Goal: Task Accomplishment & Management: Manage account settings

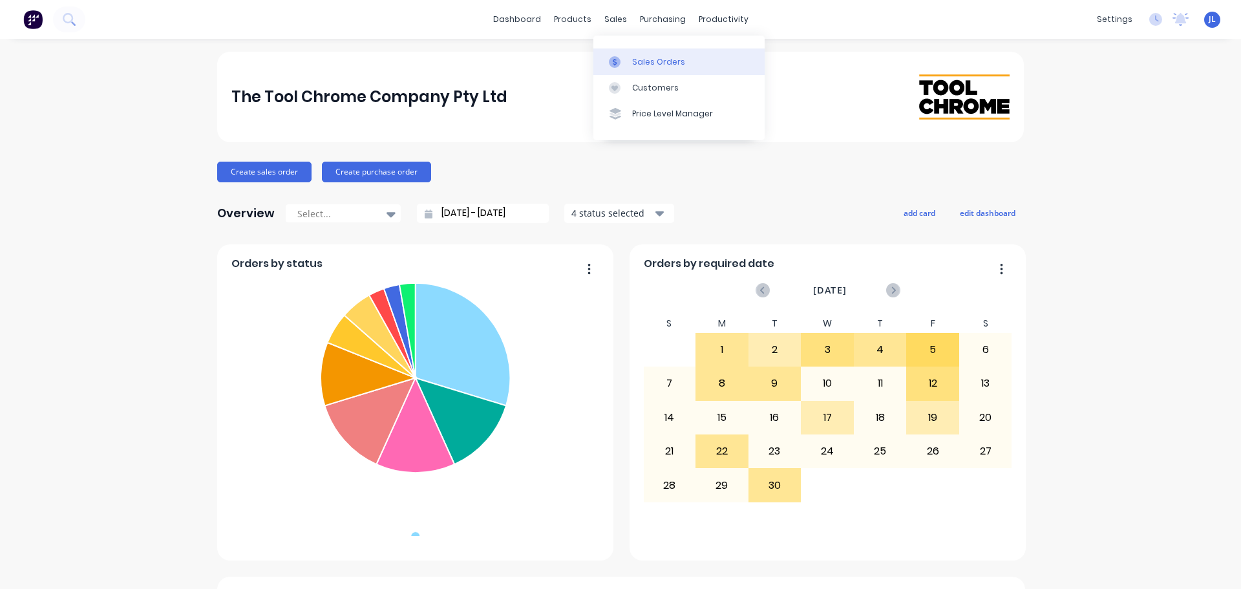
click at [634, 65] on div "Sales Orders" at bounding box center [658, 62] width 53 height 12
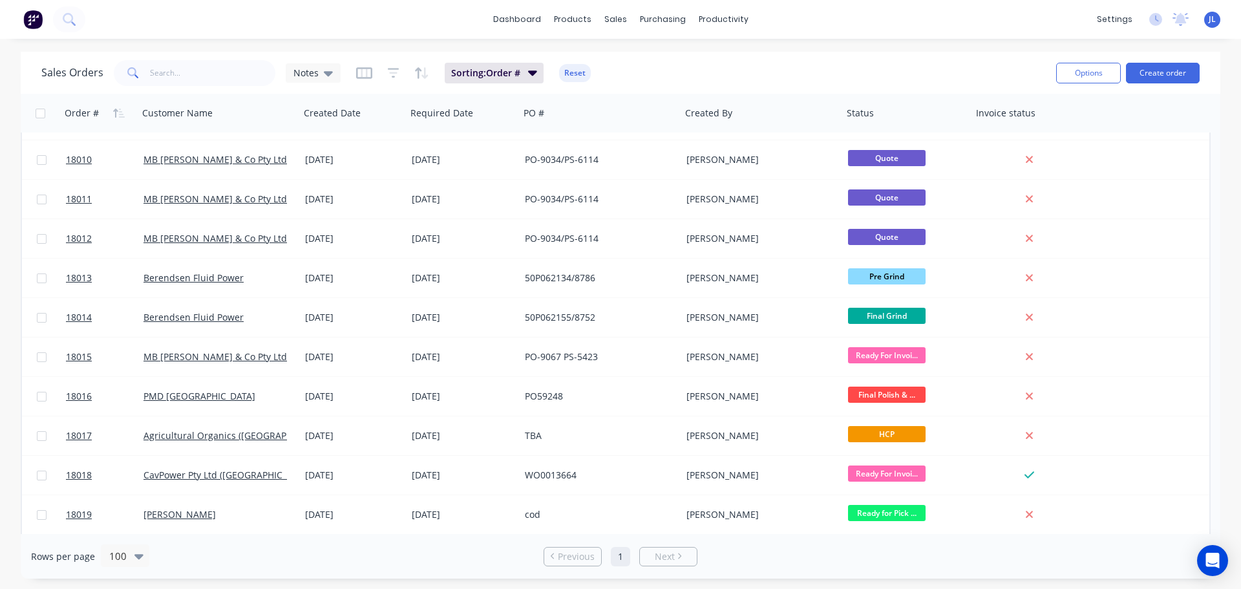
scroll to position [65, 0]
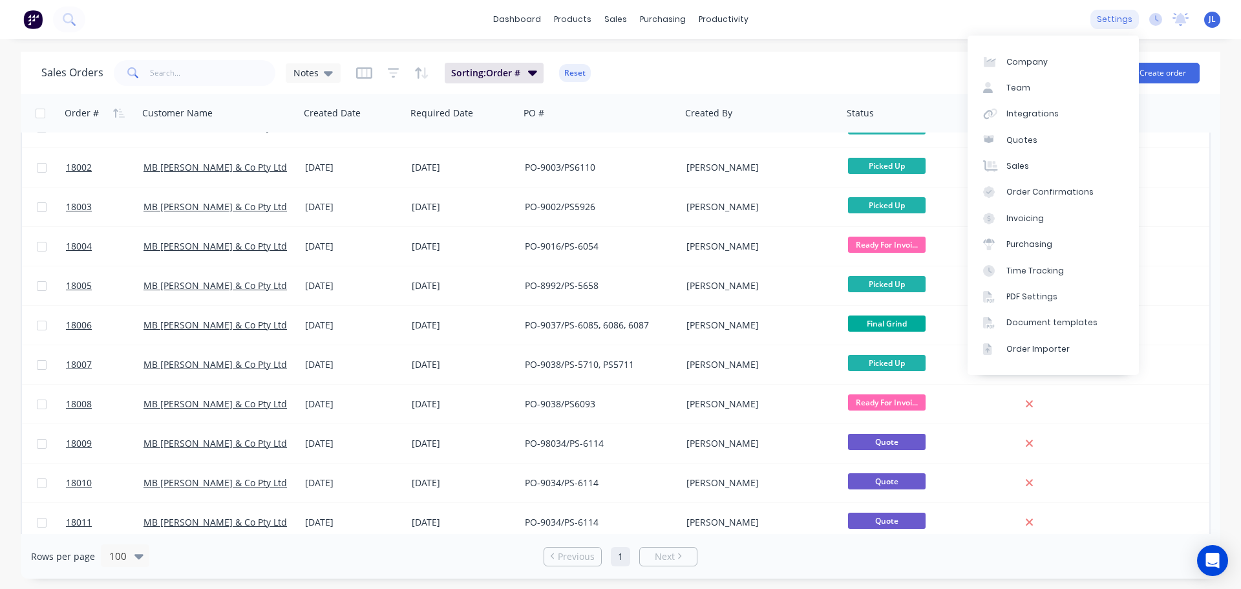
click at [1108, 23] on div "settings" at bounding box center [1114, 19] width 48 height 19
click at [1029, 110] on div "Integrations" at bounding box center [1032, 114] width 52 height 12
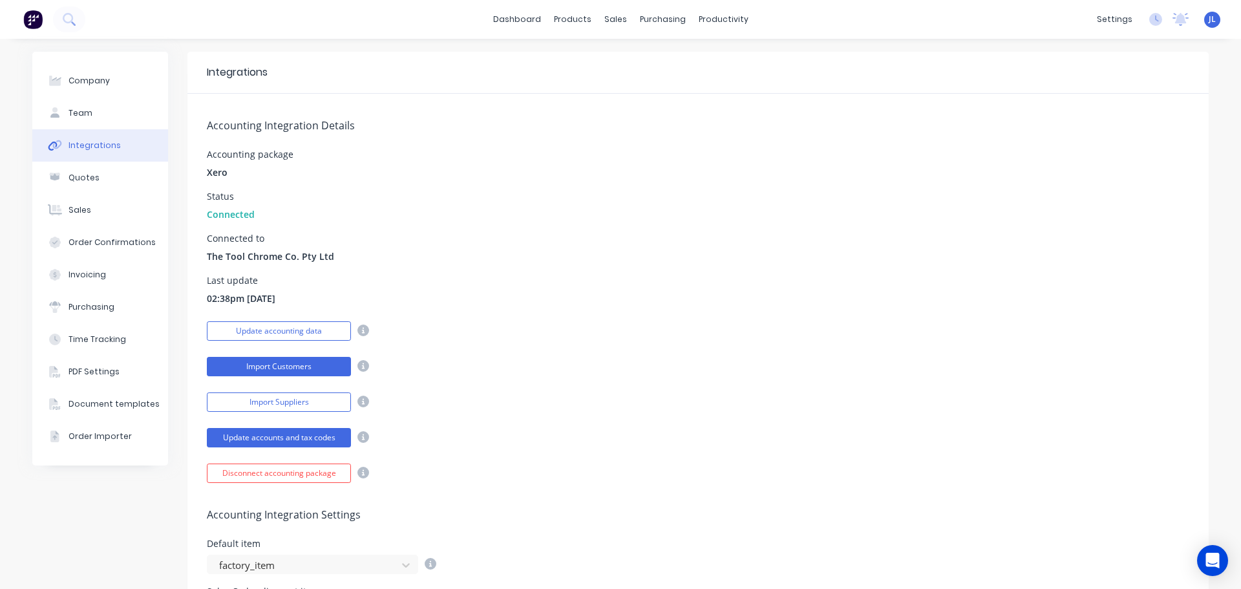
click at [254, 370] on button "Import Customers" at bounding box center [279, 366] width 144 height 19
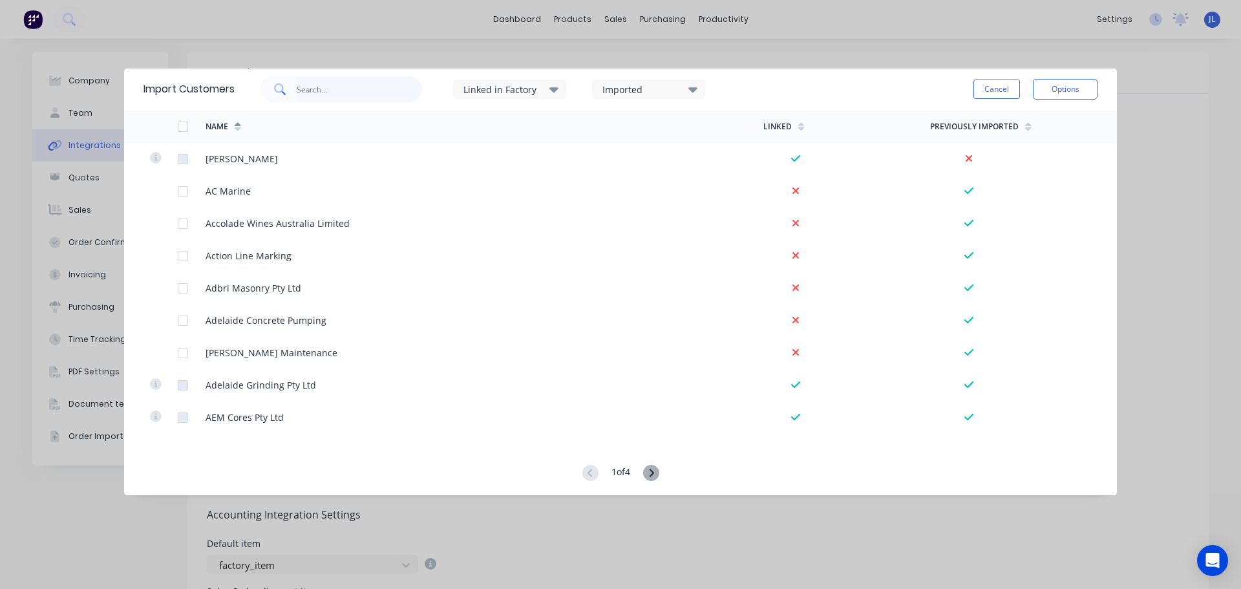
click at [324, 89] on input "text" at bounding box center [360, 89] width 126 height 26
type input "race"
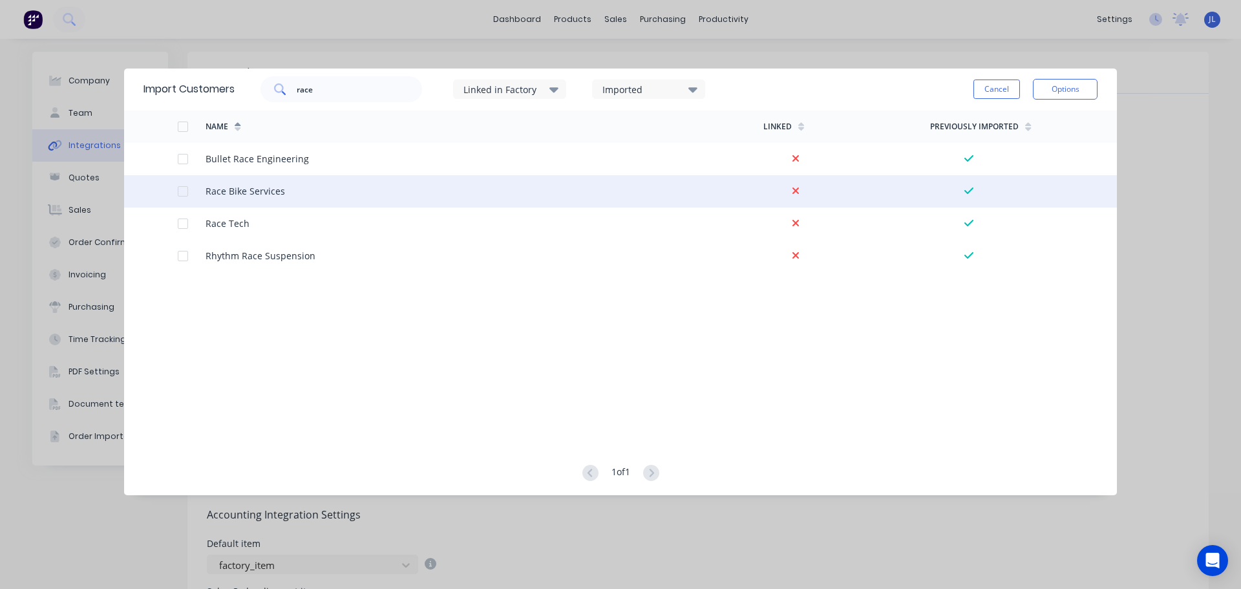
click at [182, 190] on div at bounding box center [183, 191] width 26 height 26
click at [1074, 87] on button "Options" at bounding box center [1065, 89] width 65 height 21
click at [1052, 120] on div "Import selected customers" at bounding box center [1036, 125] width 100 height 32
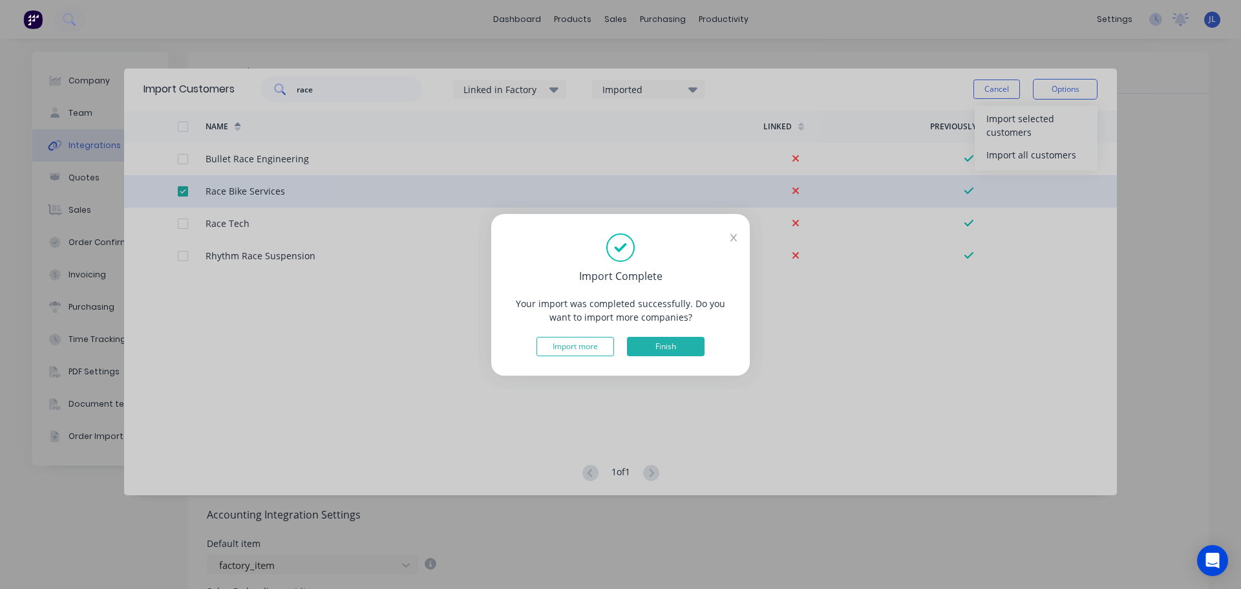
click at [687, 351] on button "Finish" at bounding box center [666, 346] width 78 height 19
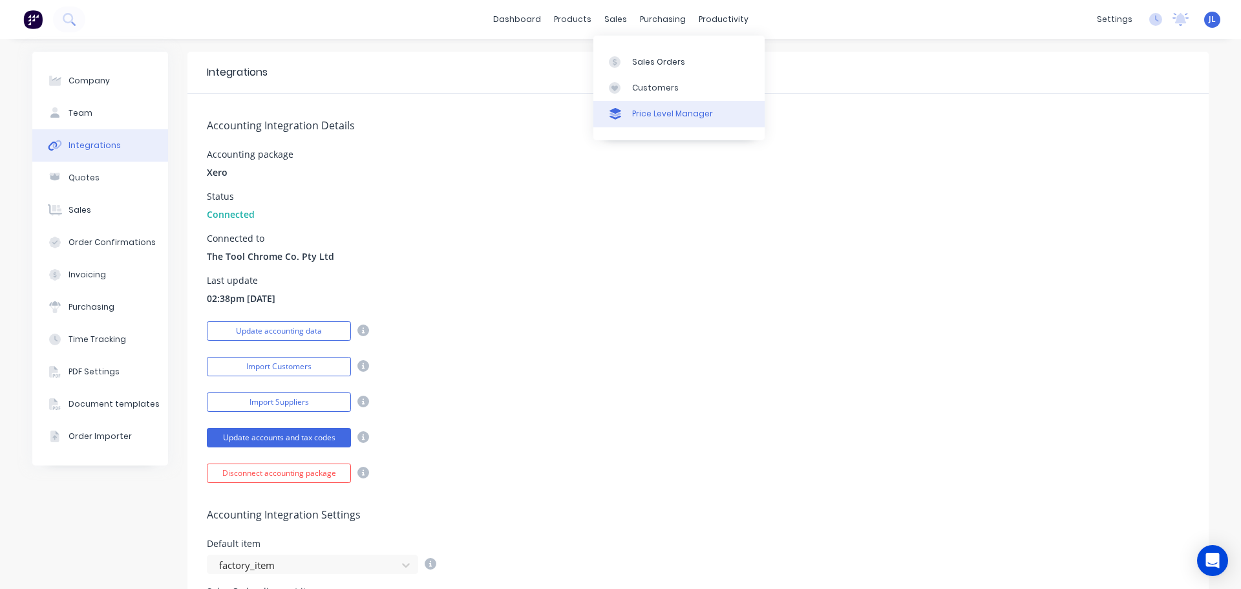
click at [635, 103] on link "Price Level Manager" at bounding box center [678, 114] width 171 height 26
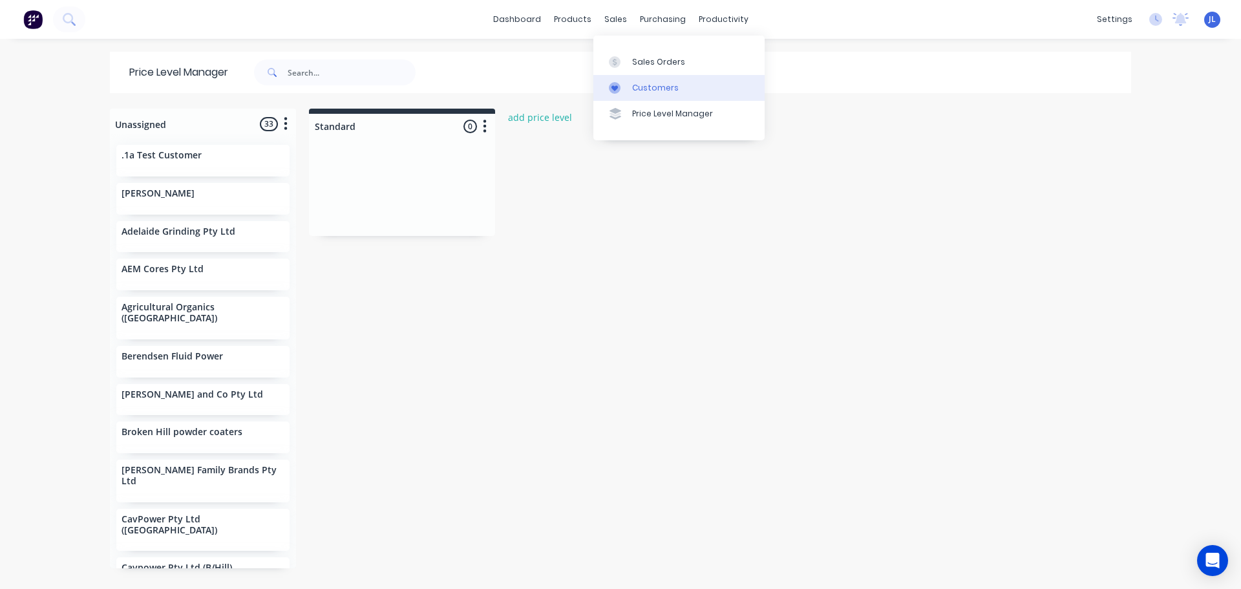
click at [633, 85] on div "Customers" at bounding box center [655, 88] width 47 height 12
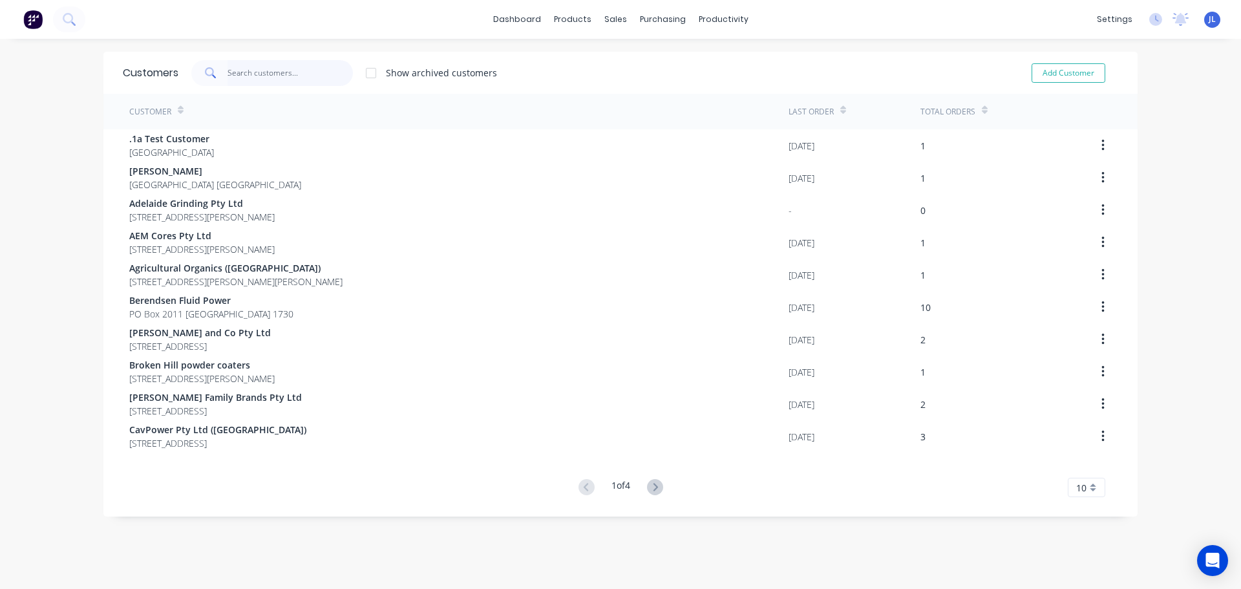
click at [274, 75] on input "text" at bounding box center [290, 73] width 126 height 26
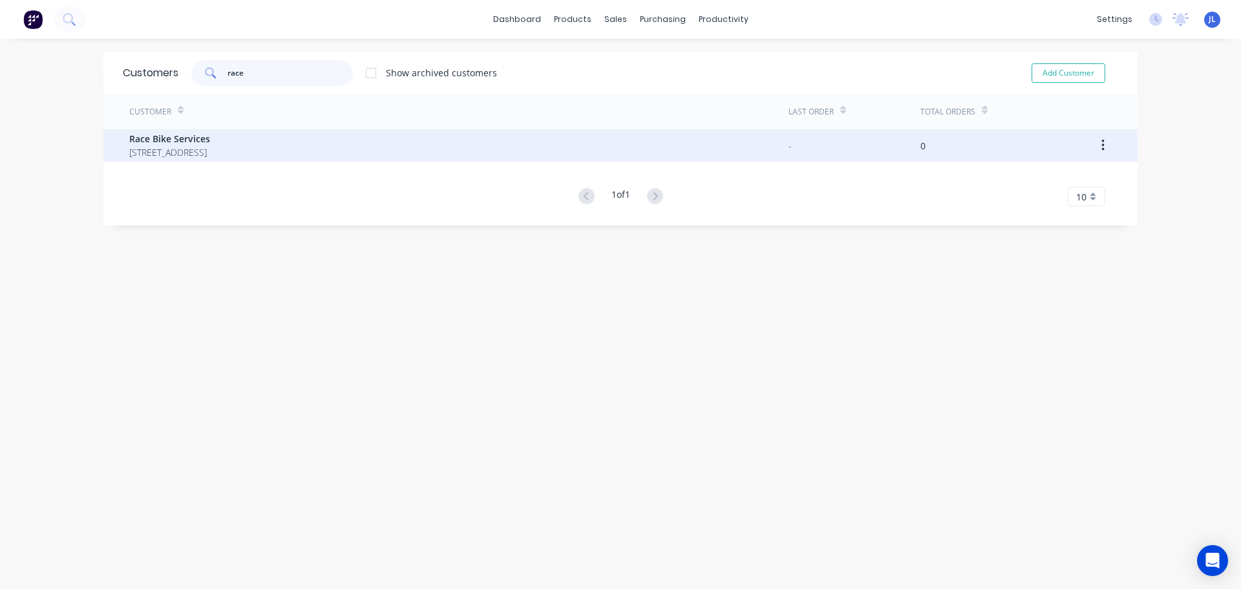
type input "race"
click at [210, 143] on span "Race Bike Services" at bounding box center [169, 139] width 81 height 14
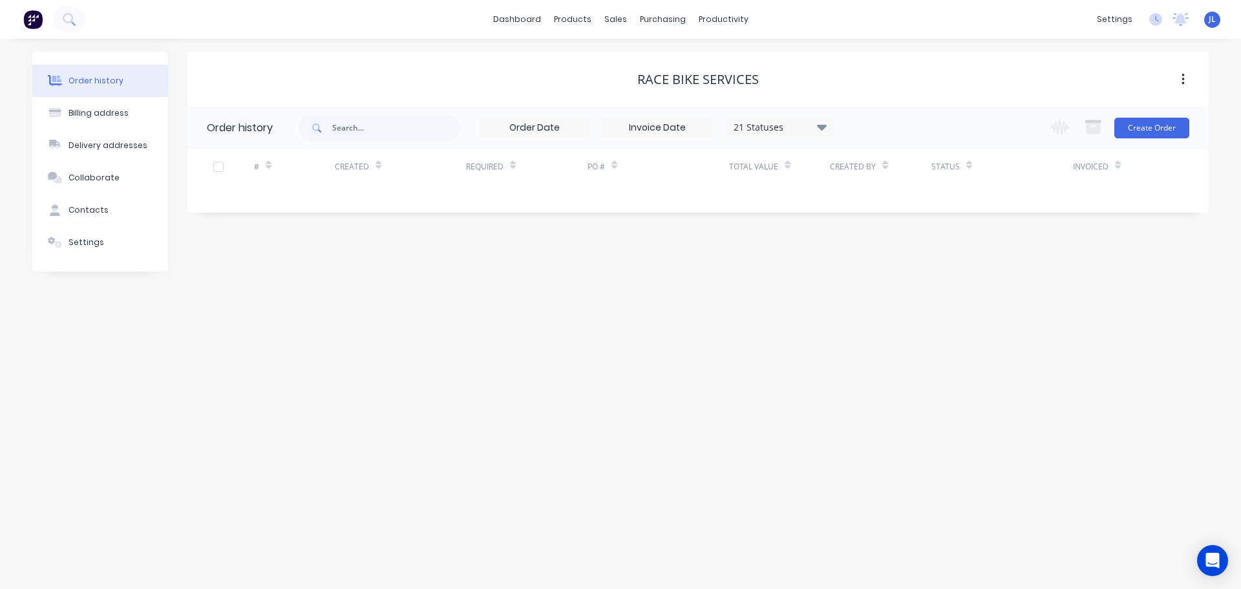
click at [1182, 81] on icon "button" at bounding box center [1182, 79] width 3 height 14
click at [468, 397] on div "Order history Billing address Delivery addresses Collaborate Contacts Settings …" at bounding box center [620, 314] width 1241 height 550
click at [122, 116] on div "Billing address" at bounding box center [98, 113] width 60 height 12
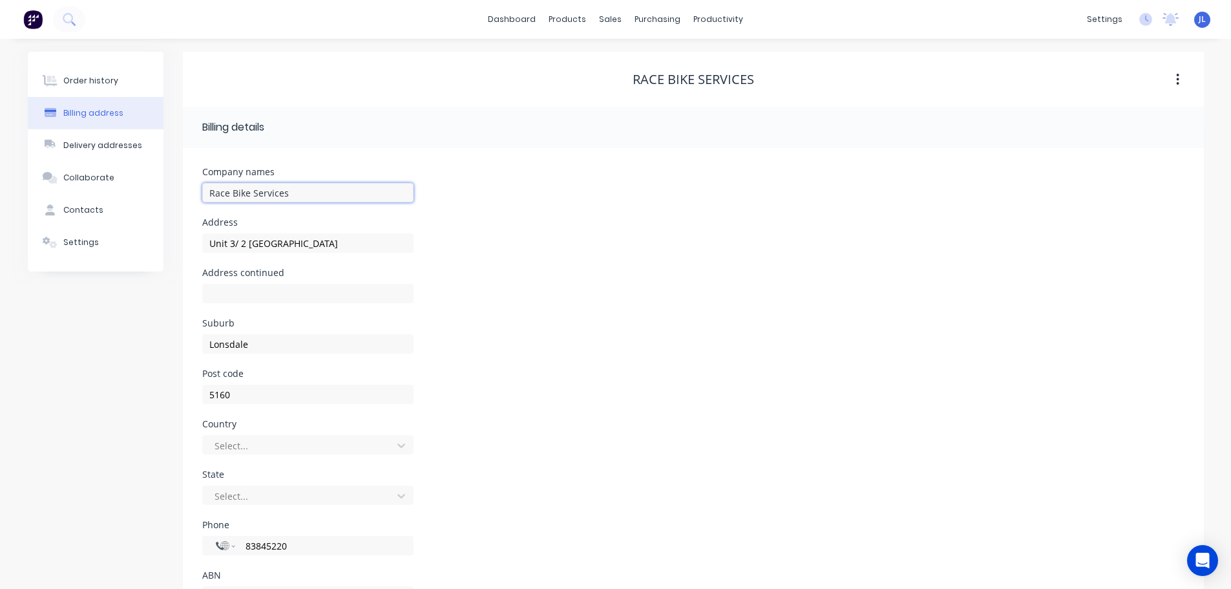
drag, startPoint x: 262, startPoint y: 193, endPoint x: 360, endPoint y: 192, distance: 97.6
click at [360, 192] on input "Race Bike Services" at bounding box center [307, 192] width 211 height 19
type input "Race Bike"
drag, startPoint x: 348, startPoint y: 242, endPoint x: 168, endPoint y: 244, distance: 180.3
click at [168, 244] on div "Order history Billing address Delivery addresses Collaborate Contacts Settings …" at bounding box center [616, 348] width 1176 height 592
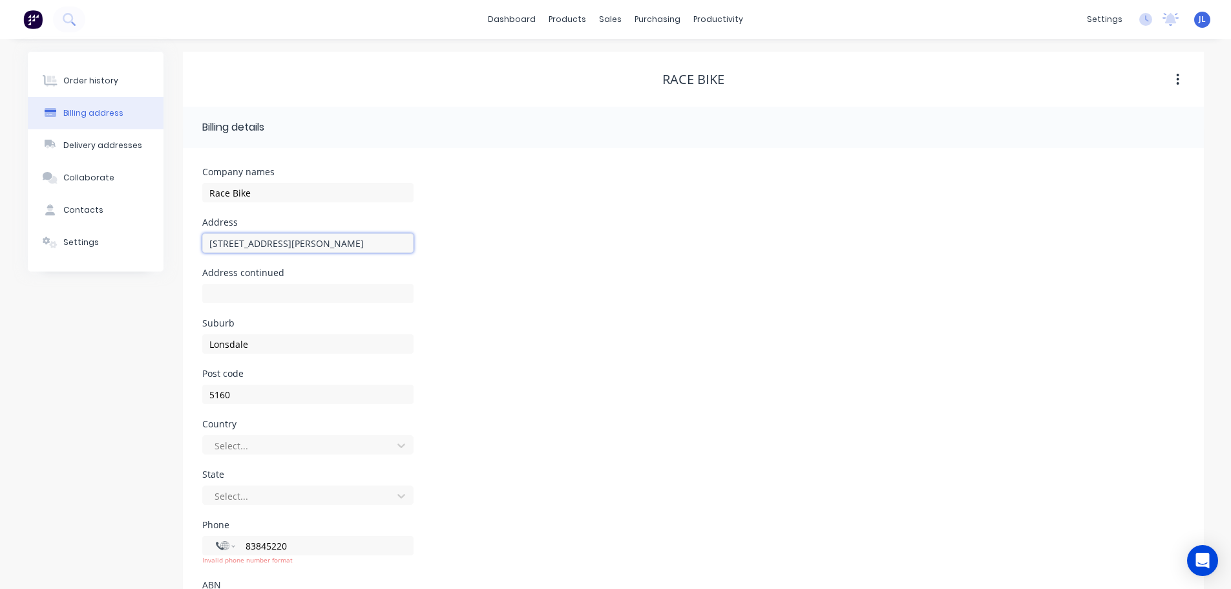
drag, startPoint x: 259, startPoint y: 246, endPoint x: 273, endPoint y: 248, distance: 13.7
click at [260, 246] on input "107 O'Sullican Beach Rd" at bounding box center [307, 242] width 211 height 19
type input "107 O'Sullivan Beach Rd"
click at [571, 346] on div "Suburb Lonsdale" at bounding box center [693, 344] width 982 height 50
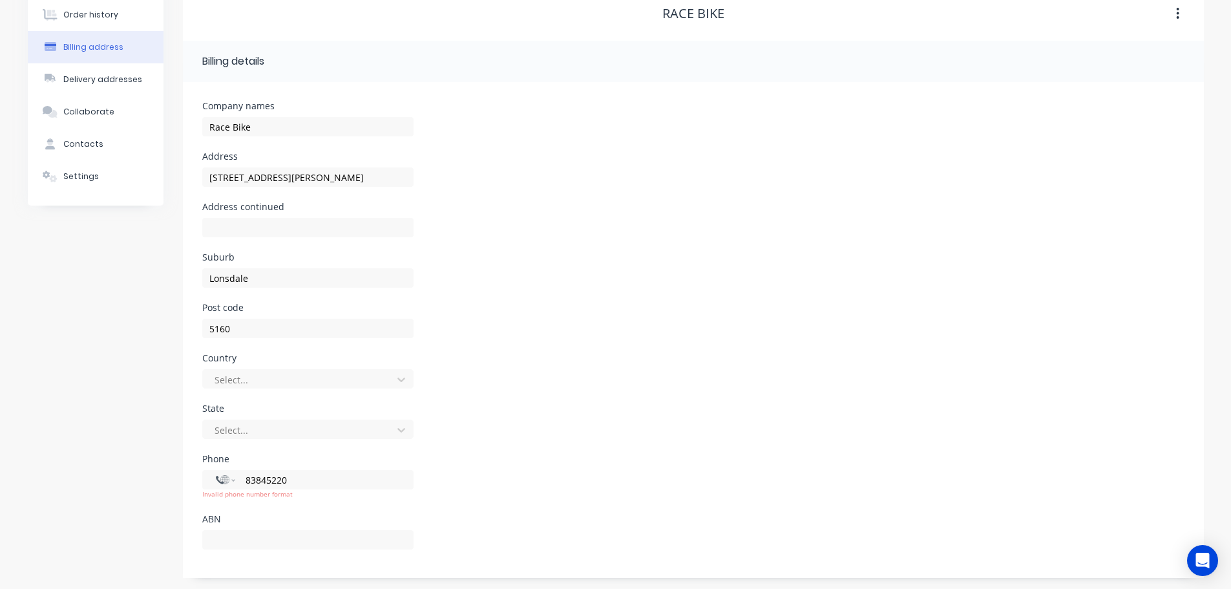
scroll to position [68, 0]
click at [324, 472] on input "83845220" at bounding box center [321, 477] width 155 height 15
type input "+8"
select select "AU"
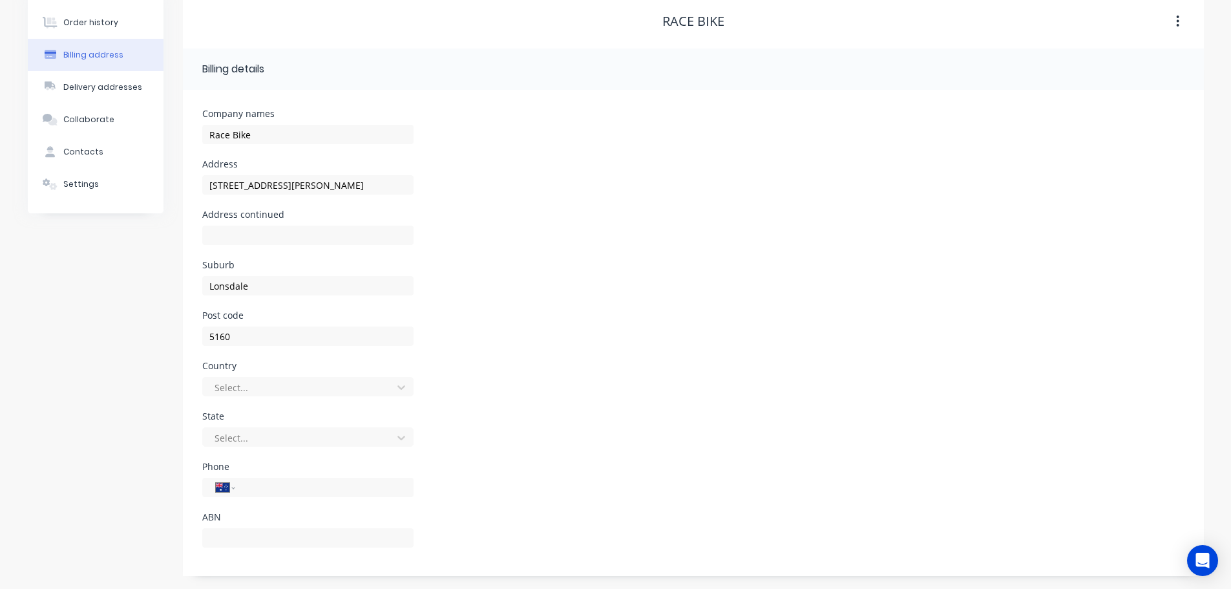
click at [520, 448] on div "State Select..." at bounding box center [693, 437] width 982 height 50
click at [114, 81] on button "Delivery addresses" at bounding box center [96, 87] width 136 height 32
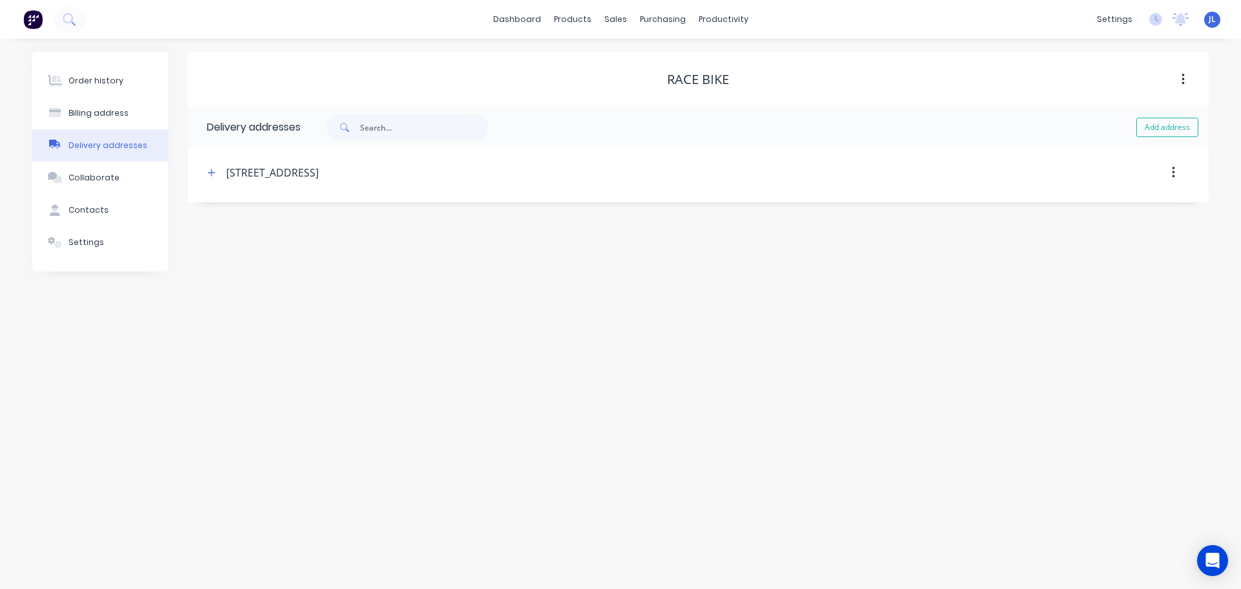
click at [1171, 173] on icon "button" at bounding box center [1172, 172] width 3 height 14
click at [1091, 207] on div "Delete" at bounding box center [1127, 206] width 100 height 19
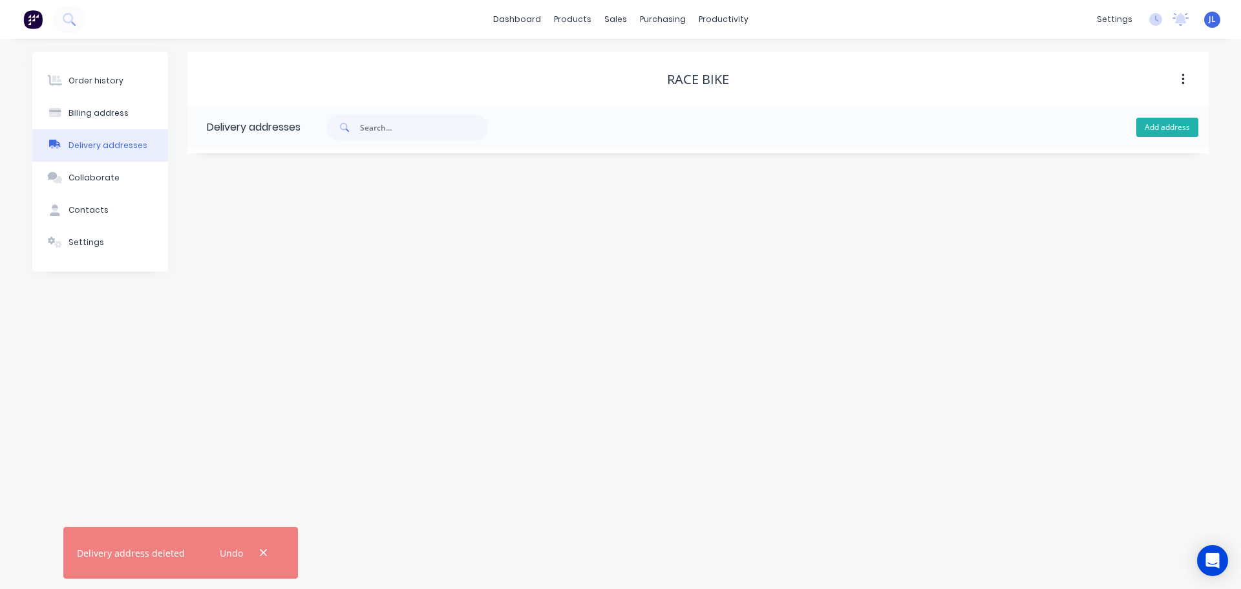
click at [1148, 125] on button "Add address" at bounding box center [1167, 127] width 62 height 19
click at [302, 224] on input "text" at bounding box center [321, 222] width 211 height 19
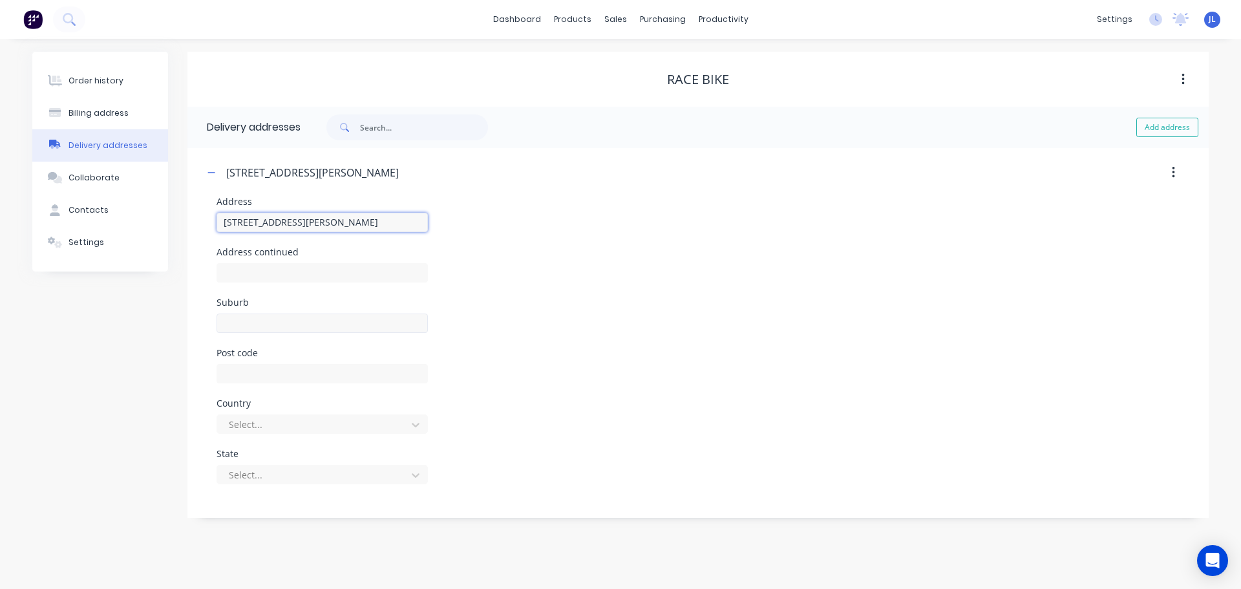
type input "107 O'Sullivan Beach Rd"
click at [313, 317] on input "text" at bounding box center [321, 322] width 211 height 19
type input "Lonsdale"
click at [288, 371] on input "text" at bounding box center [321, 373] width 211 height 19
type input "5160"
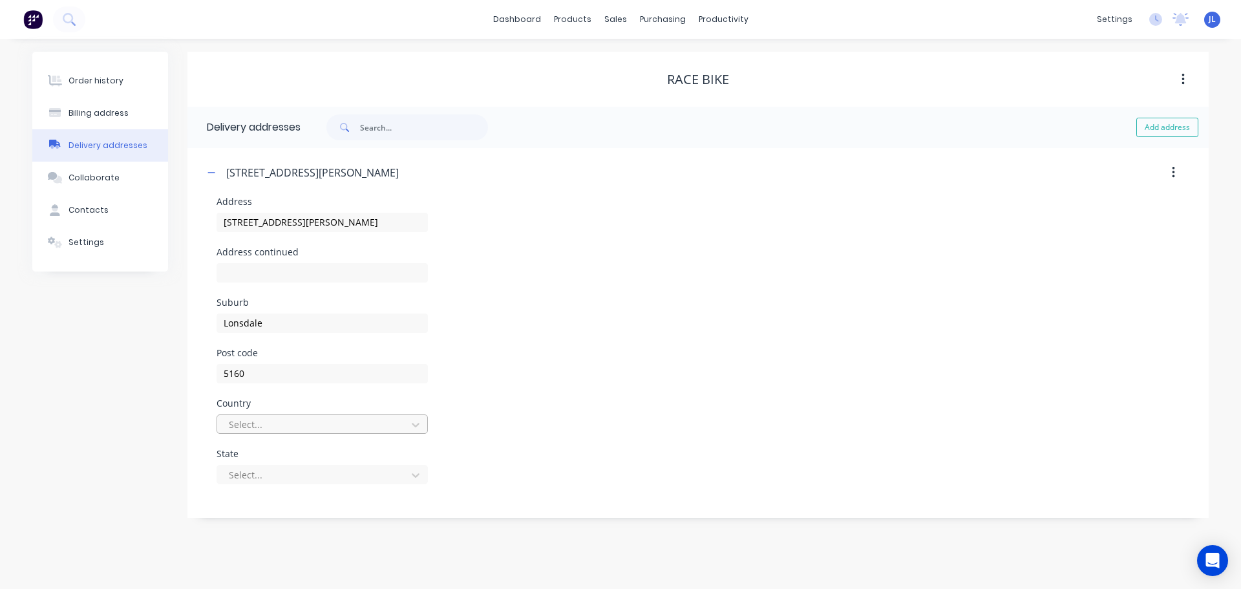
click at [284, 418] on div at bounding box center [313, 424] width 173 height 16
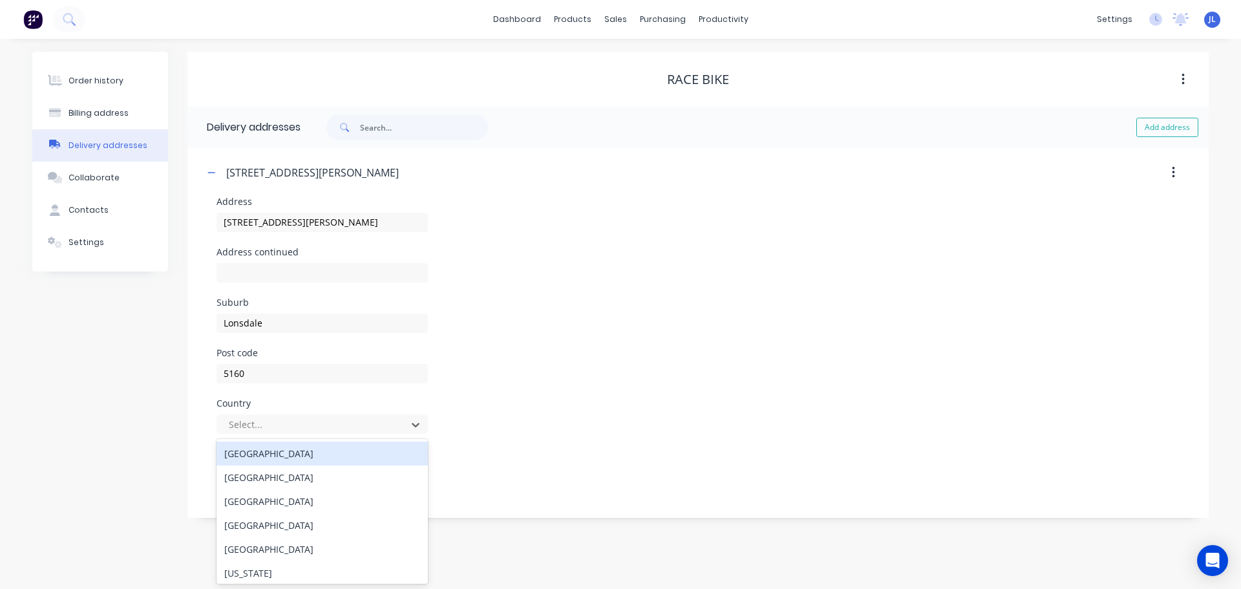
click at [293, 455] on div "Australia" at bounding box center [321, 453] width 211 height 24
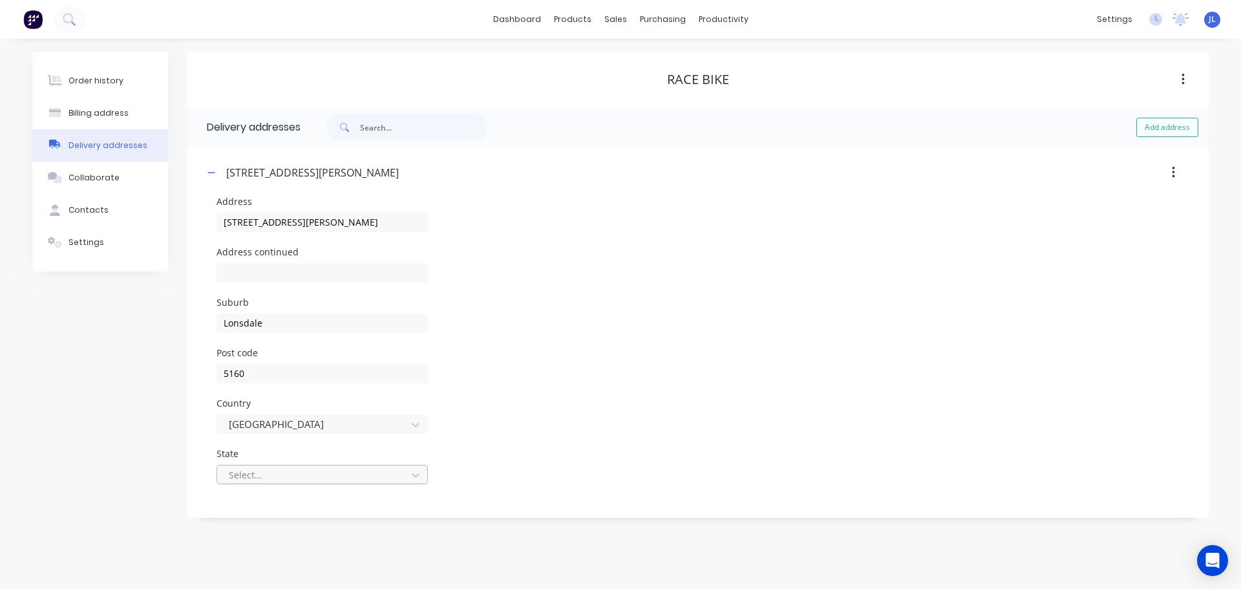
click at [293, 480] on div at bounding box center [313, 475] width 173 height 16
click at [339, 541] on div "South Australia" at bounding box center [321, 535] width 211 height 24
click at [871, 343] on div "Suburb Lonsdale" at bounding box center [697, 323] width 963 height 50
click at [209, 174] on icon "button" at bounding box center [211, 172] width 8 height 9
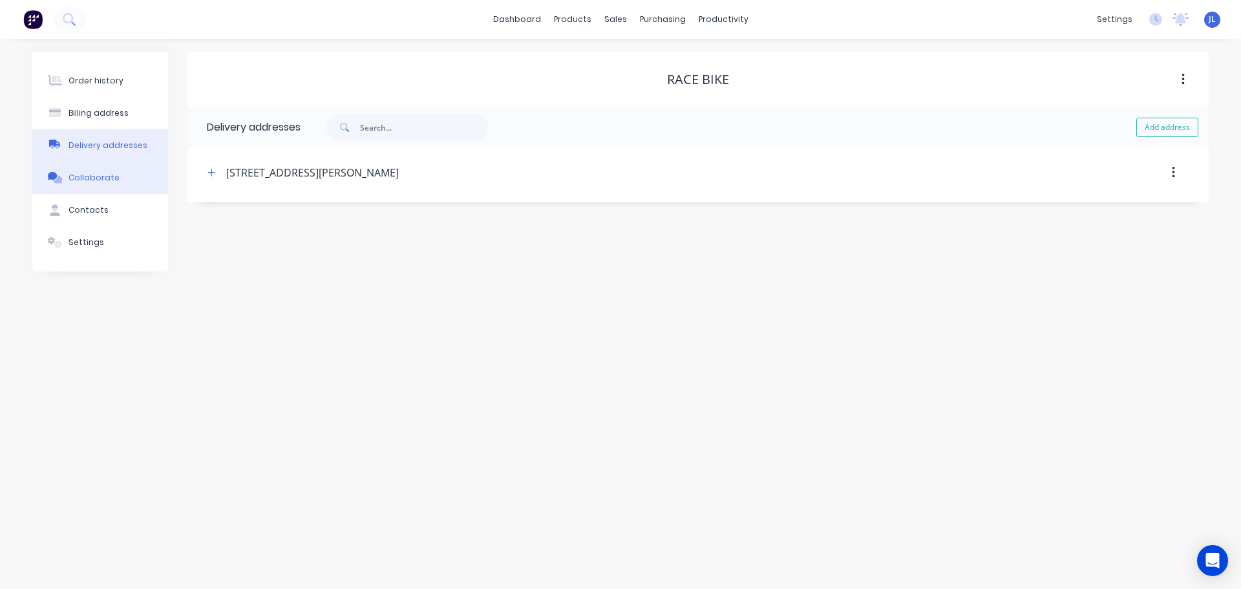
click at [87, 173] on div "Collaborate" at bounding box center [93, 178] width 51 height 12
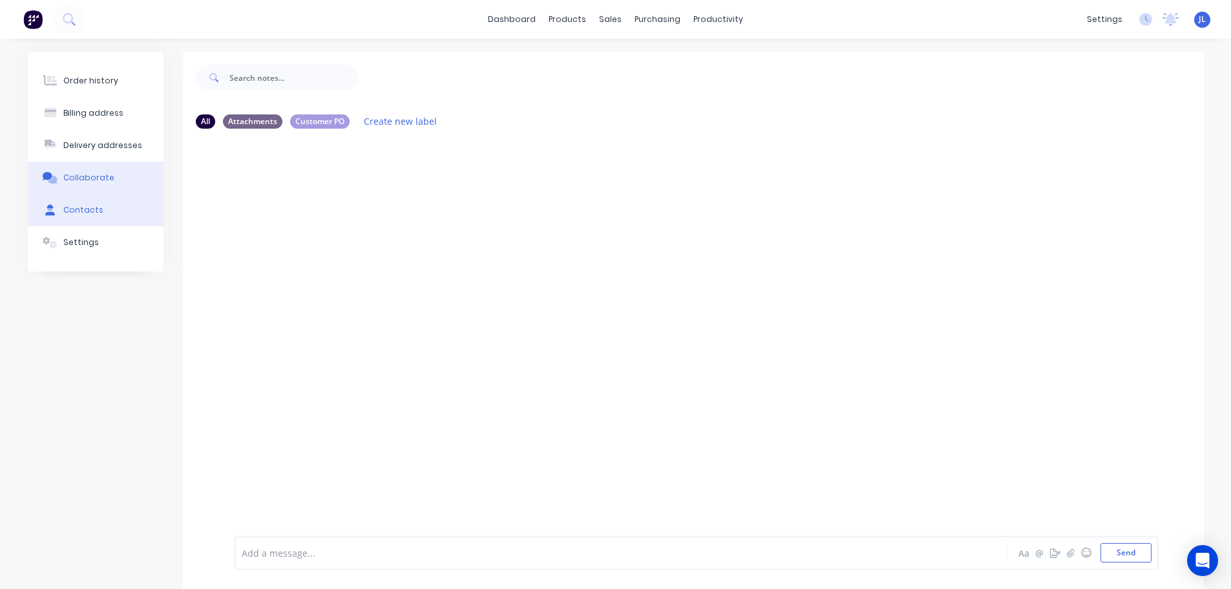
click at [98, 204] on div "Contacts" at bounding box center [83, 210] width 40 height 12
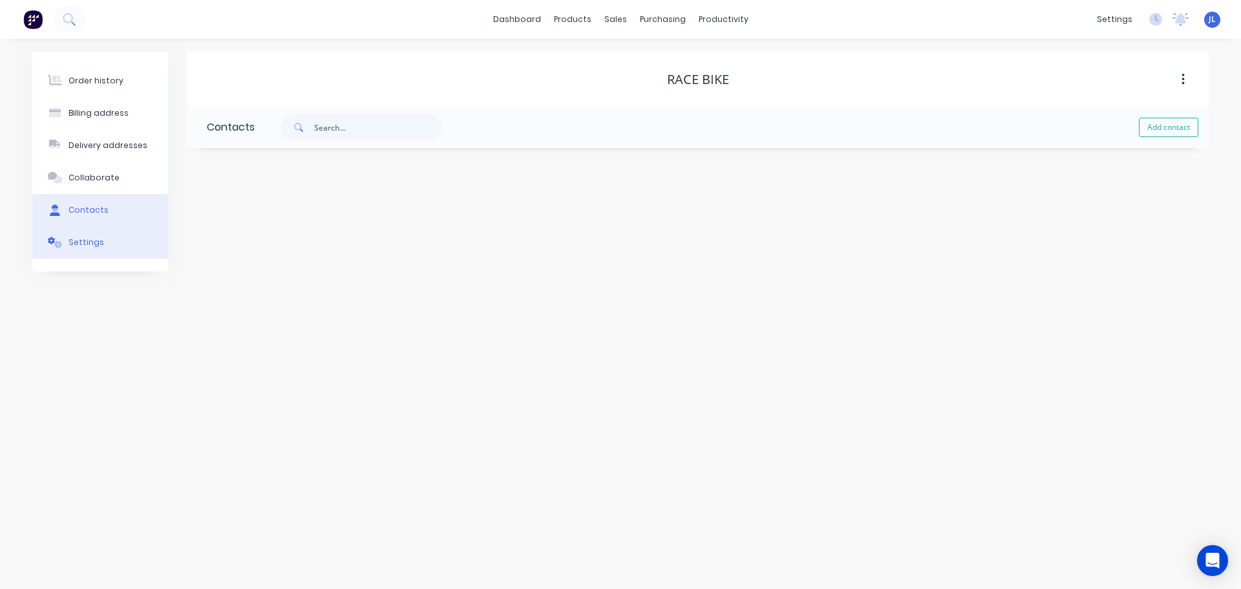
click at [92, 246] on div "Settings" at bounding box center [86, 242] width 36 height 12
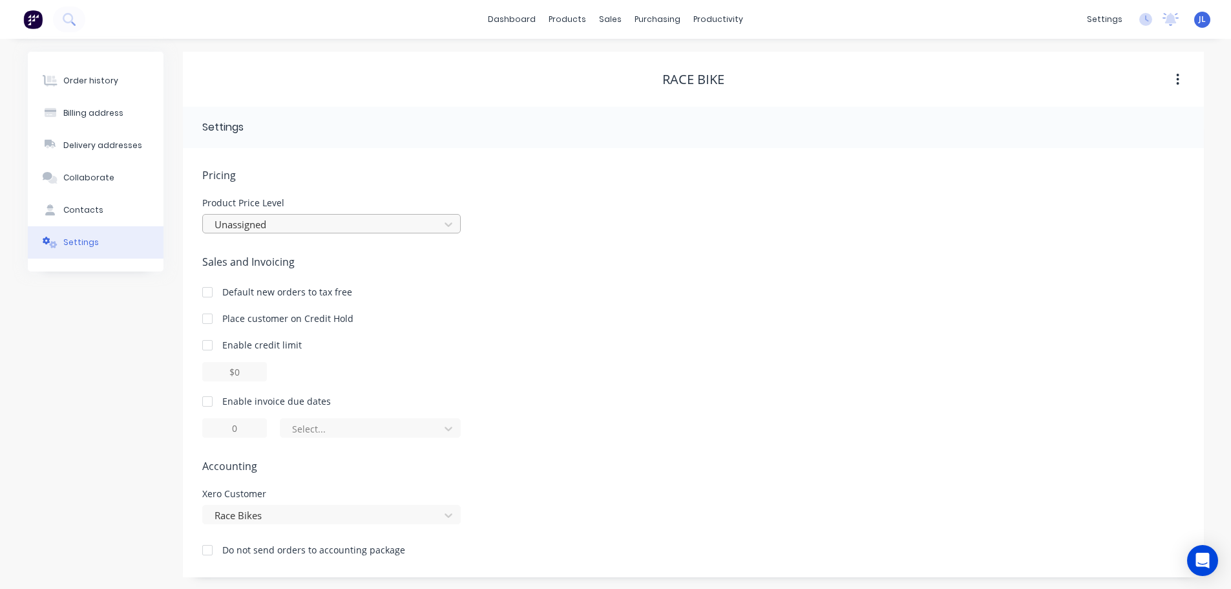
click at [359, 221] on div at bounding box center [323, 224] width 220 height 16
click at [61, 85] on button "Order history" at bounding box center [96, 81] width 136 height 32
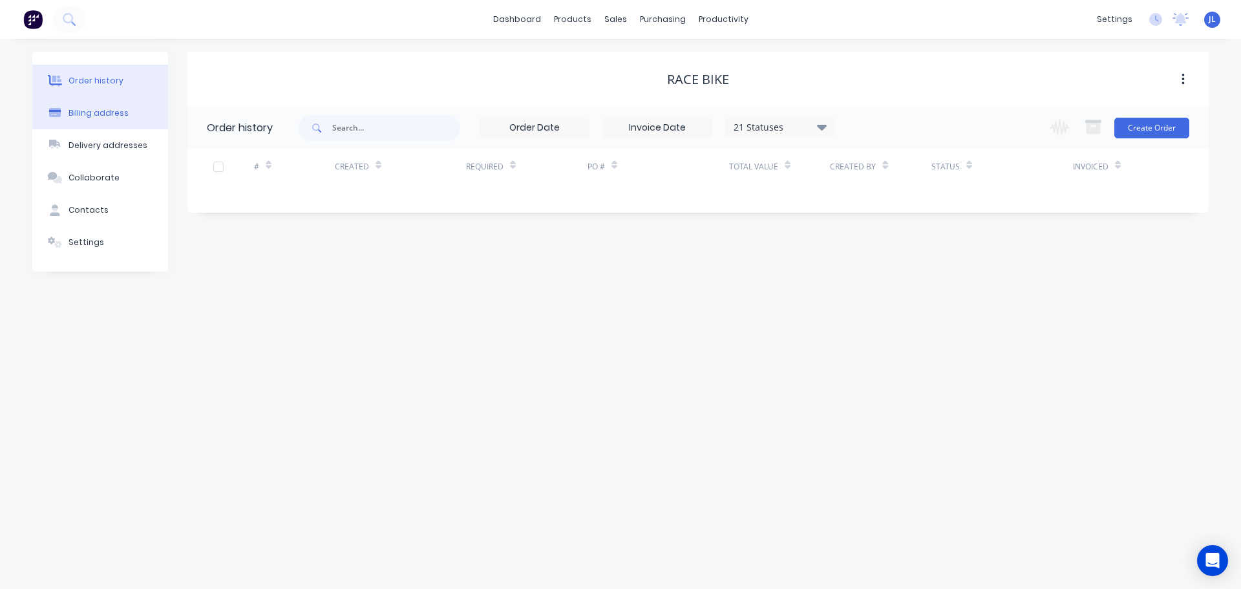
click at [78, 112] on div "Billing address" at bounding box center [98, 113] width 60 height 12
select select "AU"
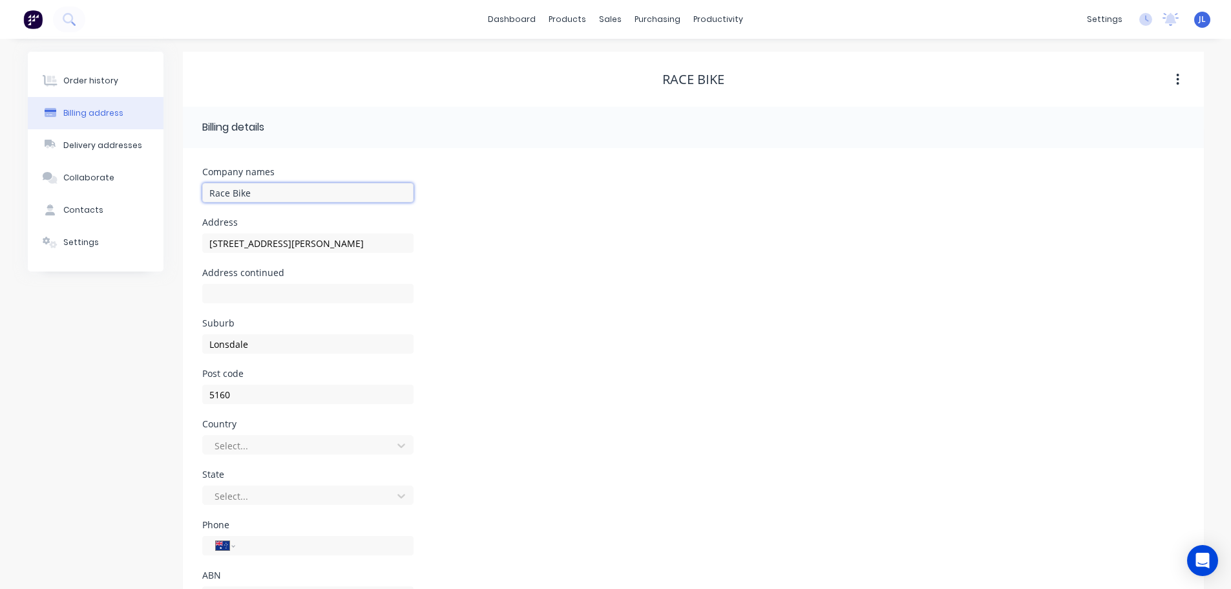
click at [309, 191] on input "Race Bike" at bounding box center [307, 192] width 211 height 19
type input "Race Bikes"
click at [695, 250] on div "Address 107 O'Sullivan Beach Rd" at bounding box center [693, 243] width 982 height 50
click at [627, 49] on link "Sales Orders" at bounding box center [678, 61] width 171 height 26
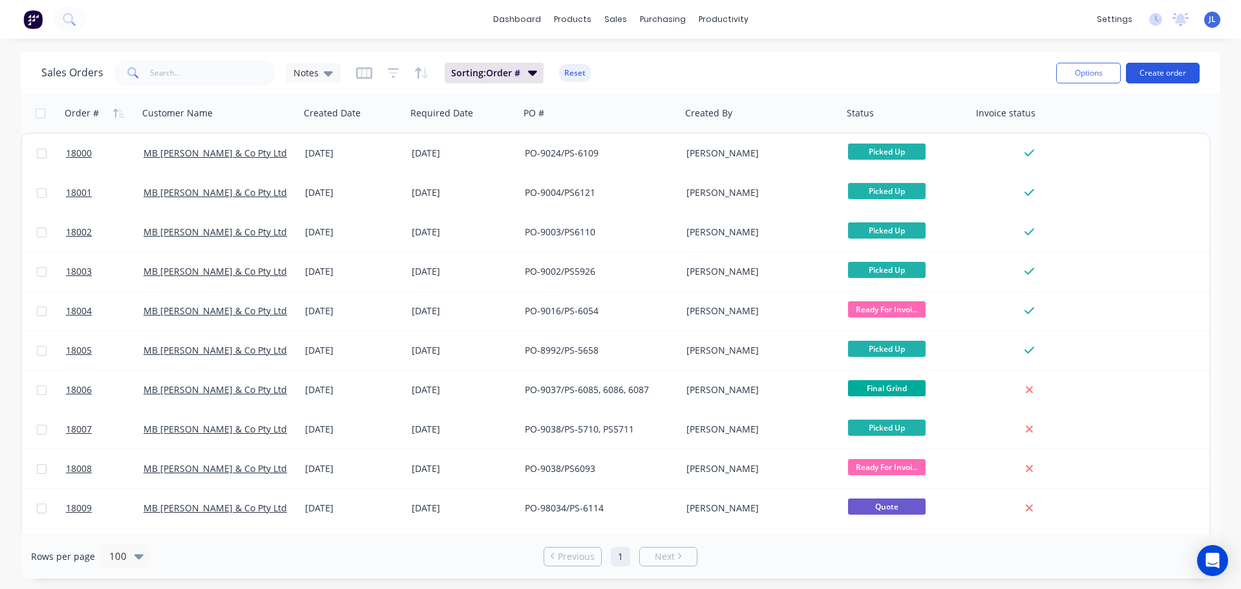
click at [1177, 68] on button "Create order" at bounding box center [1163, 73] width 74 height 21
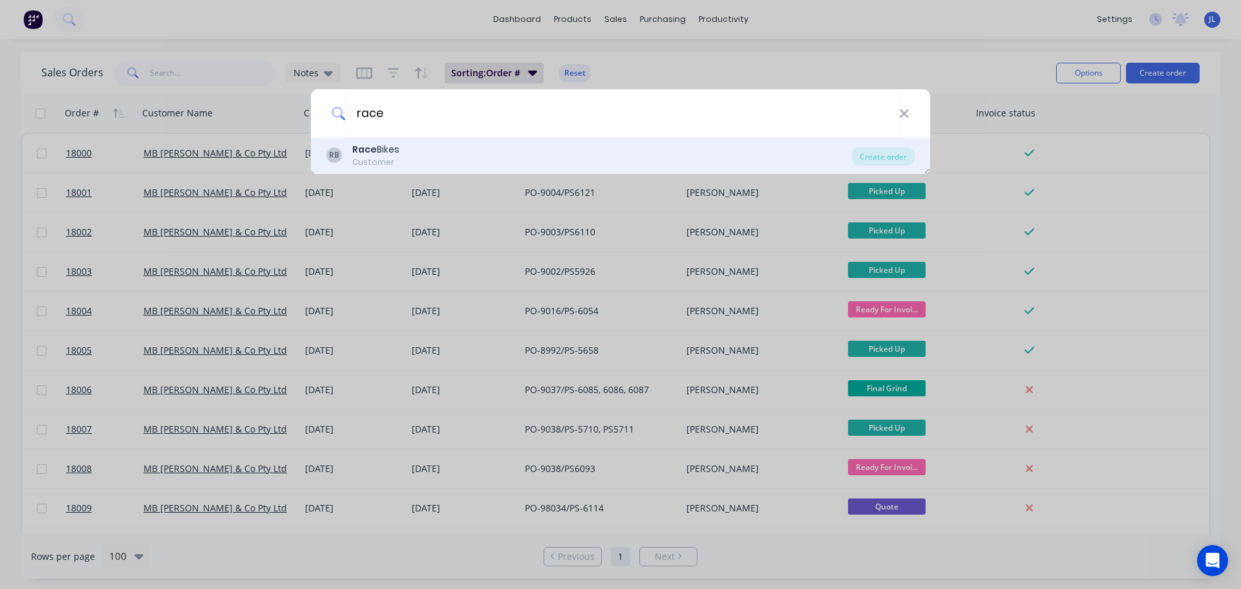
type input "race"
click at [394, 160] on div "Customer" at bounding box center [375, 162] width 47 height 12
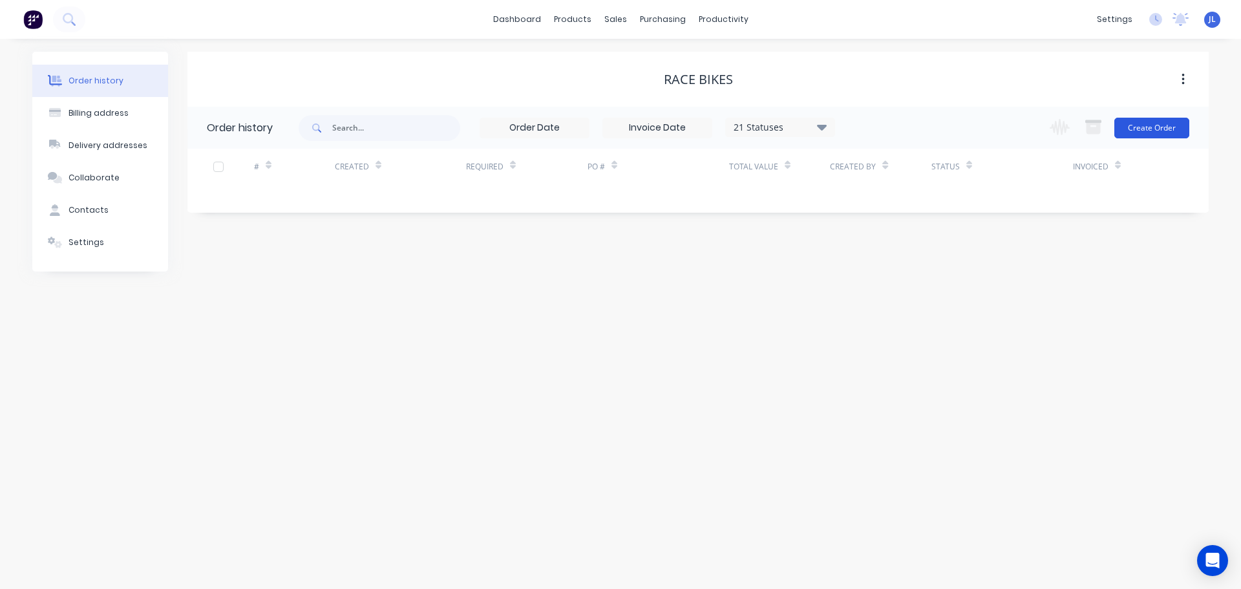
click at [1156, 131] on button "Create Order" at bounding box center [1151, 128] width 75 height 21
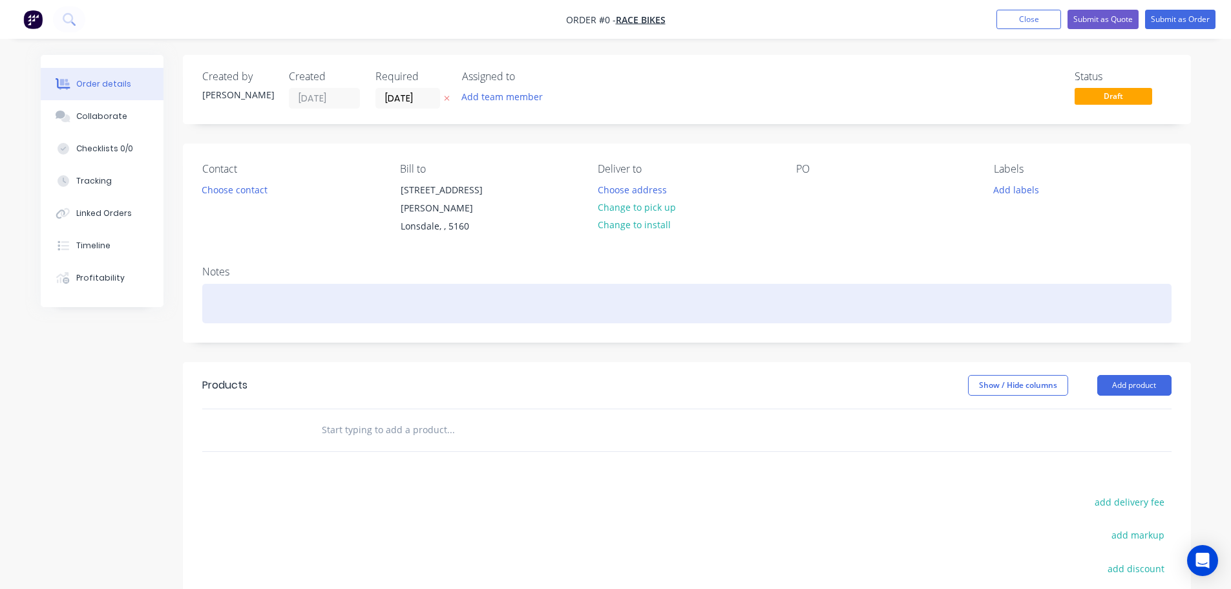
click at [483, 294] on div at bounding box center [686, 303] width 969 height 39
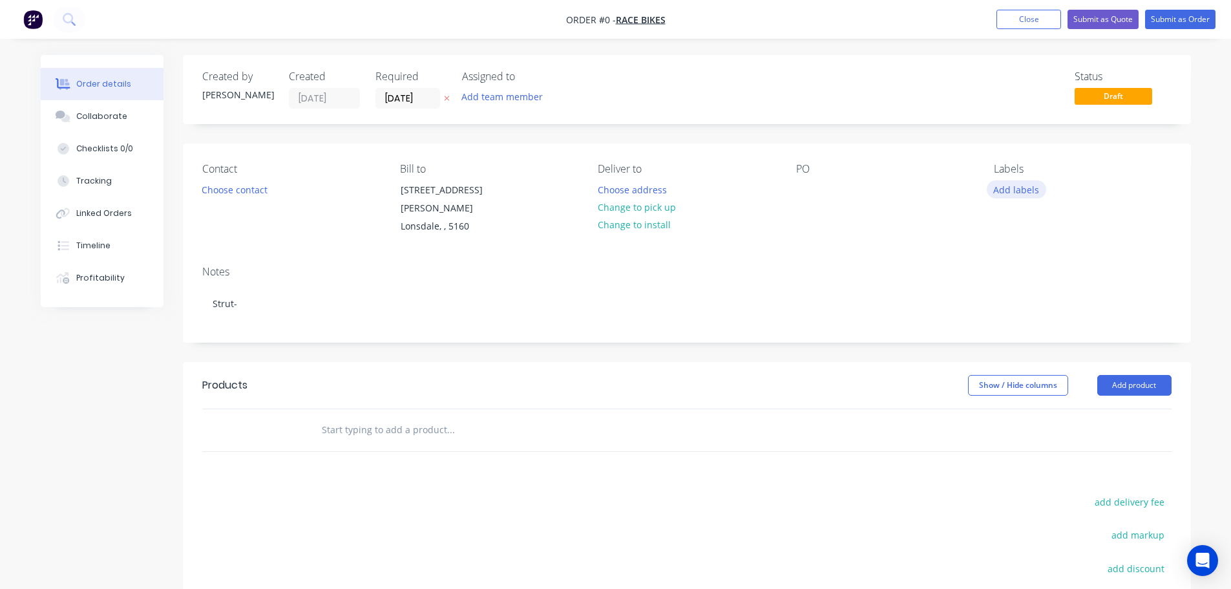
click at [1019, 192] on div "Order details Collaborate Checklists 0/0 Tracking Linked Orders Timeline Profit…" at bounding box center [616, 418] width 1176 height 726
click at [1020, 196] on button "Add labels" at bounding box center [1016, 188] width 59 height 17
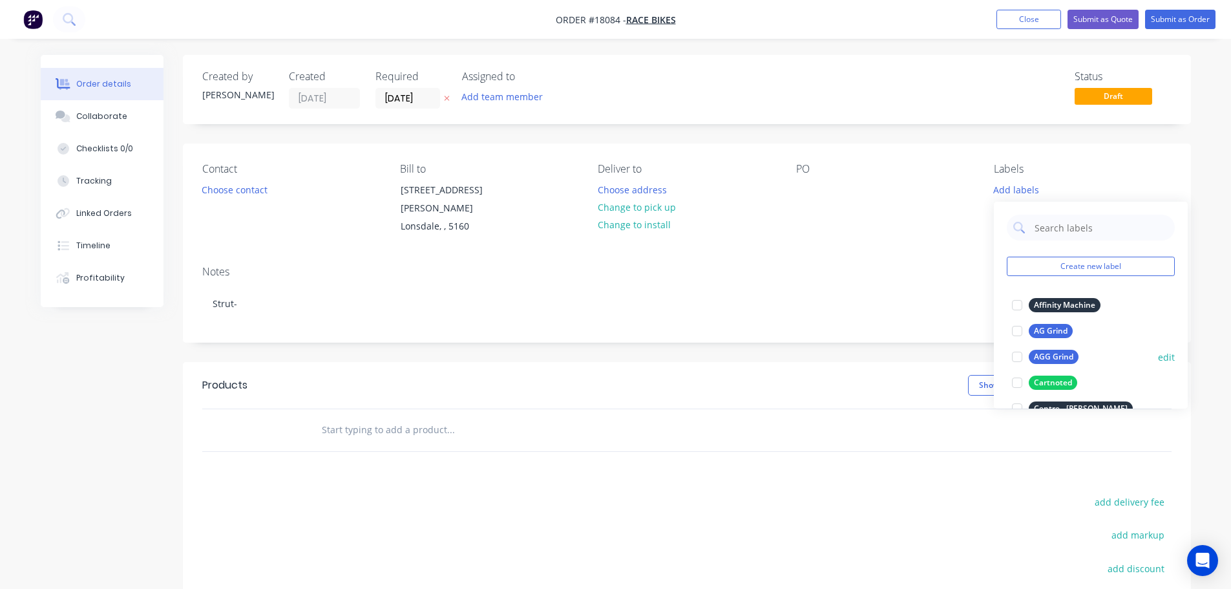
click at [1047, 361] on div "AGG Grind" at bounding box center [1054, 357] width 50 height 14
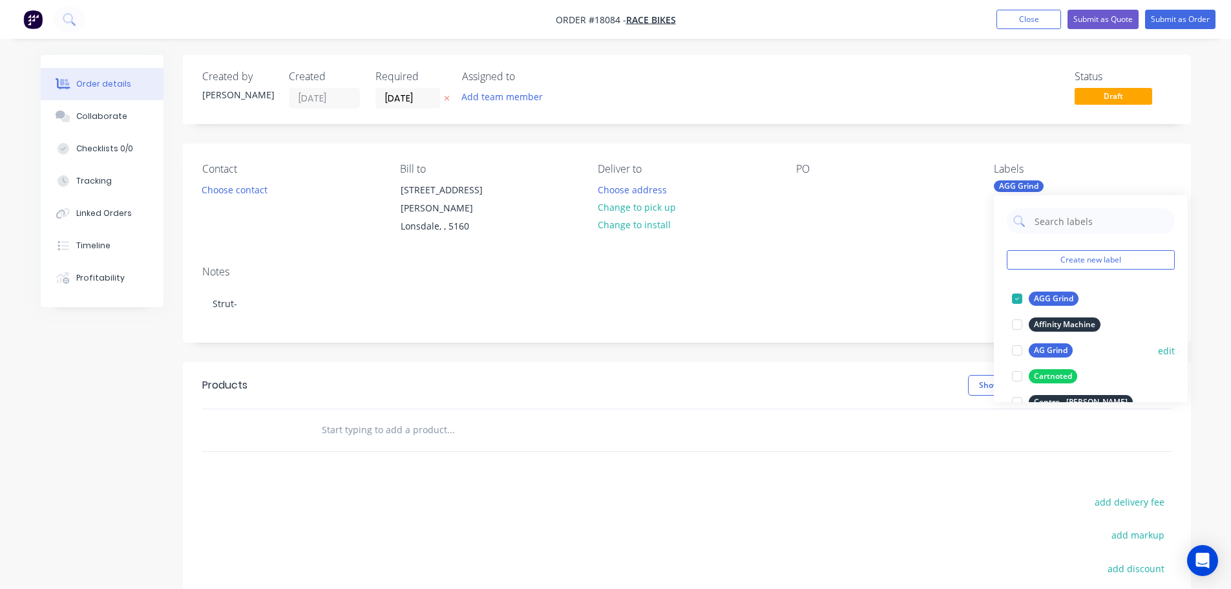
scroll to position [65, 0]
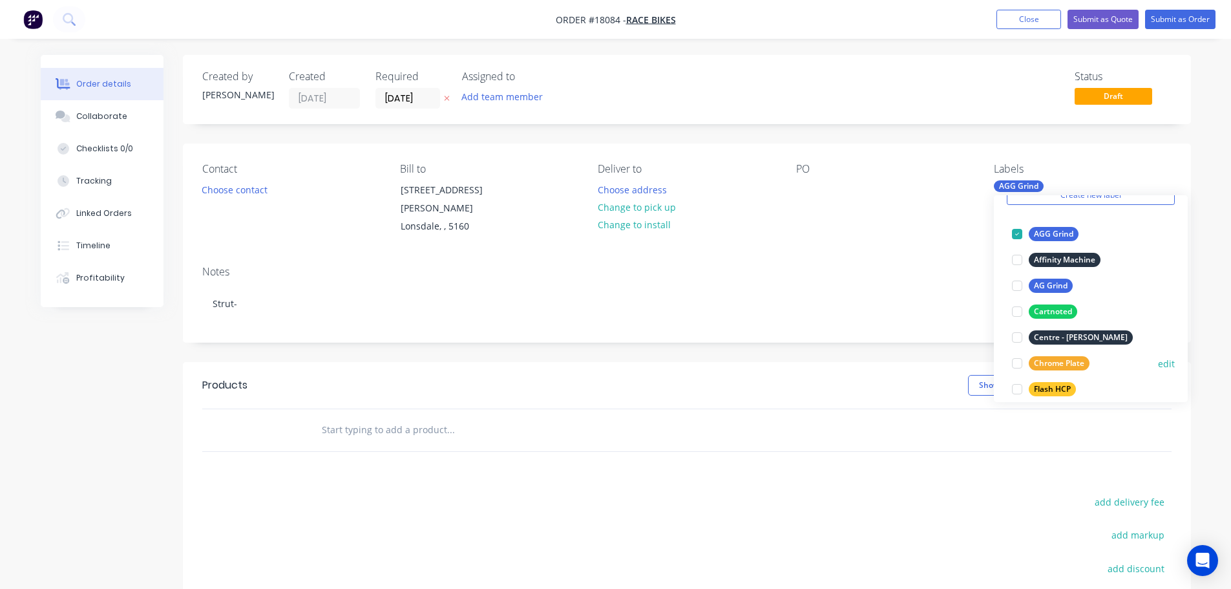
click at [1048, 364] on div "Chrome Plate" at bounding box center [1059, 363] width 61 height 14
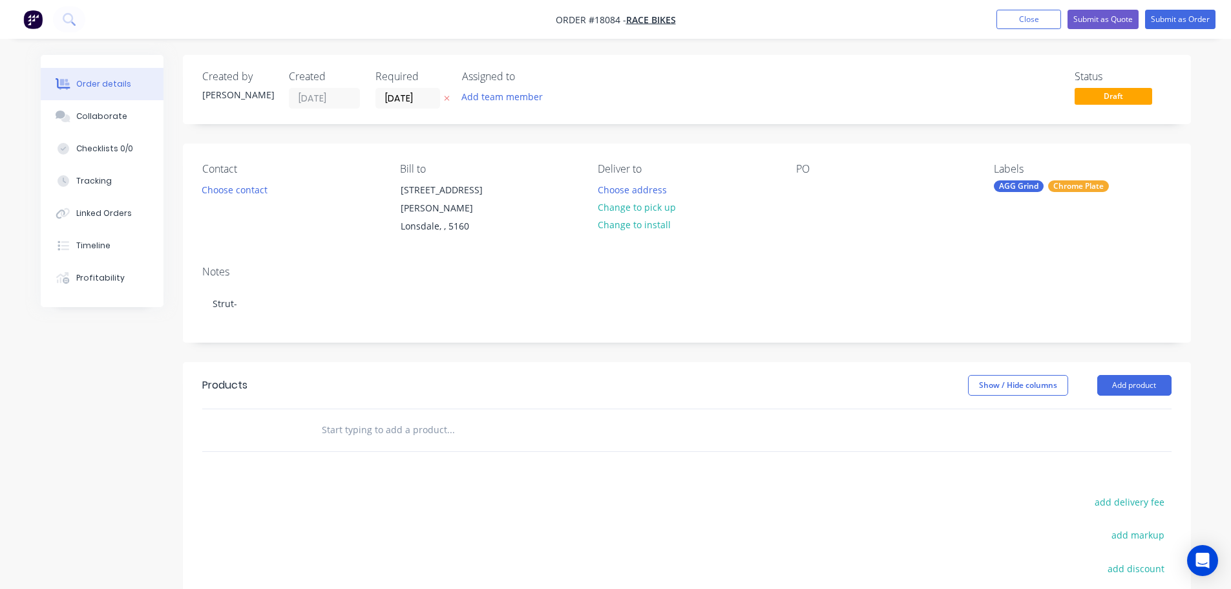
click at [866, 362] on header "Products Show / Hide columns Add product" at bounding box center [687, 385] width 1008 height 47
click at [1118, 379] on button "Add product" at bounding box center [1134, 385] width 74 height 21
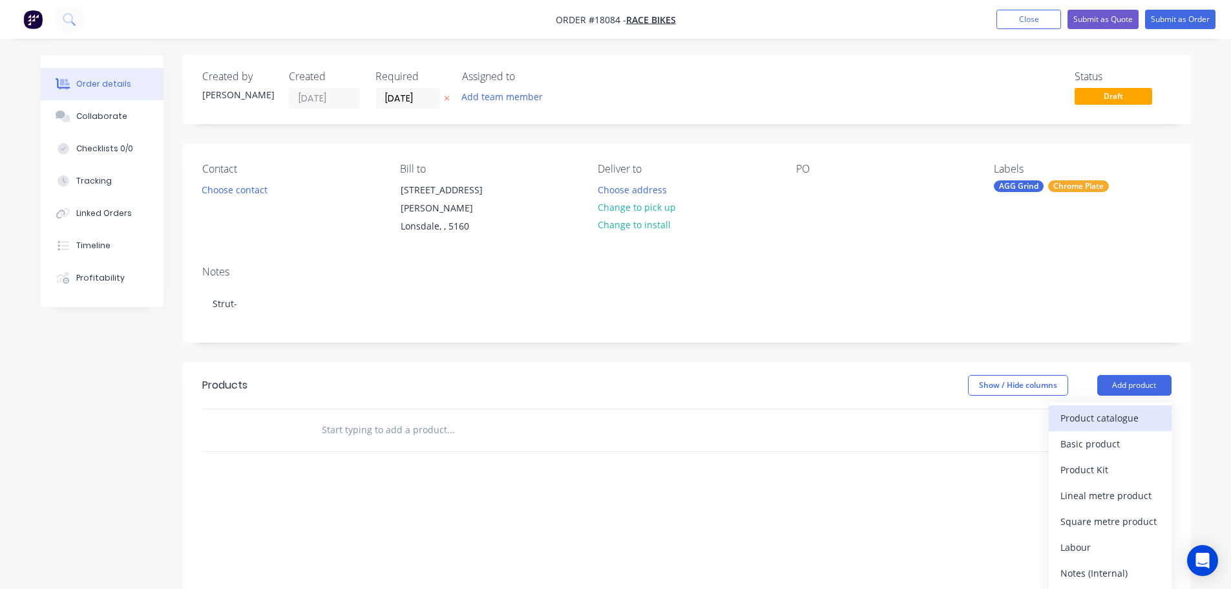
click at [1128, 410] on div "Product catalogue" at bounding box center [1110, 417] width 100 height 19
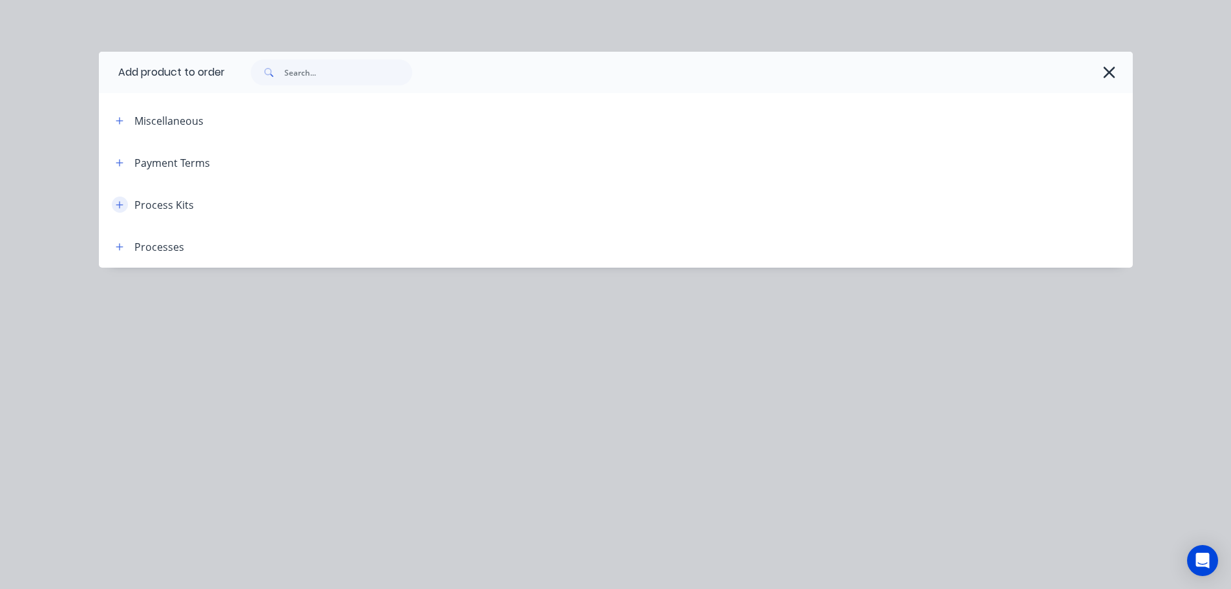
click at [116, 206] on icon "button" at bounding box center [120, 204] width 8 height 9
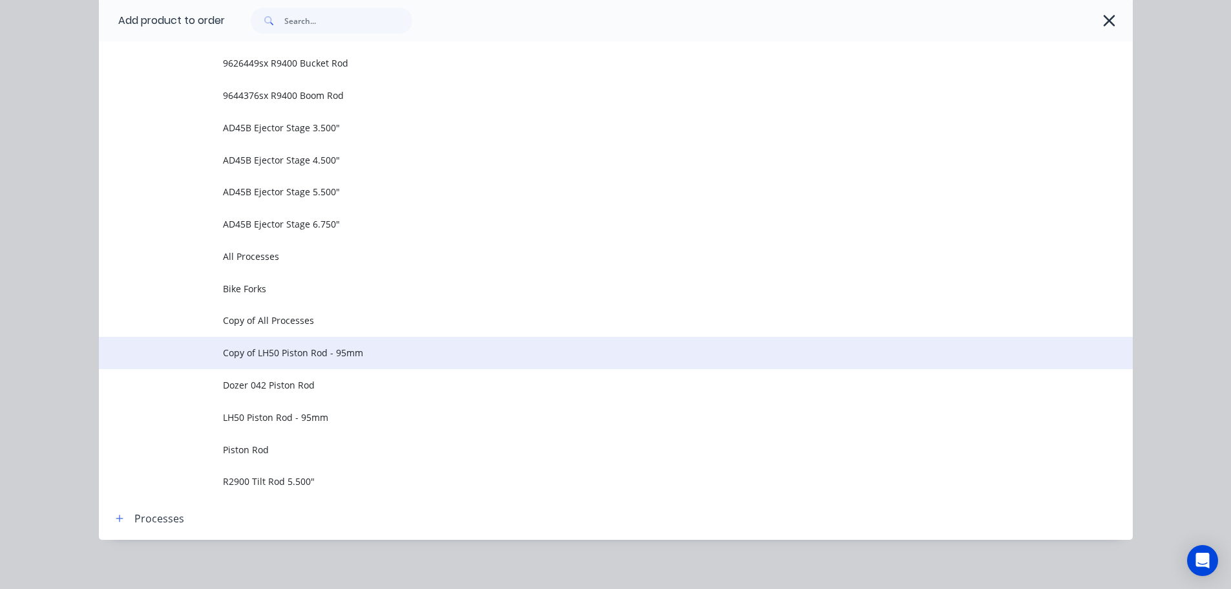
scroll to position [797, 0]
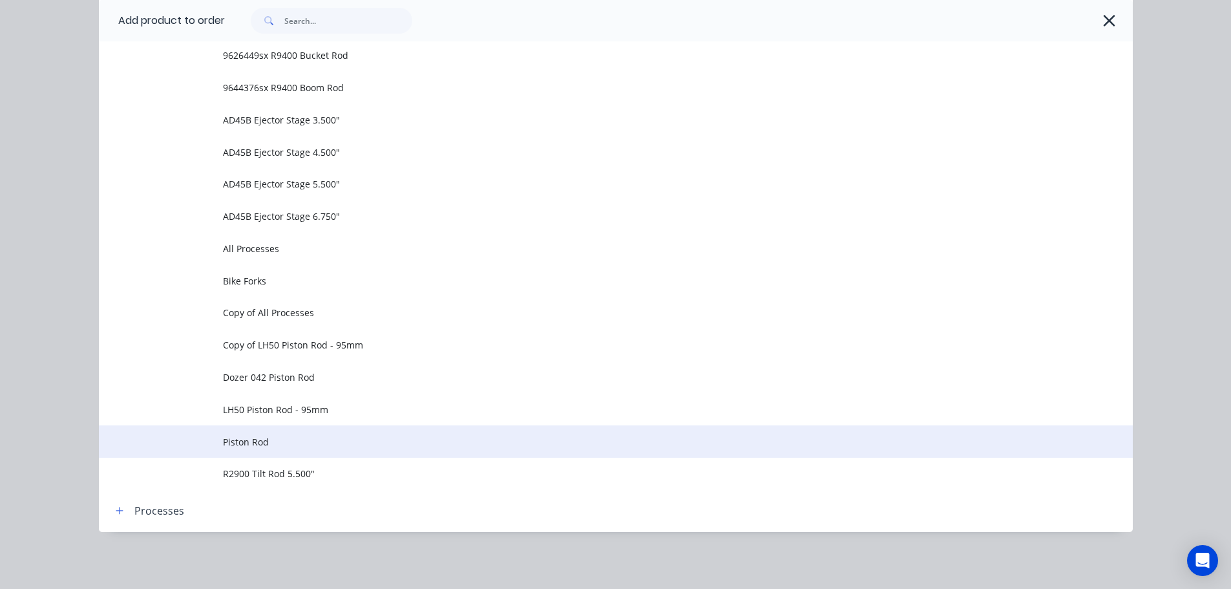
click at [232, 437] on span "Piston Rod" at bounding box center [587, 442] width 728 height 14
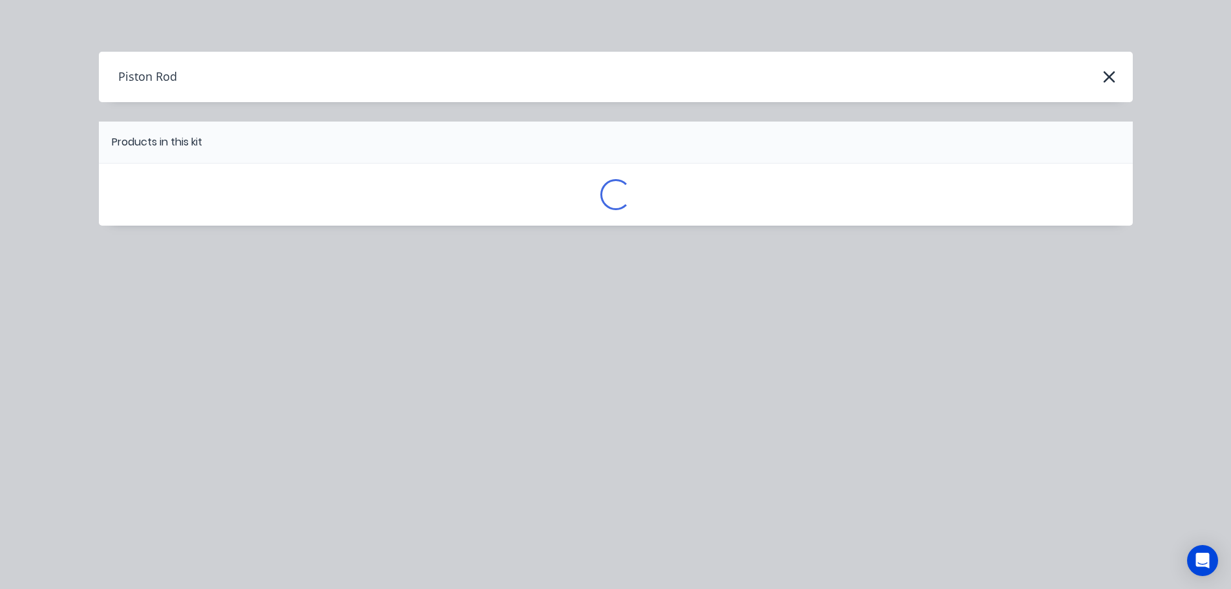
scroll to position [0, 0]
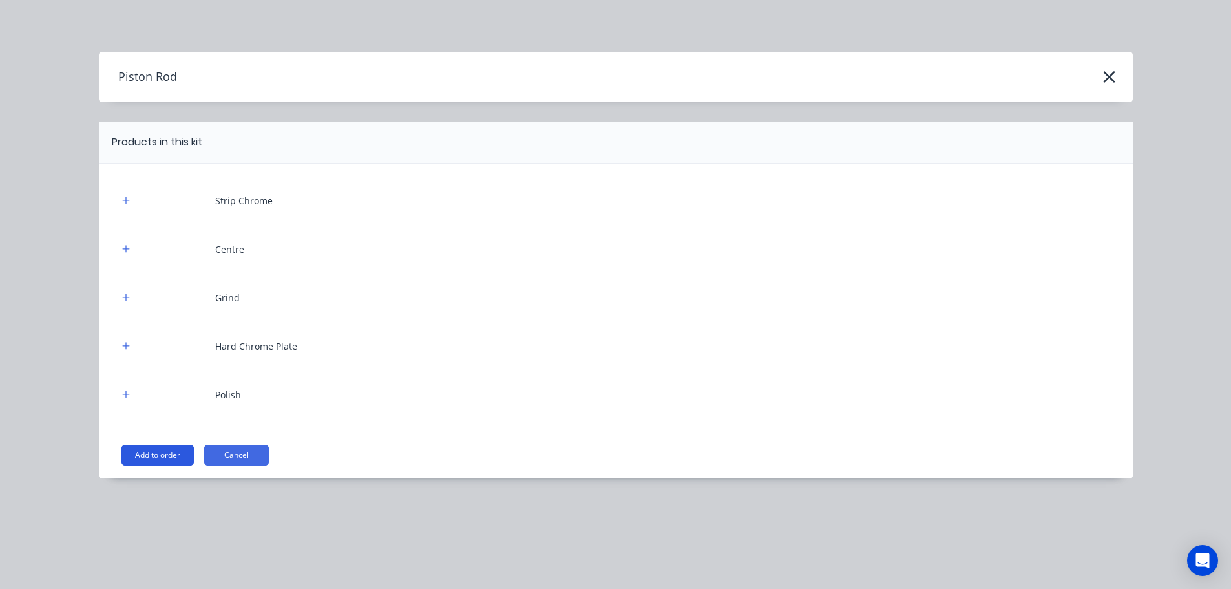
click at [185, 448] on button "Add to order" at bounding box center [157, 455] width 72 height 21
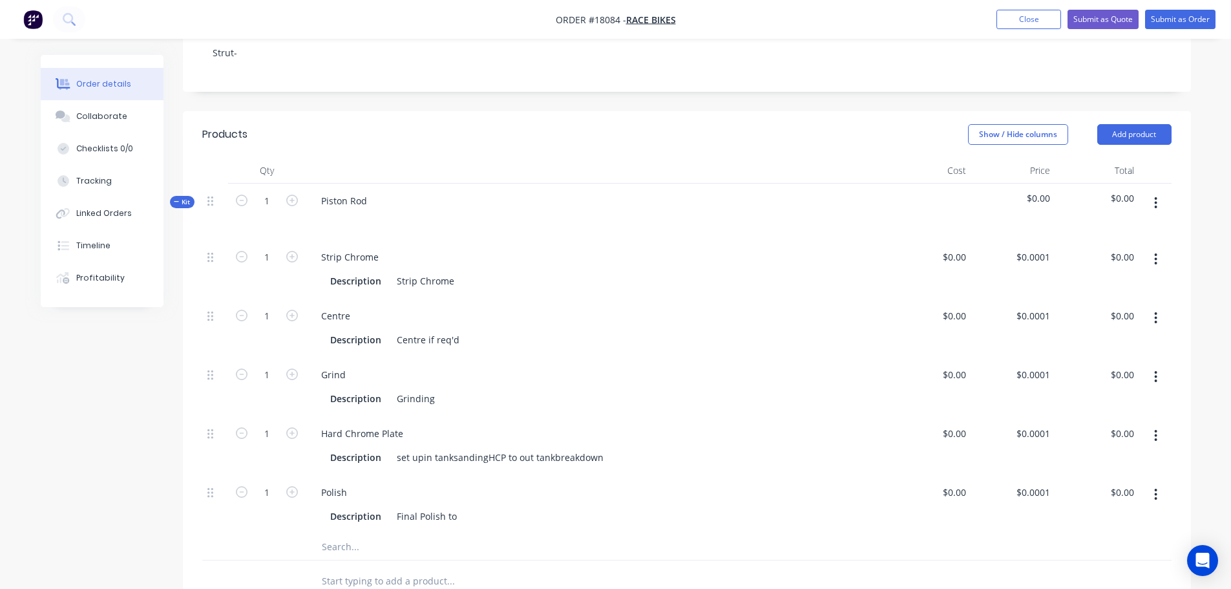
scroll to position [258, 0]
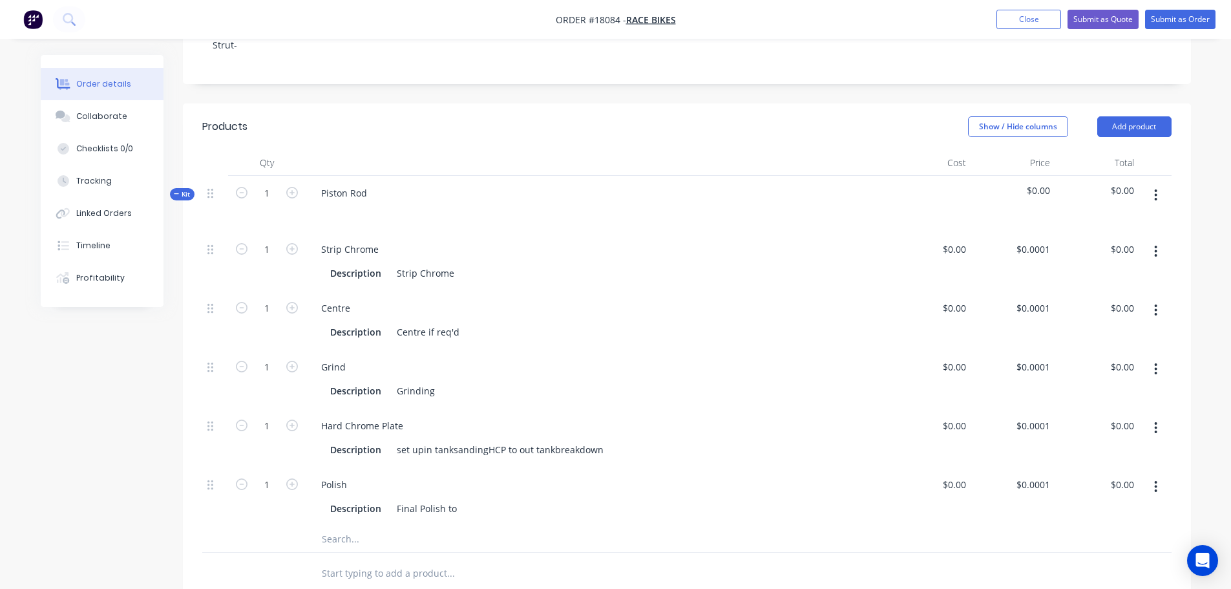
click at [1158, 240] on button "button" at bounding box center [1155, 251] width 30 height 23
click at [1115, 328] on div "Delete" at bounding box center [1110, 337] width 100 height 19
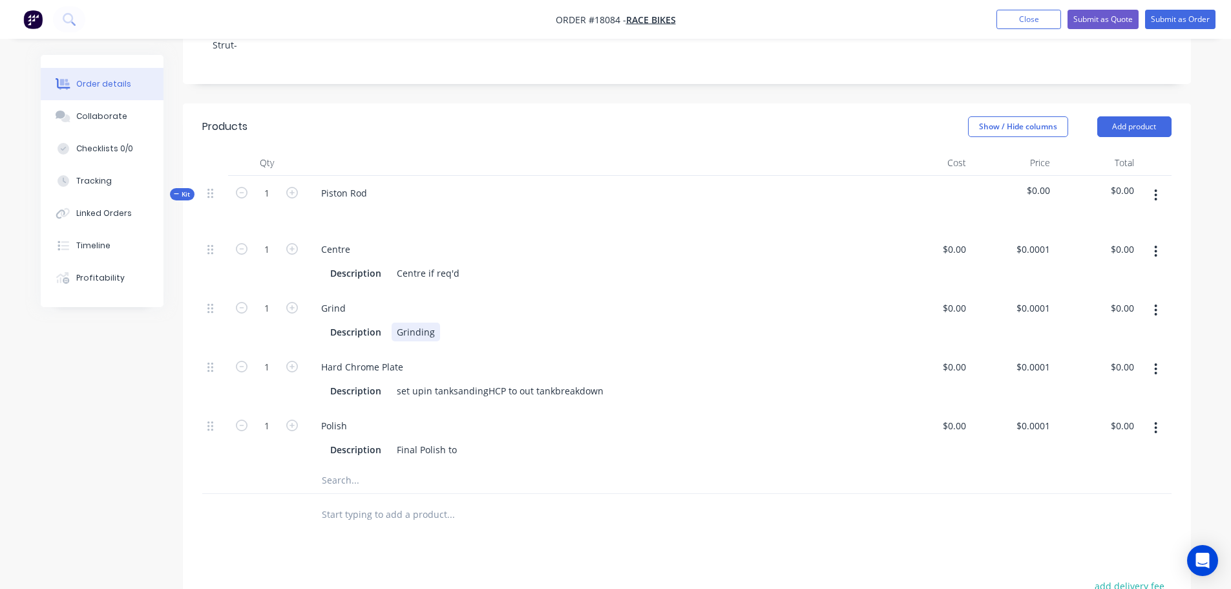
click at [432, 322] on div "Grinding" at bounding box center [416, 331] width 48 height 19
drag, startPoint x: 399, startPoint y: 315, endPoint x: 483, endPoint y: 315, distance: 84.6
click at [483, 322] on div "Description Grinding" at bounding box center [594, 331] width 538 height 19
click at [420, 381] on div "set upin tanksandingHCP to out tankbreakdown" at bounding box center [500, 390] width 217 height 19
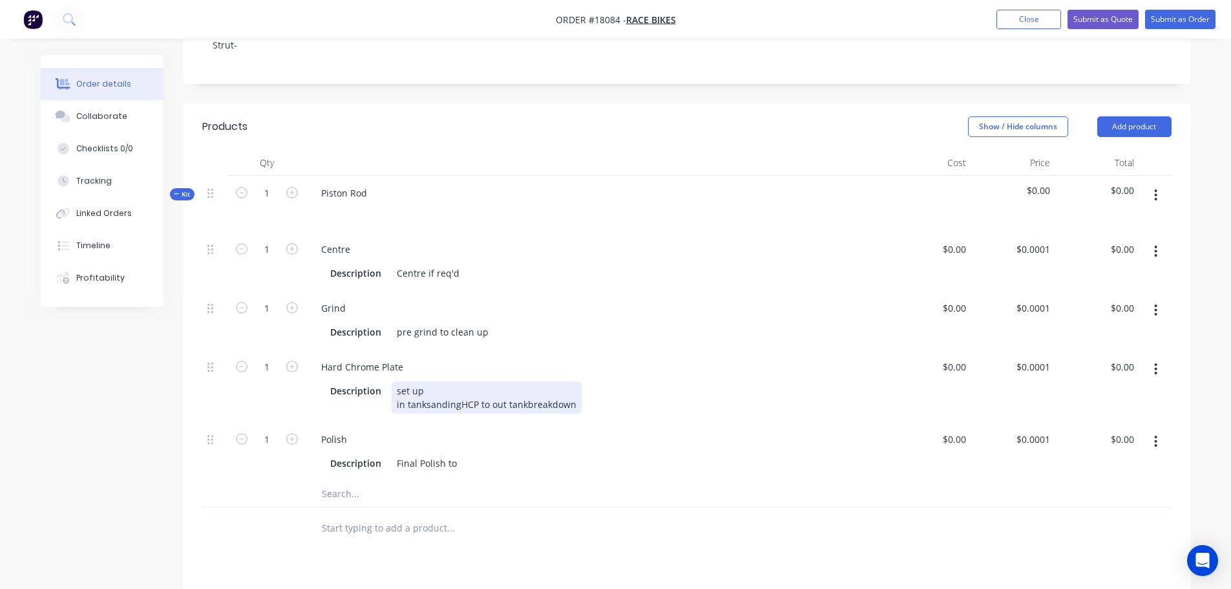
click at [425, 389] on div "set up in tanksandingHCP to out tankbreakdown" at bounding box center [487, 397] width 190 height 32
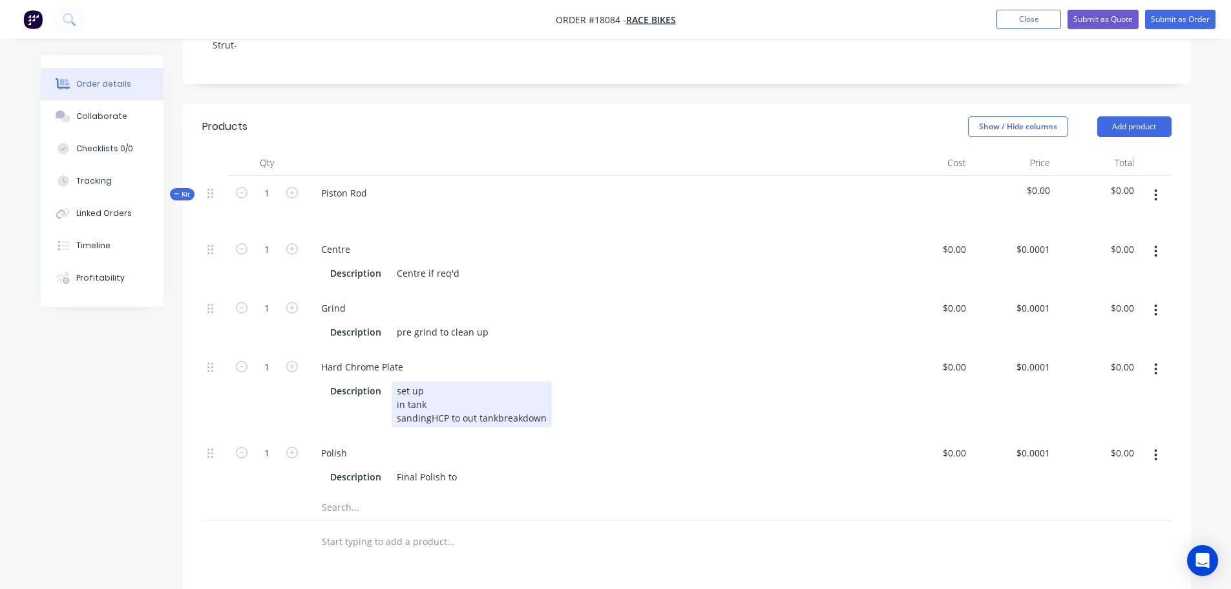
click at [428, 401] on div "set up in tank sandingHCP to out tankbreakdown" at bounding box center [472, 404] width 160 height 46
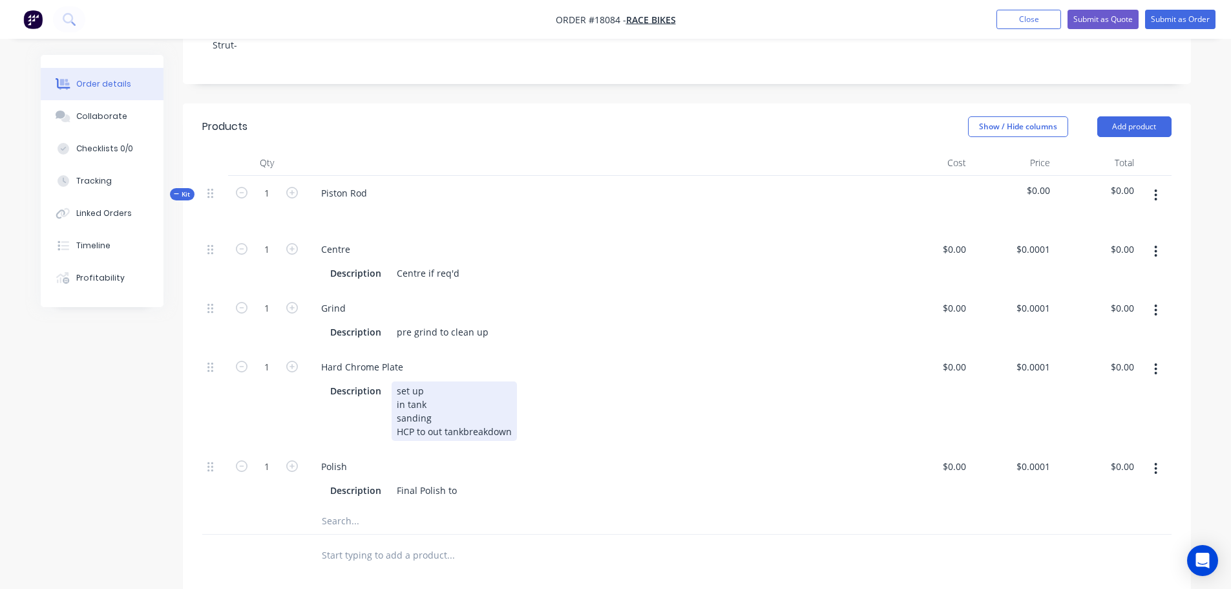
click at [428, 415] on div "set up in tank sanding HCP to out tankbreakdown" at bounding box center [454, 410] width 125 height 59
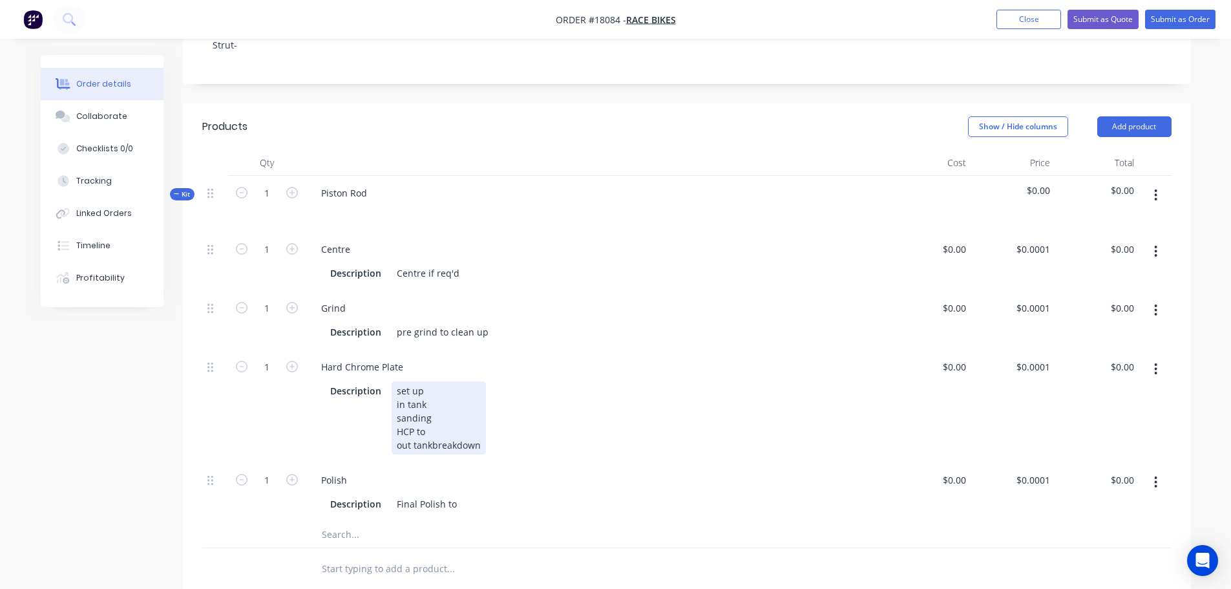
click at [432, 429] on div "set up in tank sanding HCP to out tankbreakdown" at bounding box center [439, 417] width 94 height 73
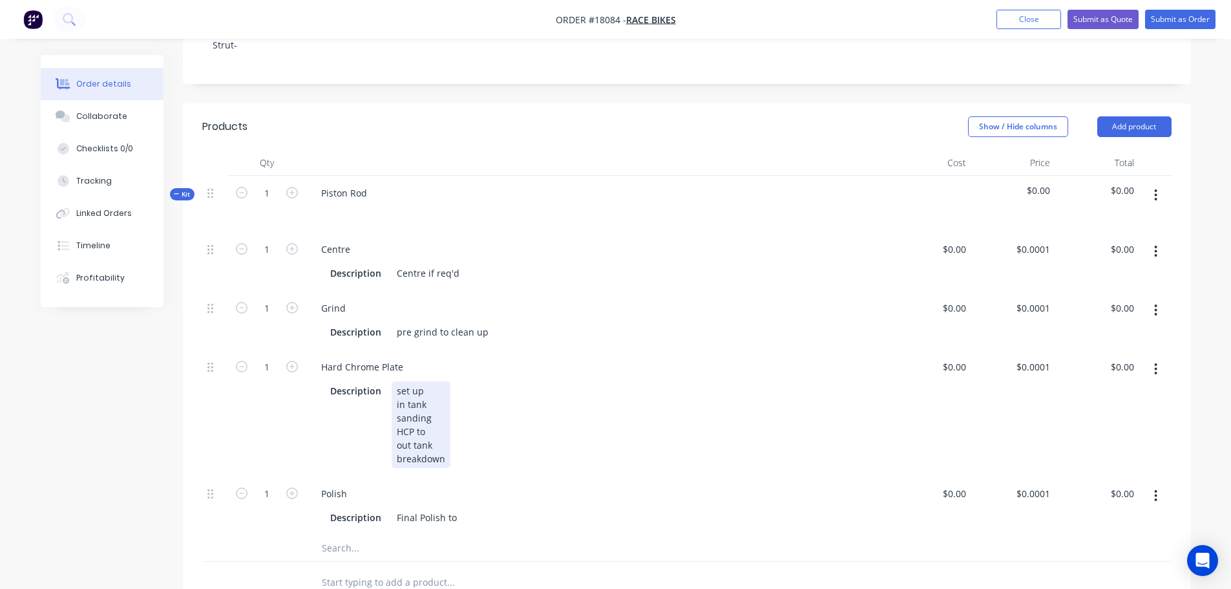
click at [495, 438] on div "Description set up in tank sanding HCP to out tank breakdown" at bounding box center [594, 424] width 538 height 87
click at [433, 357] on div "Hard Chrome Plate" at bounding box center [596, 366] width 571 height 19
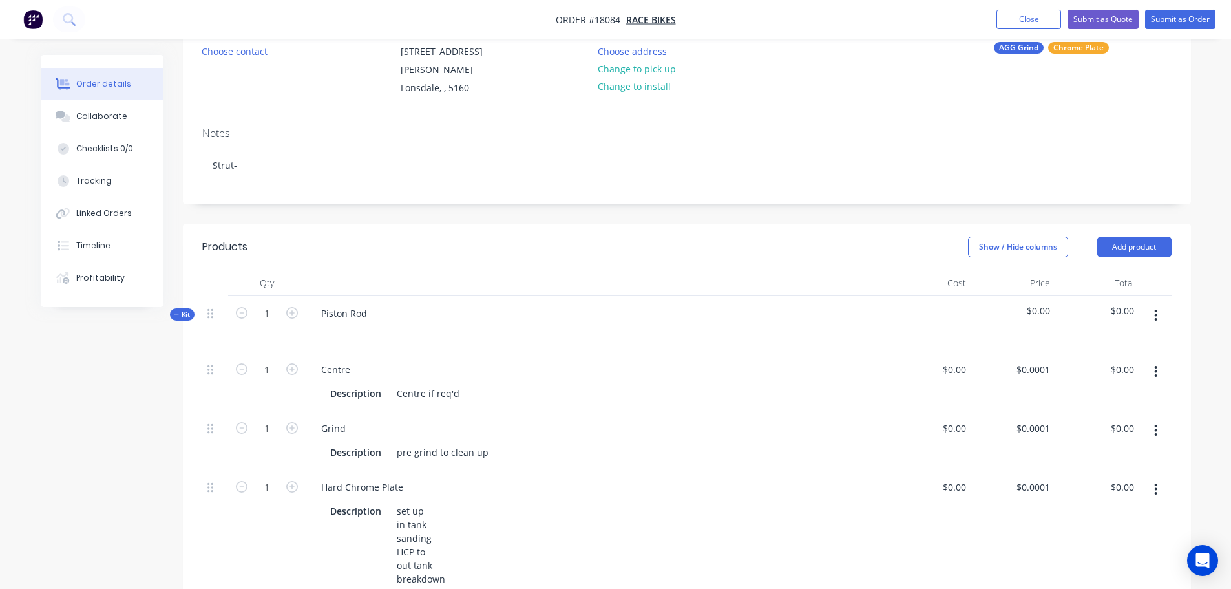
scroll to position [0, 0]
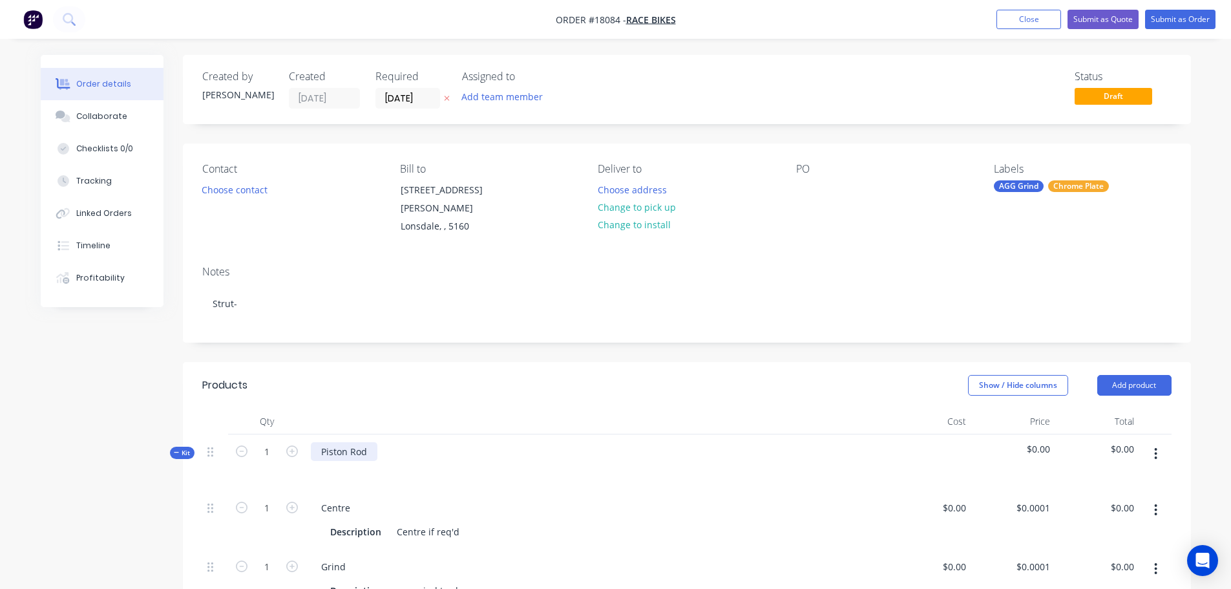
click at [370, 442] on div "Piston Rod" at bounding box center [344, 451] width 67 height 19
drag, startPoint x: 374, startPoint y: 436, endPoint x: 299, endPoint y: 432, distance: 75.7
click at [299, 434] on div "Kit 1 Piston Rod $0.00 $0.00" at bounding box center [686, 462] width 969 height 56
click at [492, 375] on div "Show / Hide columns Add product" at bounding box center [789, 385] width 763 height 21
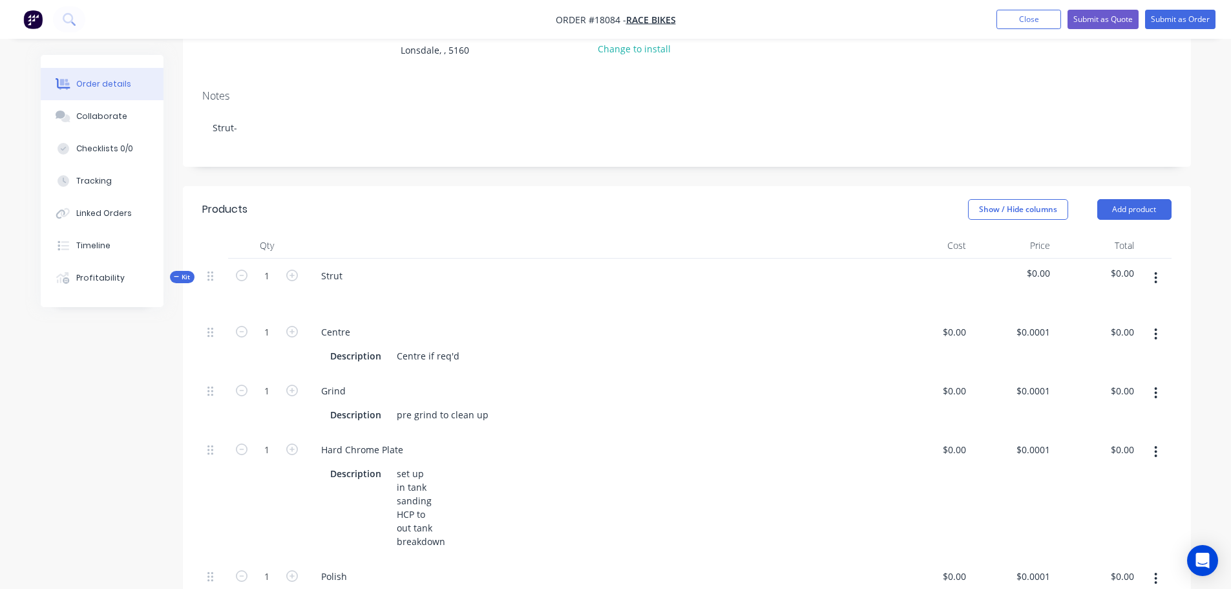
scroll to position [194, 0]
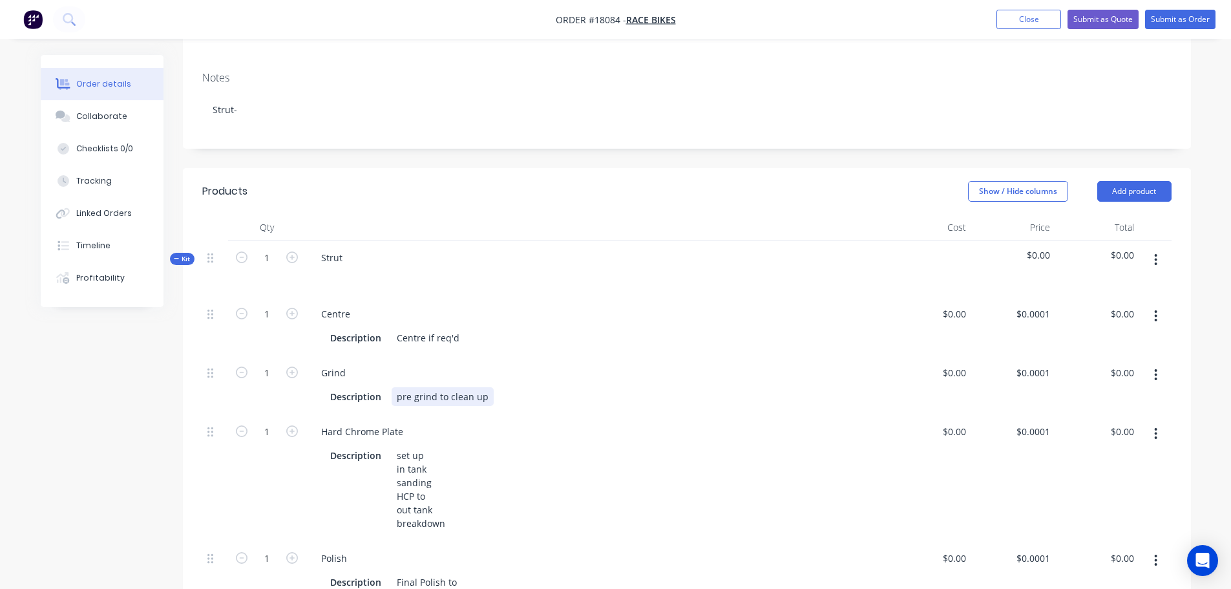
click at [492, 387] on div "Description pre grind to clean up" at bounding box center [594, 396] width 538 height 19
click at [435, 485] on div "set up in tank sanding HCP to out tank breakdown" at bounding box center [421, 489] width 59 height 87
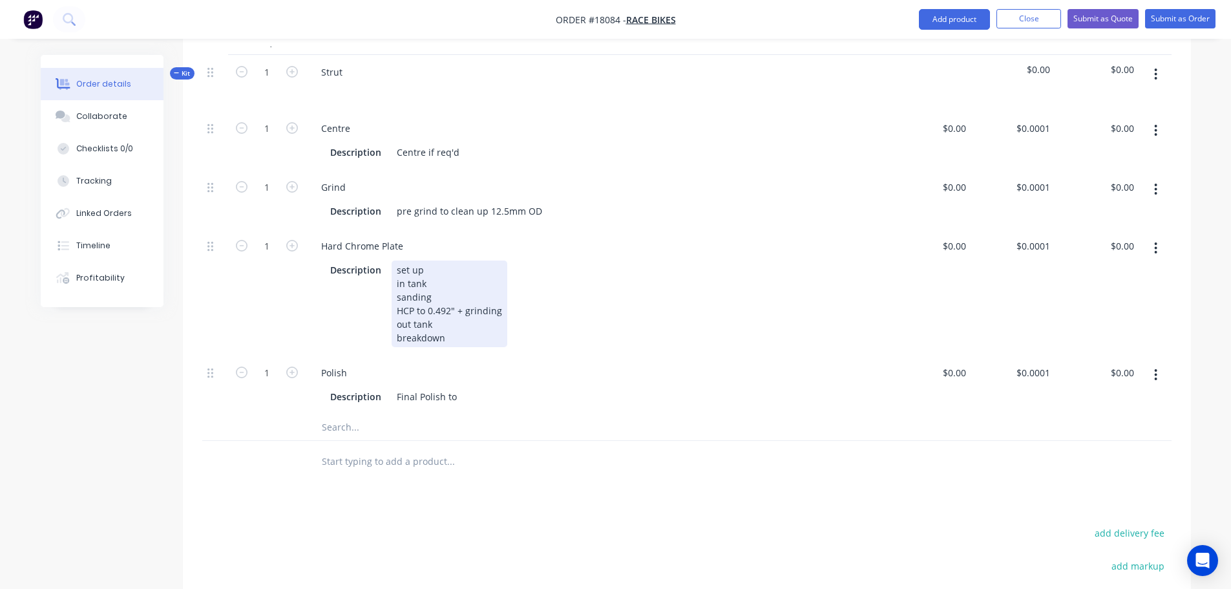
scroll to position [388, 0]
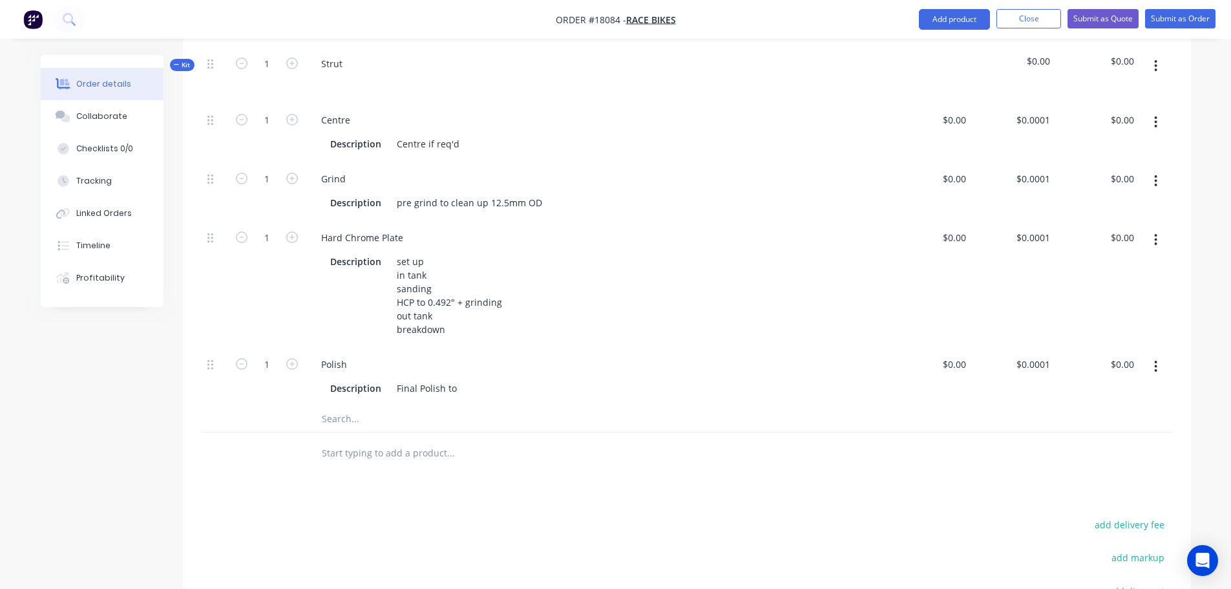
click at [447, 355] on div "Polish" at bounding box center [596, 364] width 571 height 19
click at [1155, 174] on icon "button" at bounding box center [1155, 181] width 3 height 14
click at [1097, 205] on div "Duplicate" at bounding box center [1110, 214] width 100 height 19
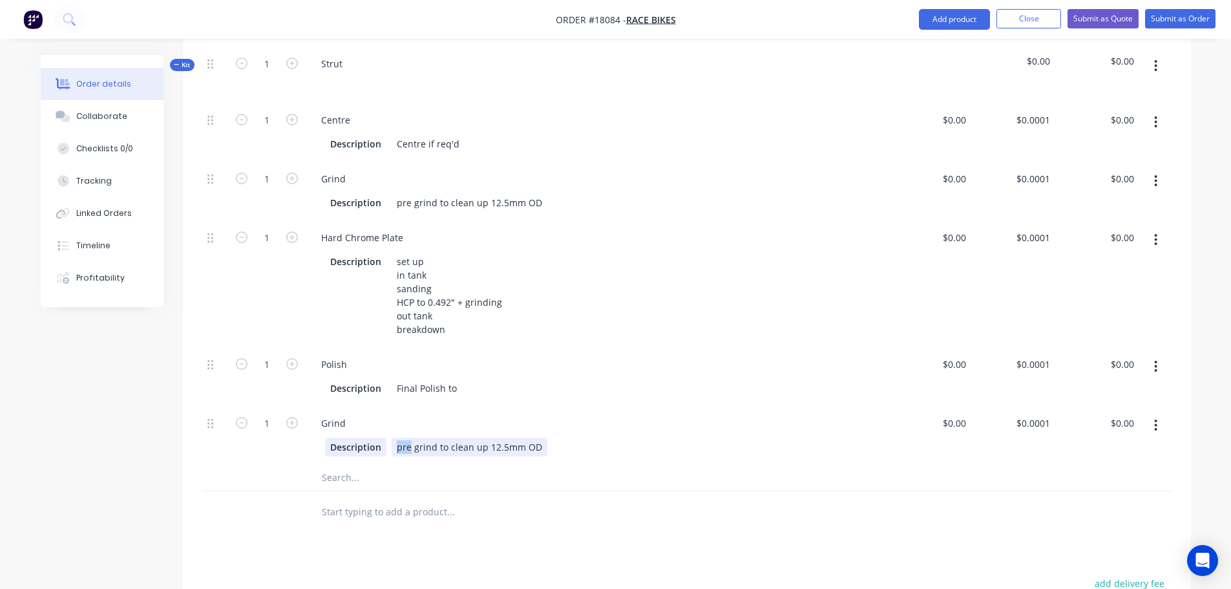
drag, startPoint x: 408, startPoint y: 432, endPoint x: 369, endPoint y: 433, distance: 39.4
click at [369, 437] on div "Description pre grind to clean up 12.5mm OD" at bounding box center [594, 446] width 538 height 19
click at [214, 350] on div at bounding box center [215, 376] width 26 height 59
drag, startPoint x: 215, startPoint y: 377, endPoint x: 213, endPoint y: 430, distance: 53.7
click at [213, 432] on div "1 Centre Description Centre if req'd $0.00 $0.00 $0.0001 $0.0001 $0.00 $0.00 1 …" at bounding box center [686, 284] width 969 height 362
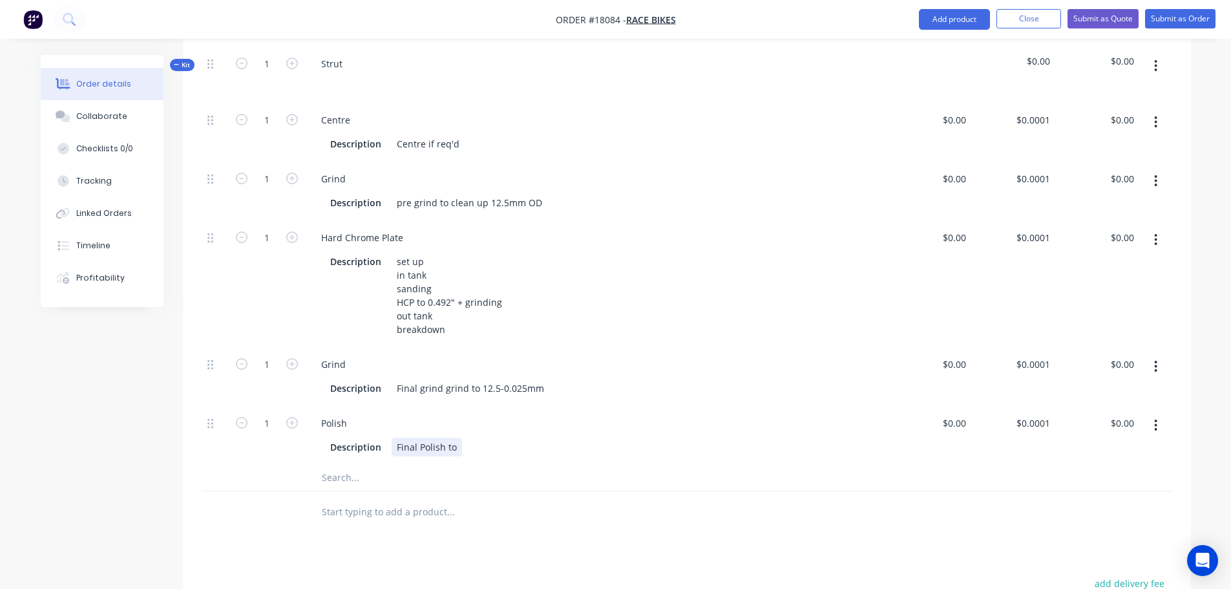
click at [460, 437] on div "Description Final Polish to" at bounding box center [594, 446] width 538 height 19
click at [501, 499] on input "text" at bounding box center [450, 512] width 258 height 26
type input "0.0001"
click at [1027, 414] on input "0.0001" at bounding box center [1035, 423] width 40 height 19
type input "0.0001"
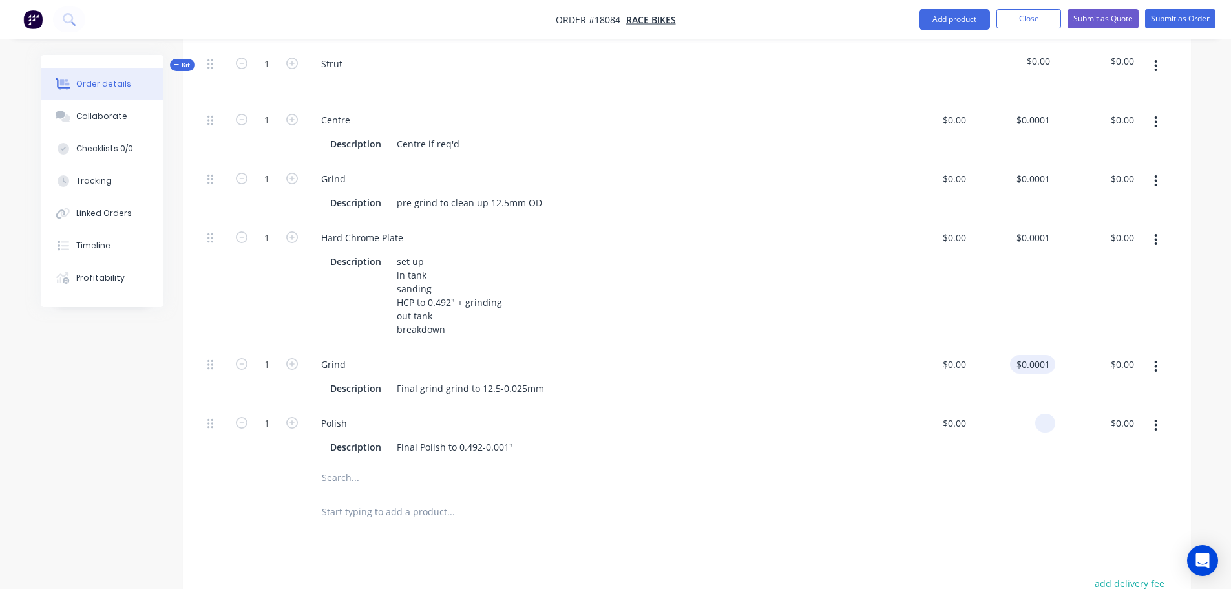
type input "$0.00"
click at [1029, 355] on input "0.0001" at bounding box center [1035, 364] width 40 height 19
type input "0.0001"
type input "$0.00"
click at [1035, 228] on input "0.0001" at bounding box center [1037, 237] width 35 height 19
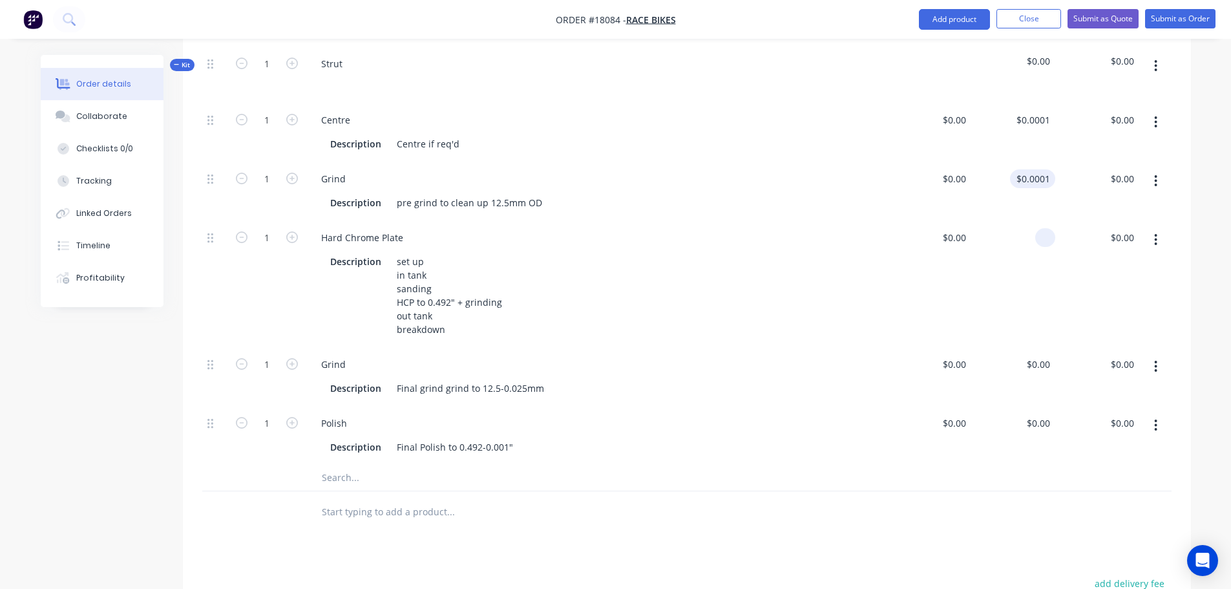
type input "0.0001"
type input "$0.00"
click at [1034, 169] on input "0.0001" at bounding box center [1035, 178] width 40 height 19
type input "0.0001"
type input "$0.00"
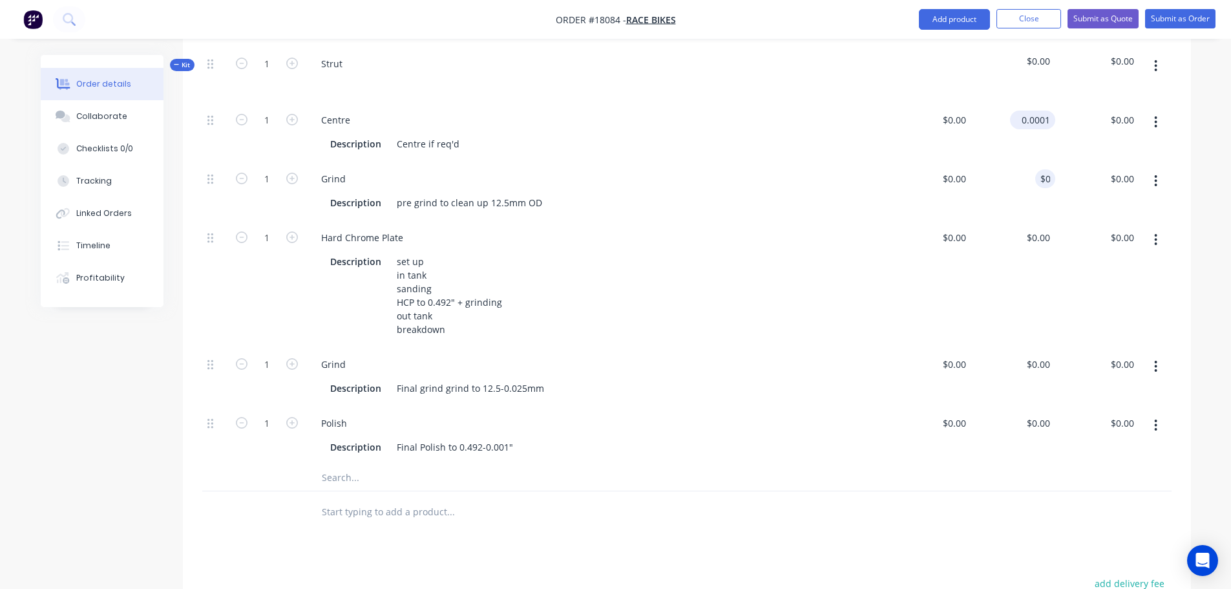
click at [1029, 112] on input "0.0001" at bounding box center [1035, 119] width 40 height 19
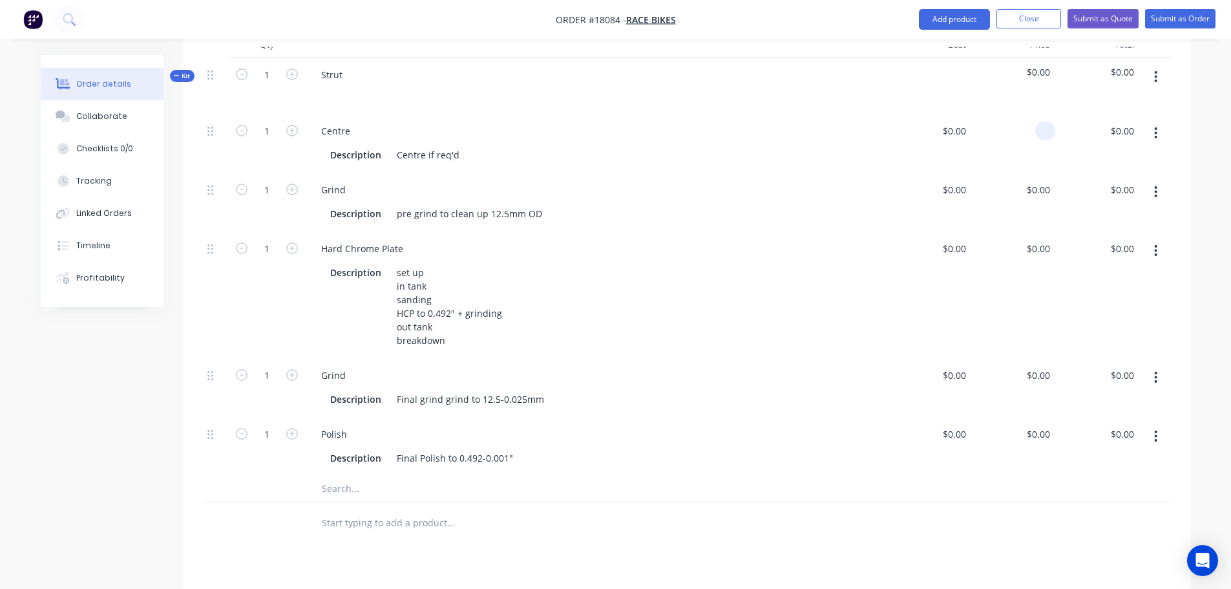
scroll to position [194, 0]
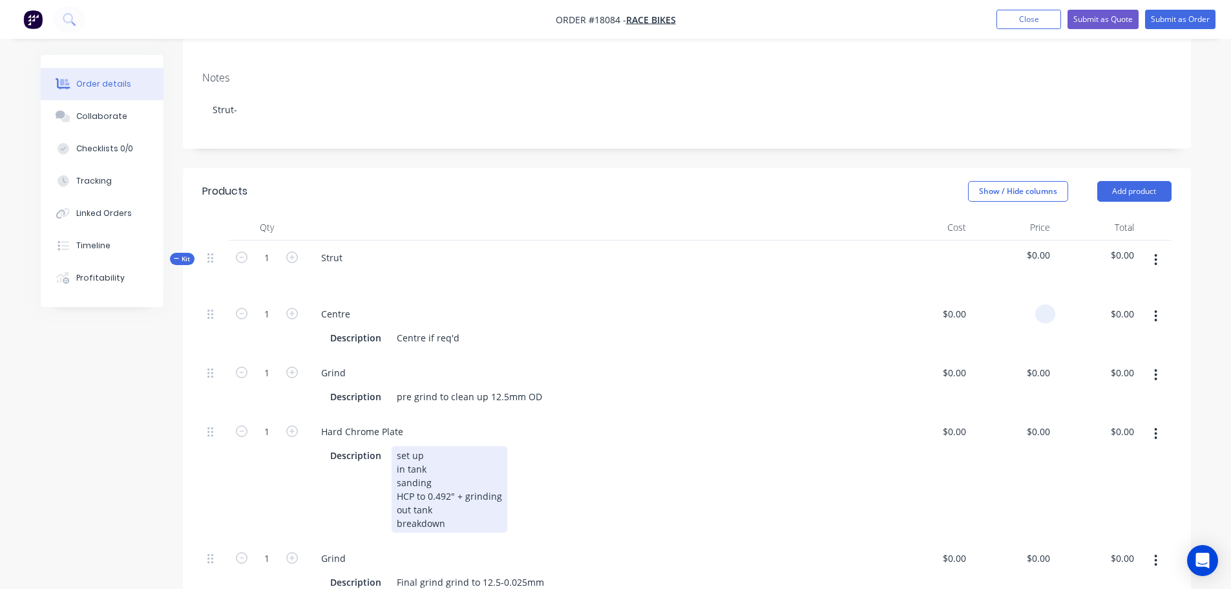
type input "$0.00"
click at [830, 446] on div "Description set up in tank sanding HCP to 0.492" + grinding out tank breakdown" at bounding box center [594, 489] width 538 height 87
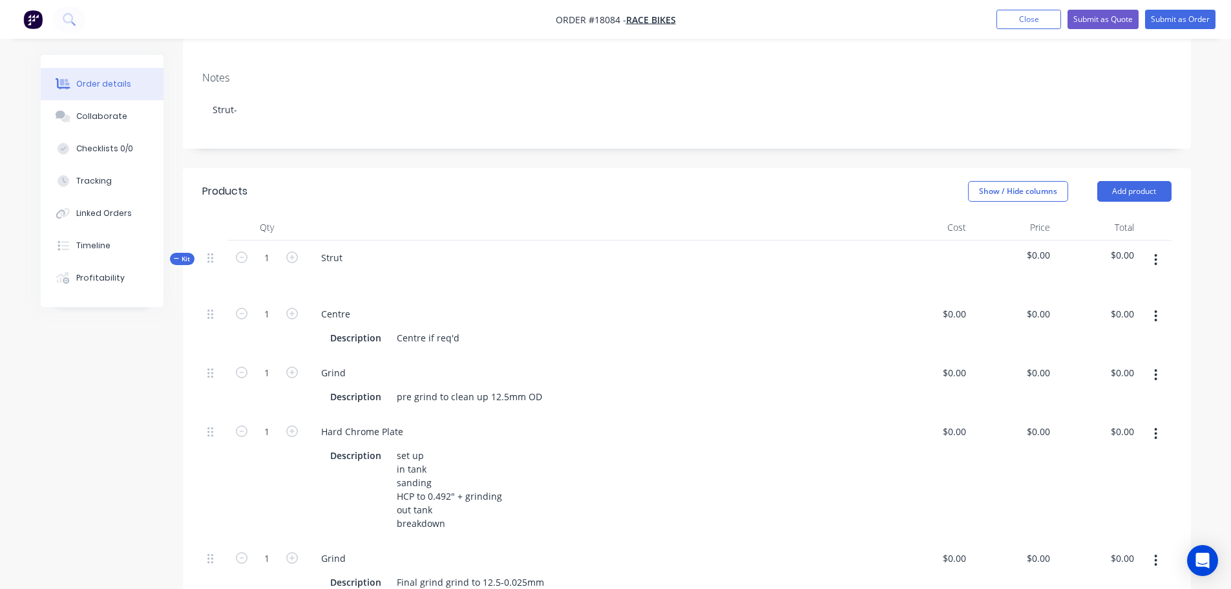
click at [352, 244] on div "Strut" at bounding box center [597, 268] width 582 height 56
click at [344, 248] on div "Strut" at bounding box center [332, 257] width 42 height 19
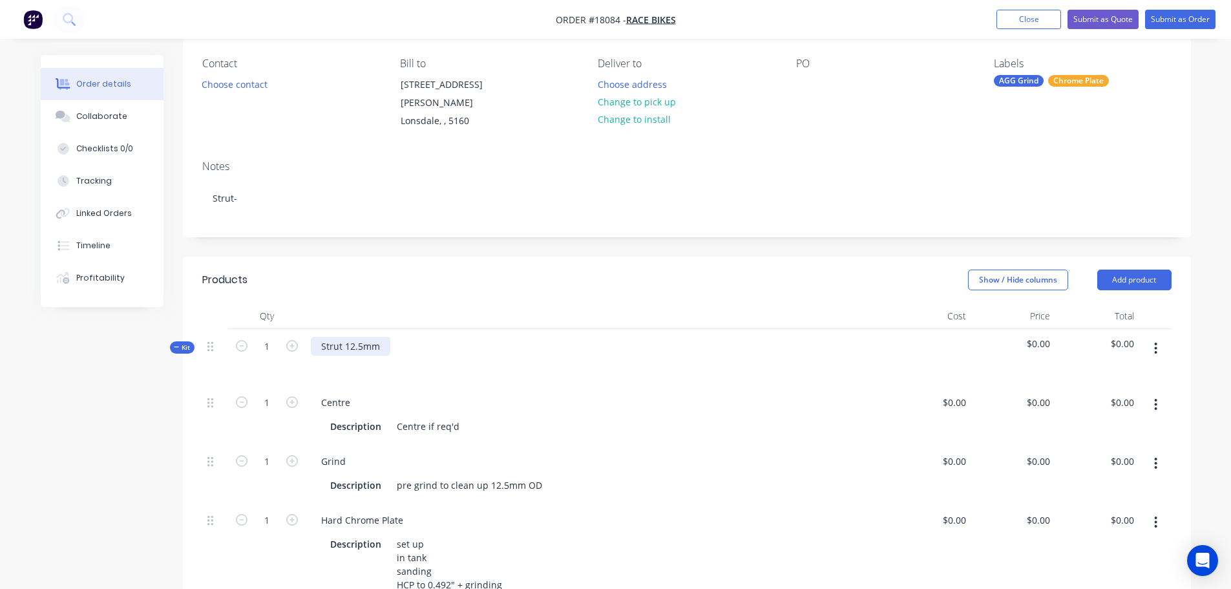
scroll to position [0, 0]
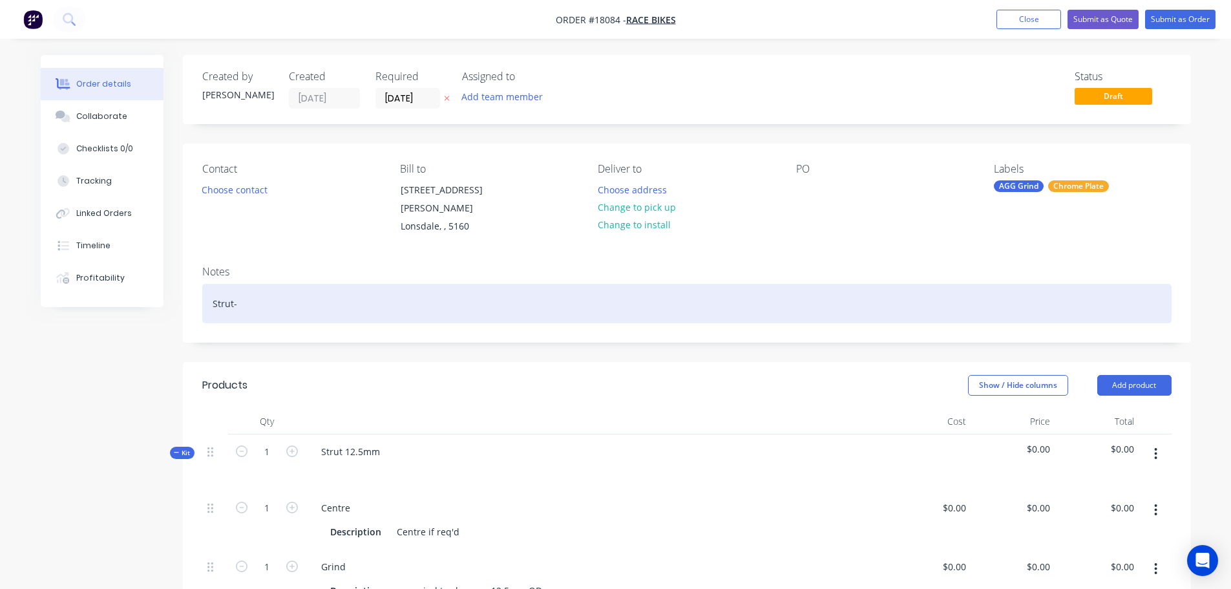
click at [250, 288] on div "Strut-" at bounding box center [686, 303] width 969 height 39
drag, startPoint x: 233, startPoint y: 284, endPoint x: 283, endPoint y: 285, distance: 50.4
click at [235, 284] on div "Strut- 12.5mm" at bounding box center [686, 303] width 969 height 39
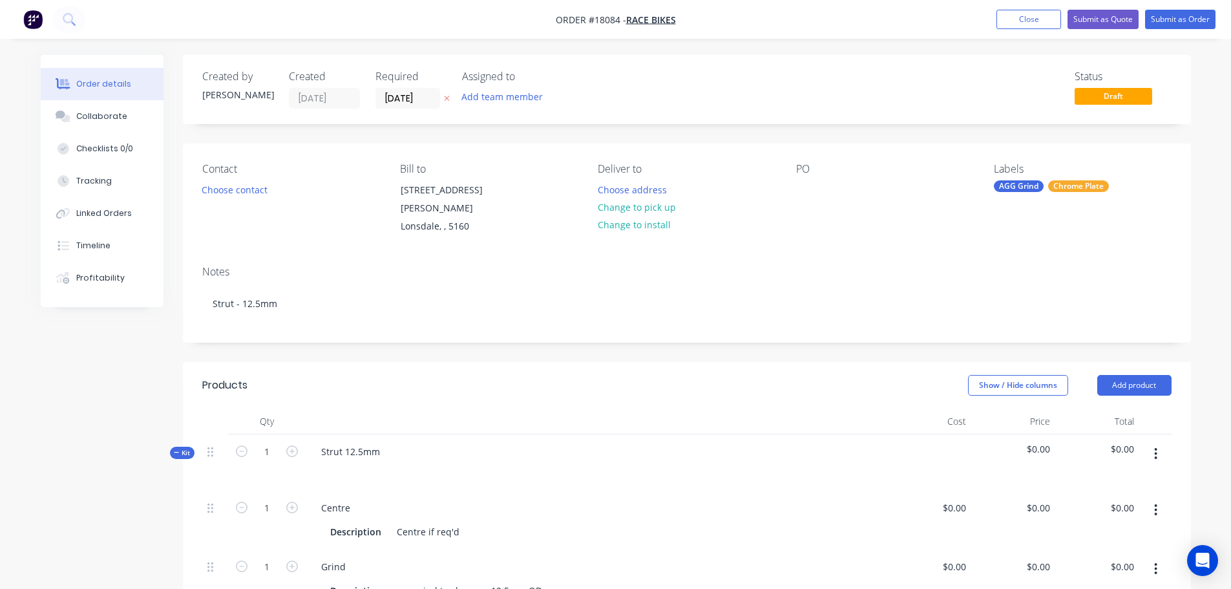
click at [811, 204] on div "PO" at bounding box center [884, 199] width 177 height 73
click at [807, 176] on div "PO" at bounding box center [884, 199] width 177 height 73
click at [806, 189] on div at bounding box center [806, 189] width 21 height 19
click at [1172, 27] on button "Submit as Order" at bounding box center [1180, 19] width 70 height 19
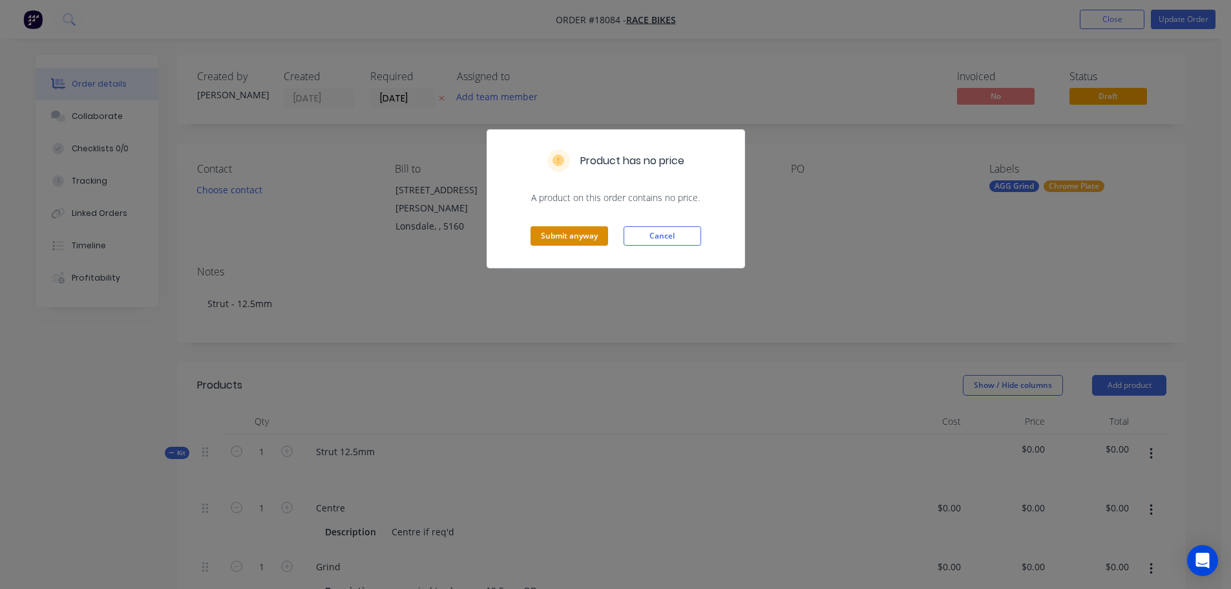
click at [571, 234] on button "Submit anyway" at bounding box center [569, 235] width 78 height 19
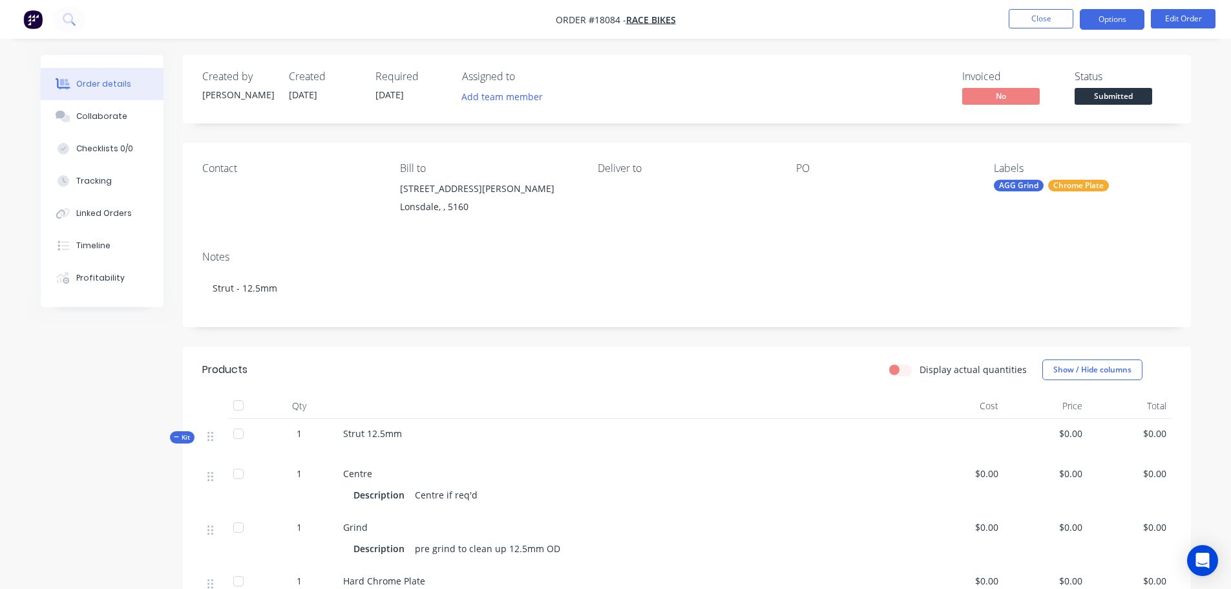
click at [1120, 16] on button "Options" at bounding box center [1112, 19] width 65 height 21
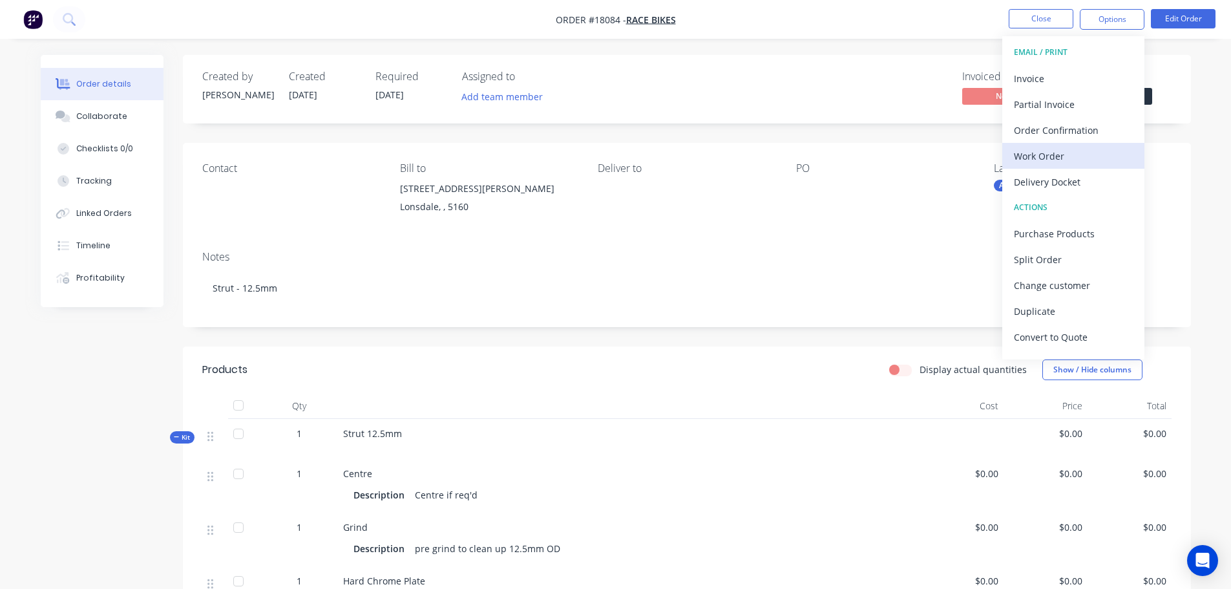
click at [1071, 147] on div "Work Order" at bounding box center [1073, 156] width 119 height 19
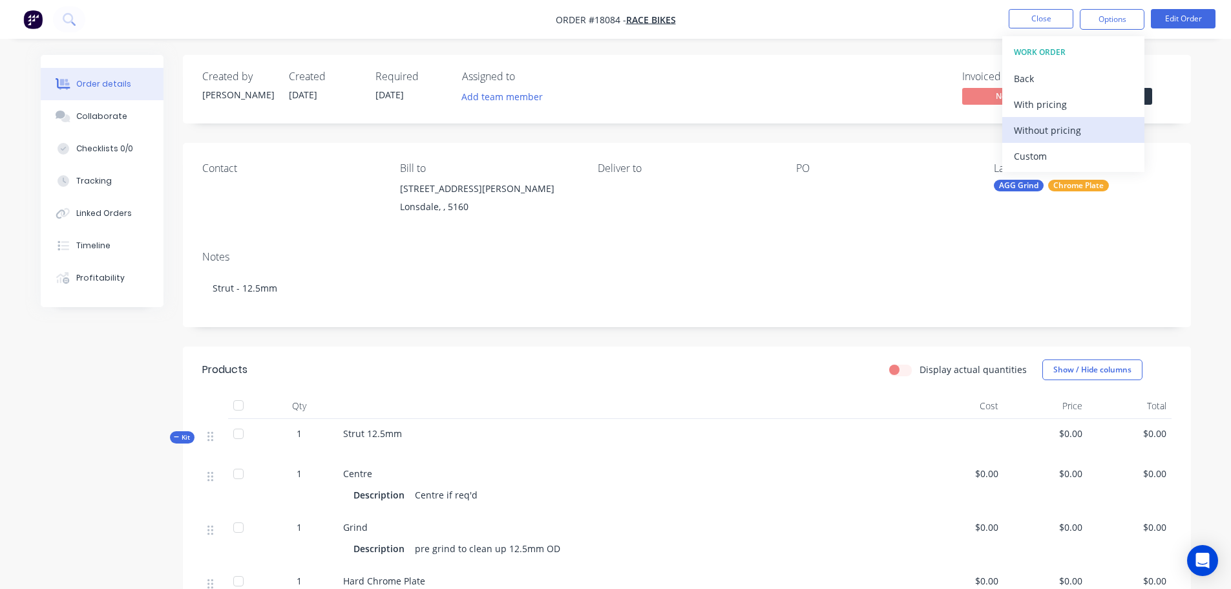
click at [1066, 130] on div "Without pricing" at bounding box center [1073, 130] width 119 height 19
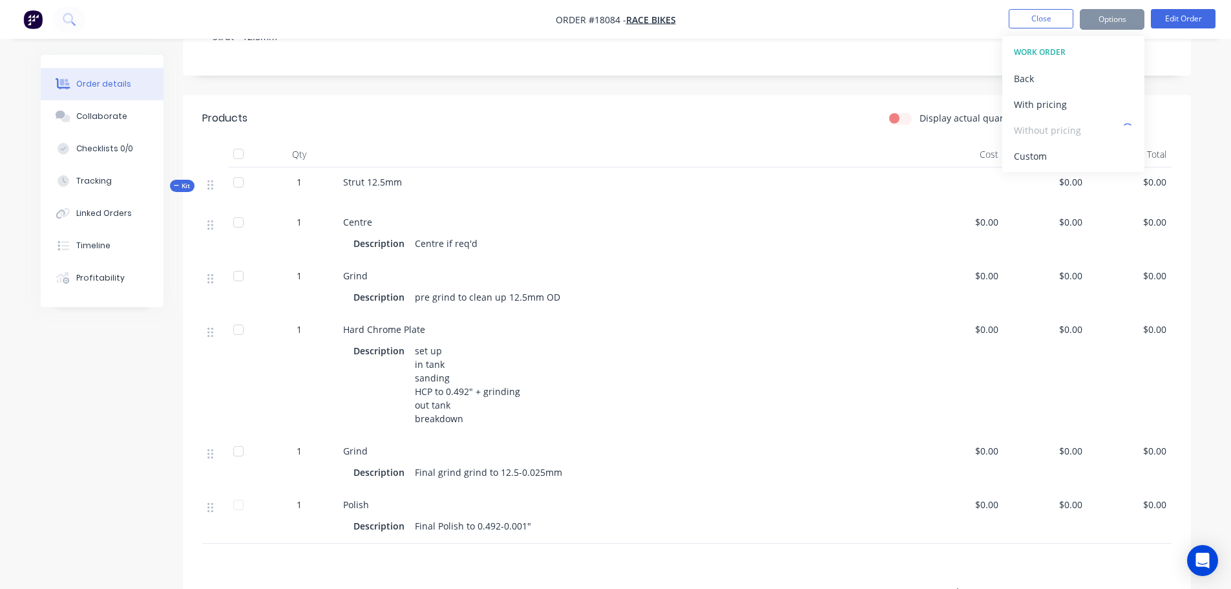
scroll to position [258, 0]
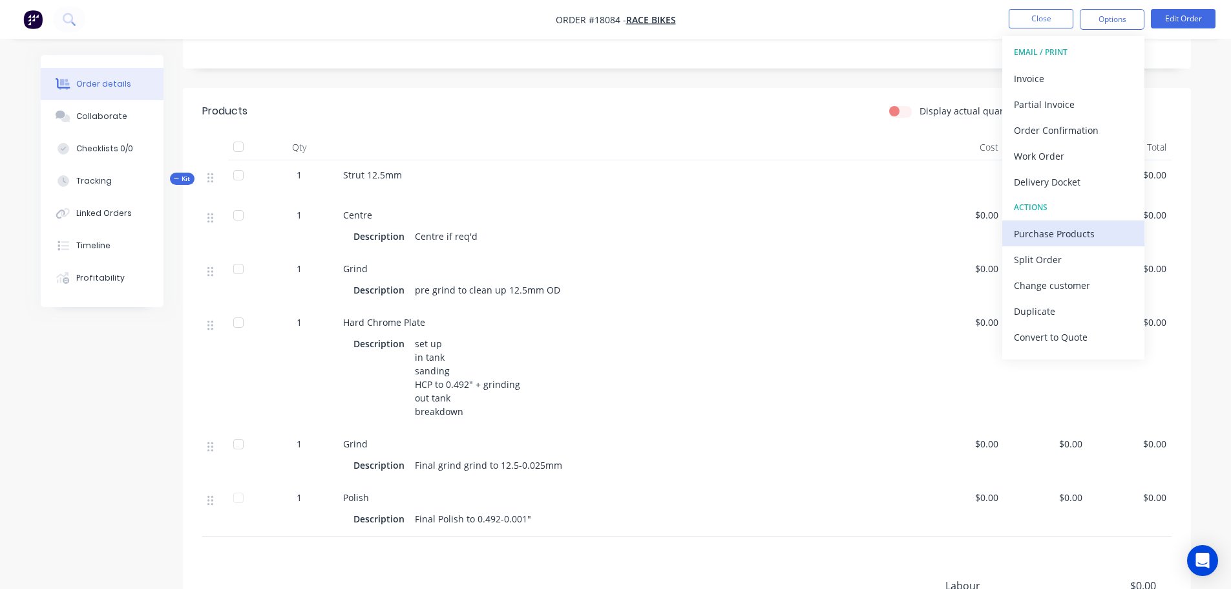
click at [1091, 240] on div "Purchase Products" at bounding box center [1073, 233] width 119 height 19
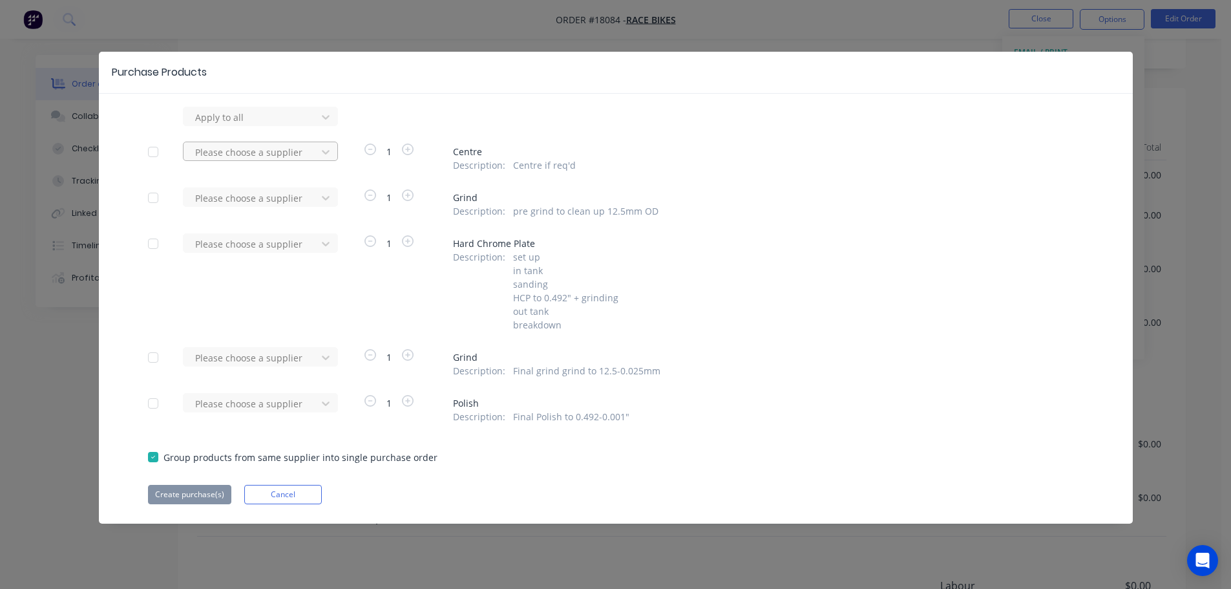
click at [269, 125] on div at bounding box center [252, 117] width 116 height 16
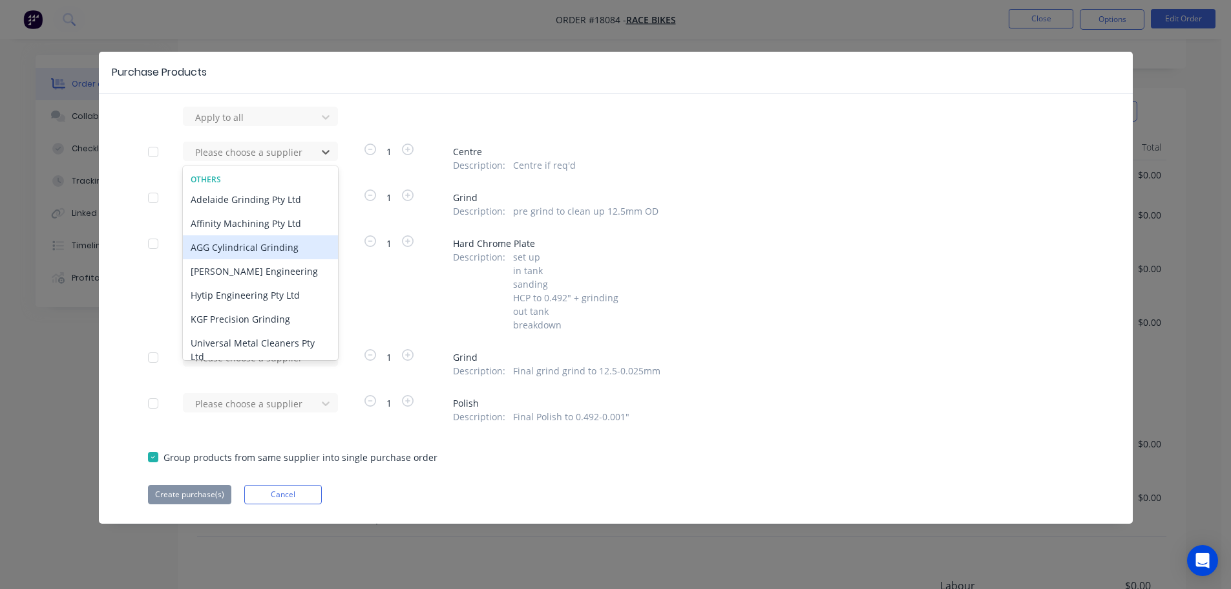
click at [257, 242] on div "AGG Cylindrical Grinding" at bounding box center [260, 247] width 155 height 24
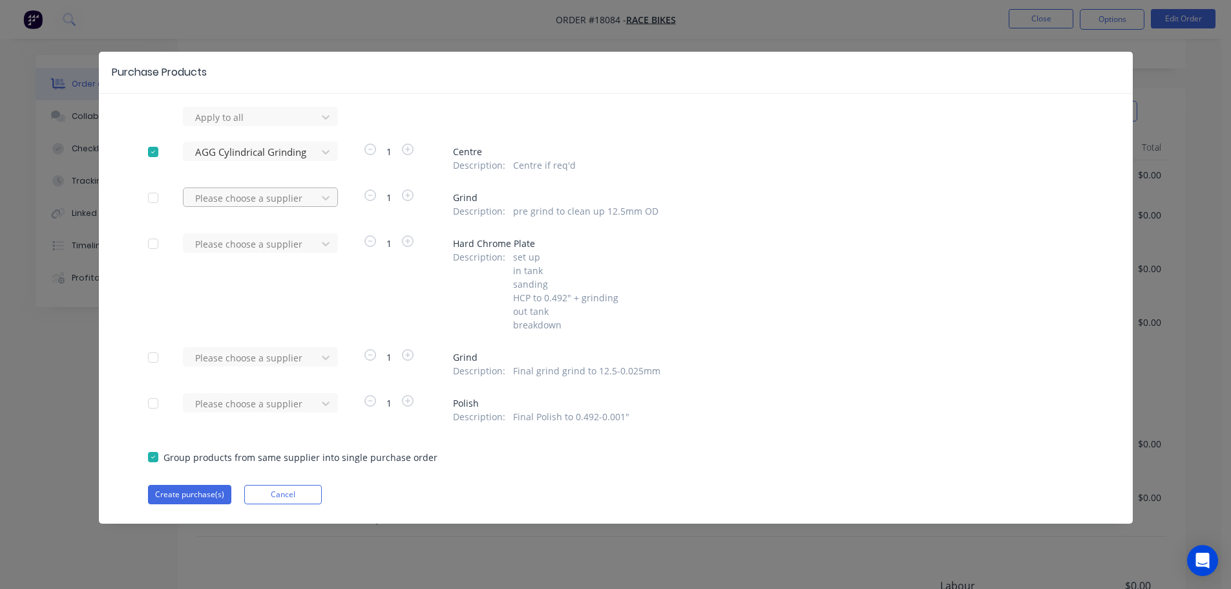
click at [266, 125] on div at bounding box center [252, 117] width 116 height 16
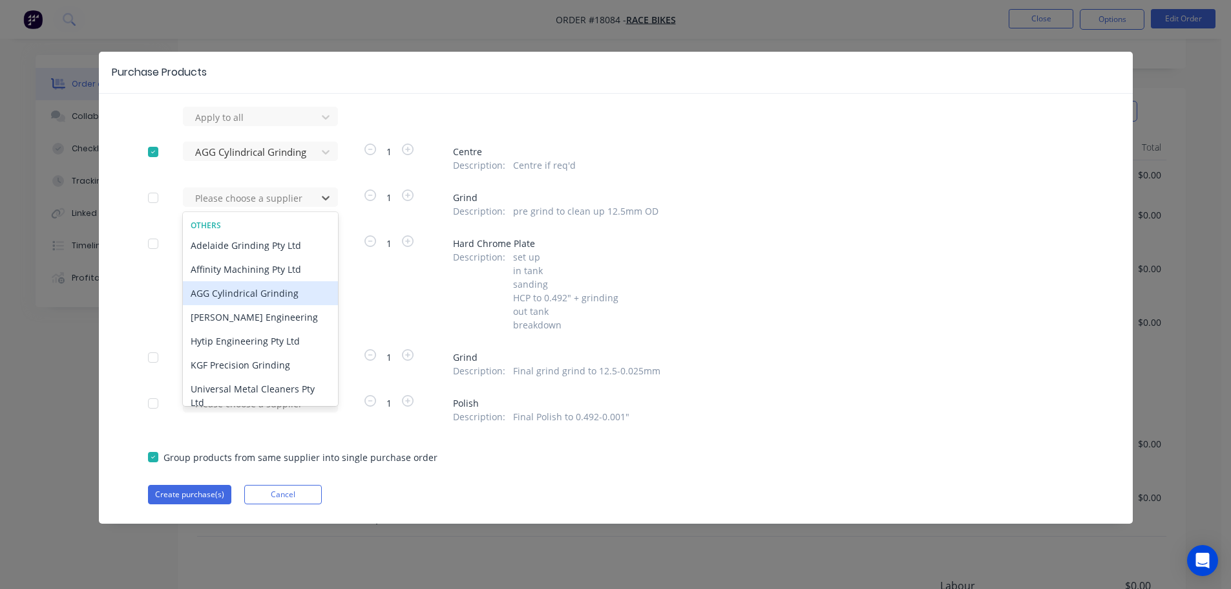
click at [254, 291] on div "AGG Cylindrical Grinding" at bounding box center [260, 293] width 155 height 24
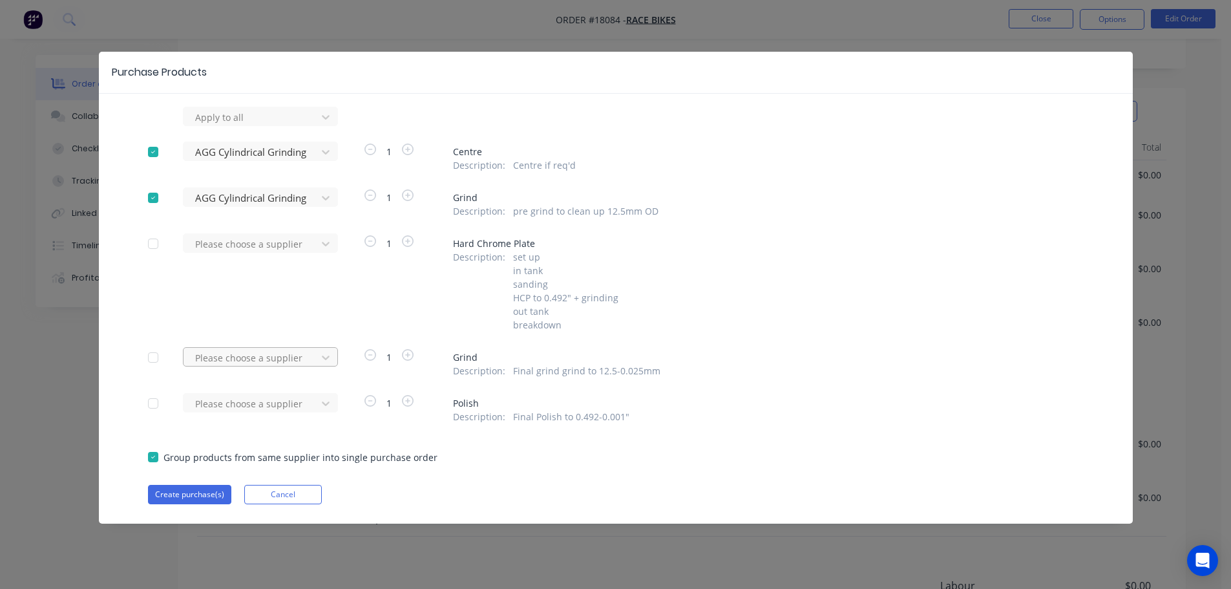
click at [262, 125] on div at bounding box center [252, 117] width 116 height 16
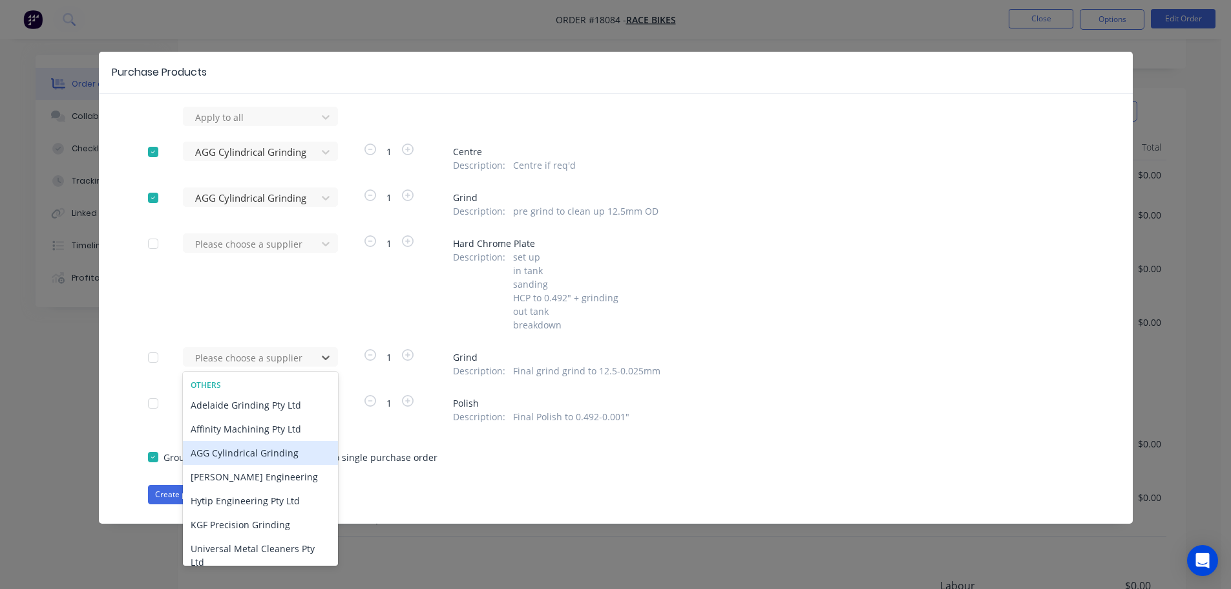
click at [257, 454] on div "AGG Cylindrical Grinding" at bounding box center [260, 453] width 155 height 24
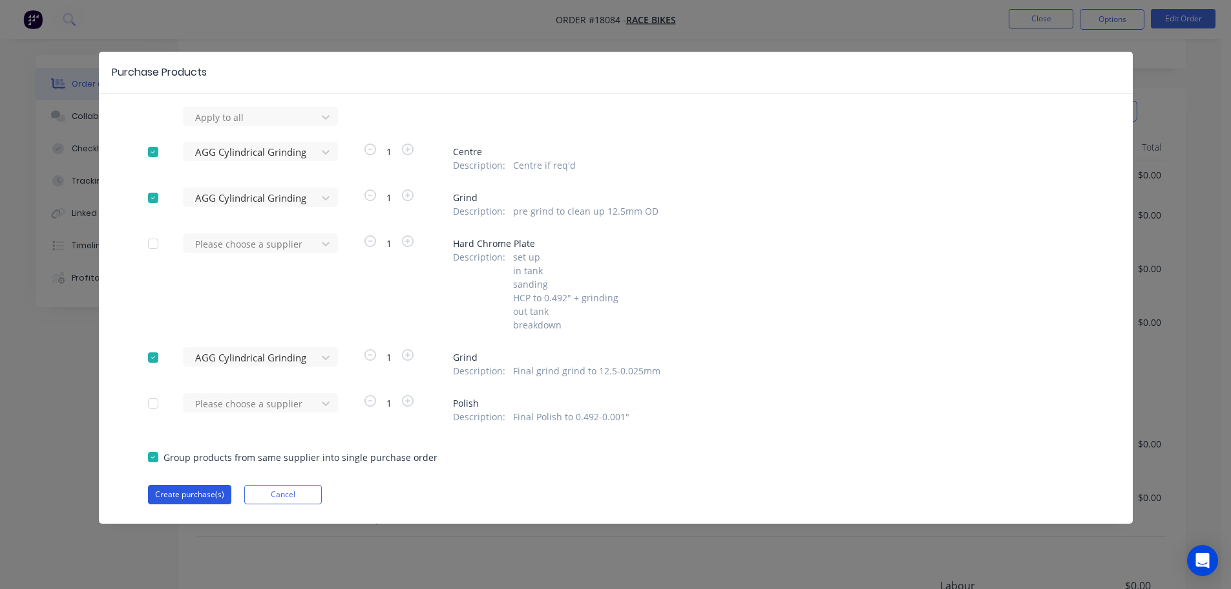
click at [196, 499] on button "Create purchase(s)" at bounding box center [189, 494] width 83 height 19
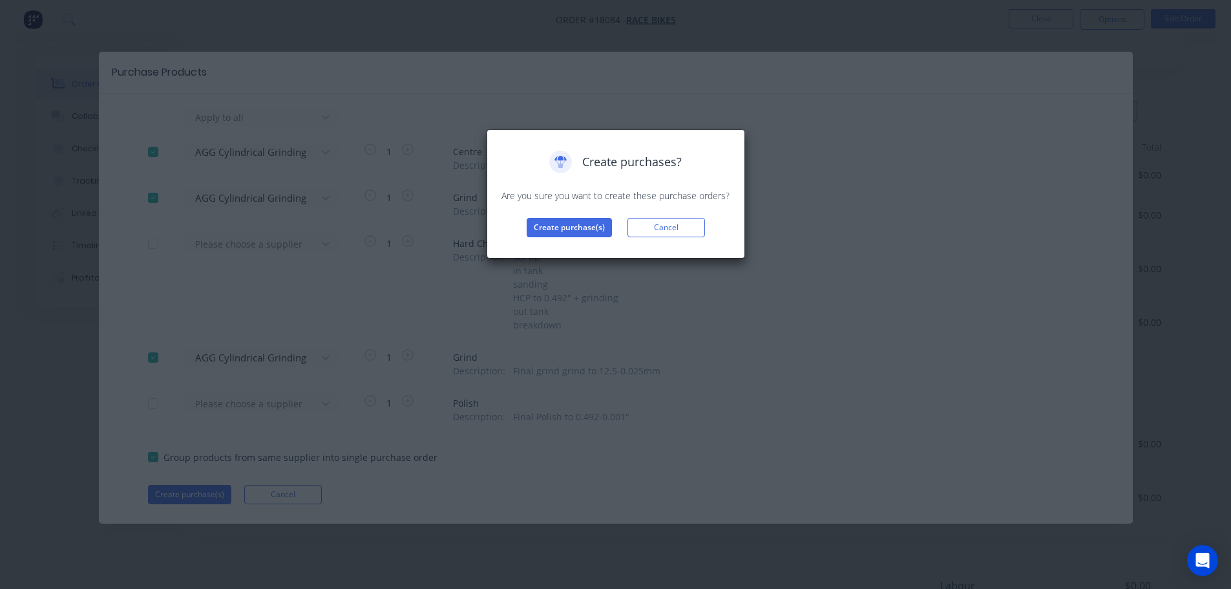
click at [577, 216] on div "Create purchases? Are you sure you want to create these purchase orders? Create…" at bounding box center [615, 194] width 231 height 87
click at [575, 224] on button "Create purchase(s)" at bounding box center [569, 227] width 85 height 19
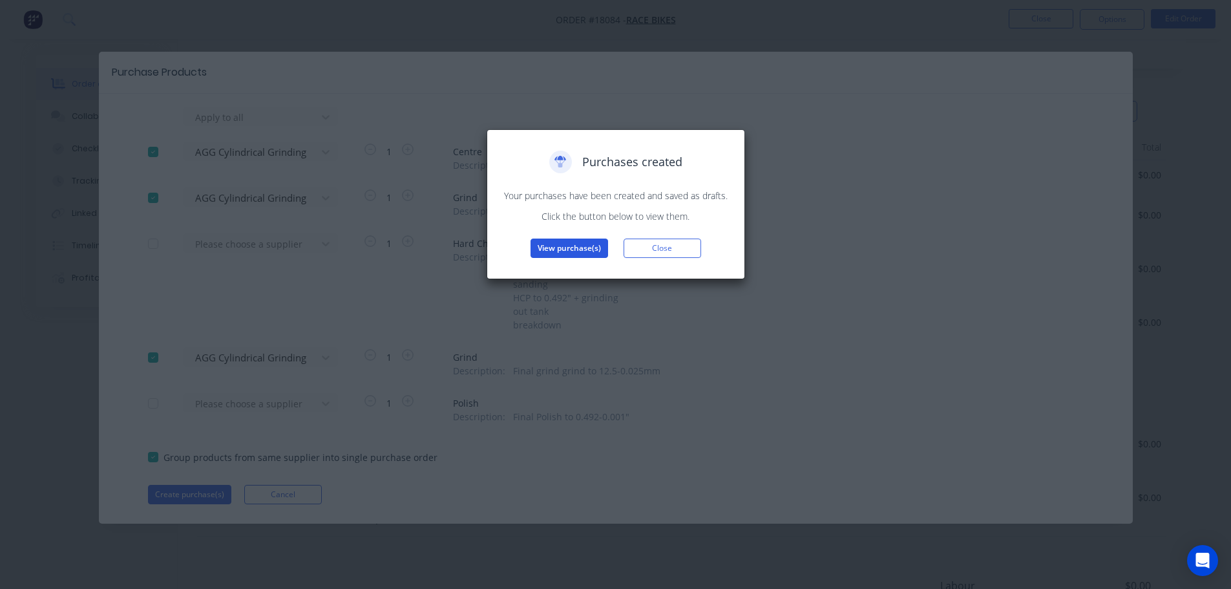
click at [580, 240] on button "View purchase(s)" at bounding box center [569, 247] width 78 height 19
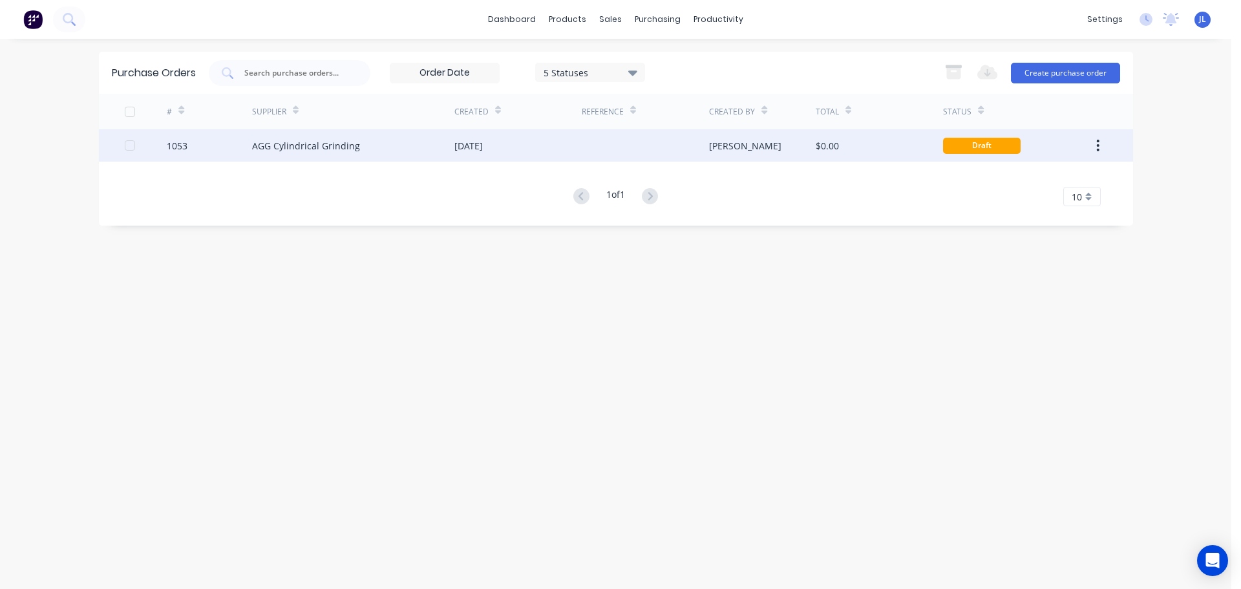
click at [657, 140] on div at bounding box center [645, 145] width 127 height 32
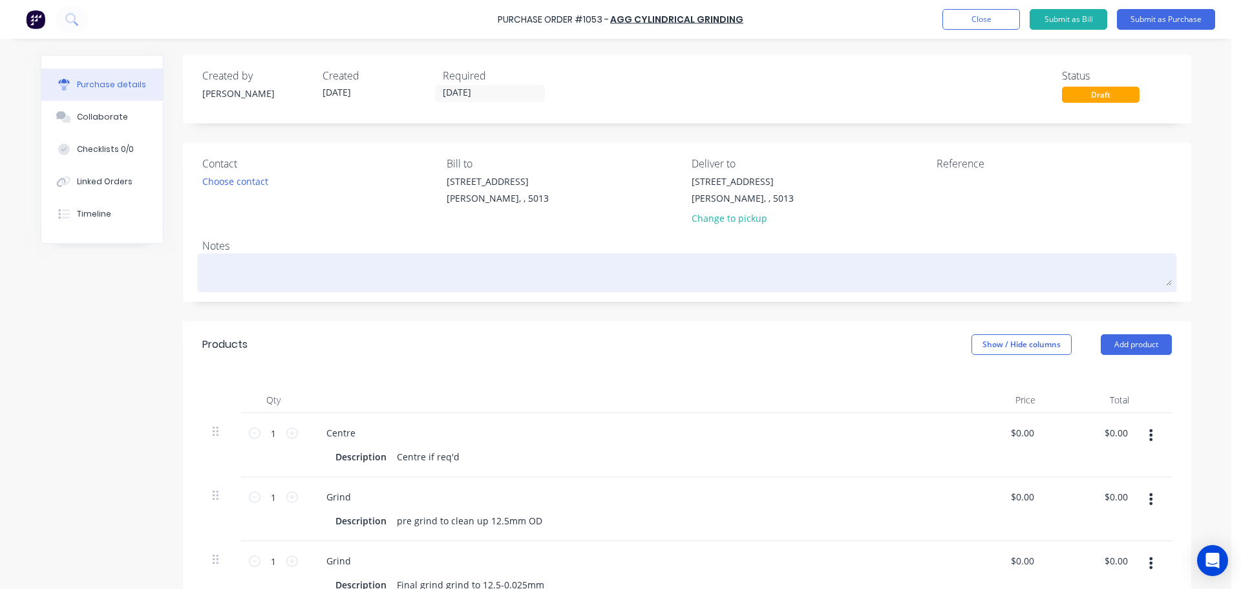
click at [336, 262] on textarea at bounding box center [686, 271] width 969 height 29
type textarea "x"
type textarea "S"
type textarea "x"
type textarea "St"
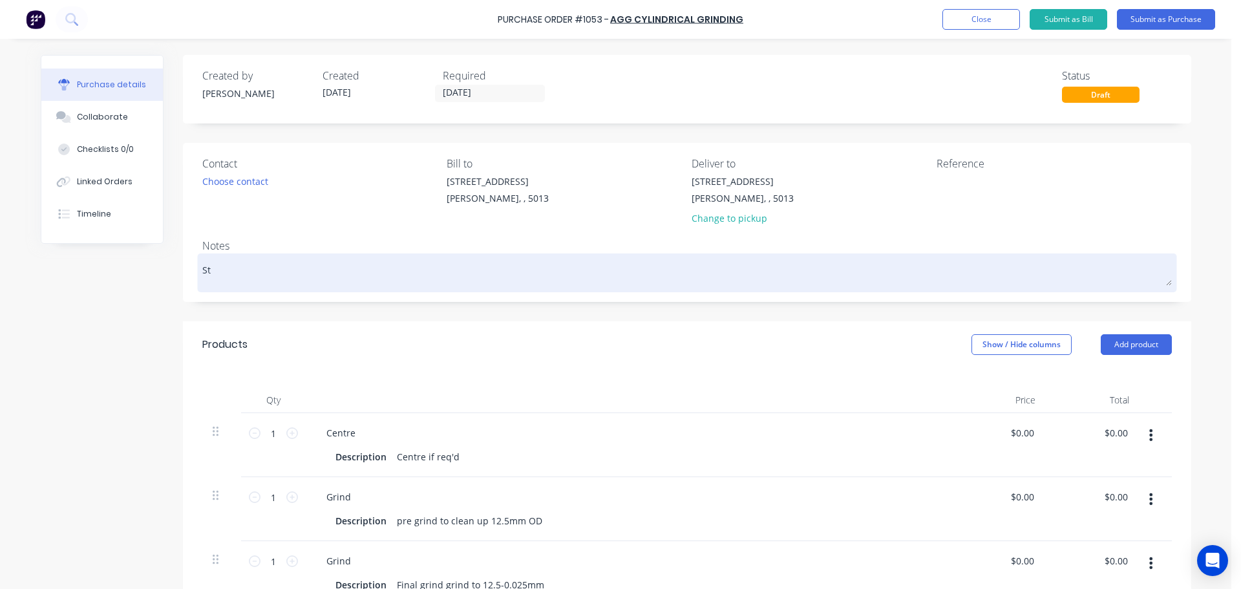
type textarea "x"
type textarea "Str"
type textarea "x"
type textarea "Stru"
type textarea "x"
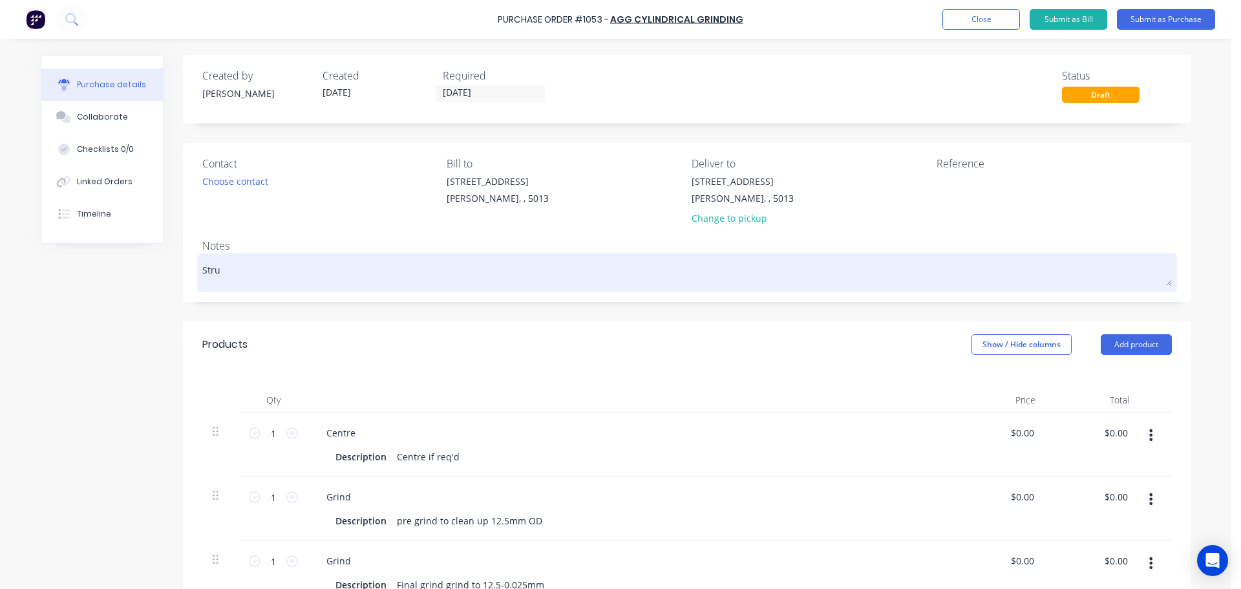
type textarea "Strut"
type textarea "x"
type textarea "Strut"
type textarea "x"
type textarea "Strut 1"
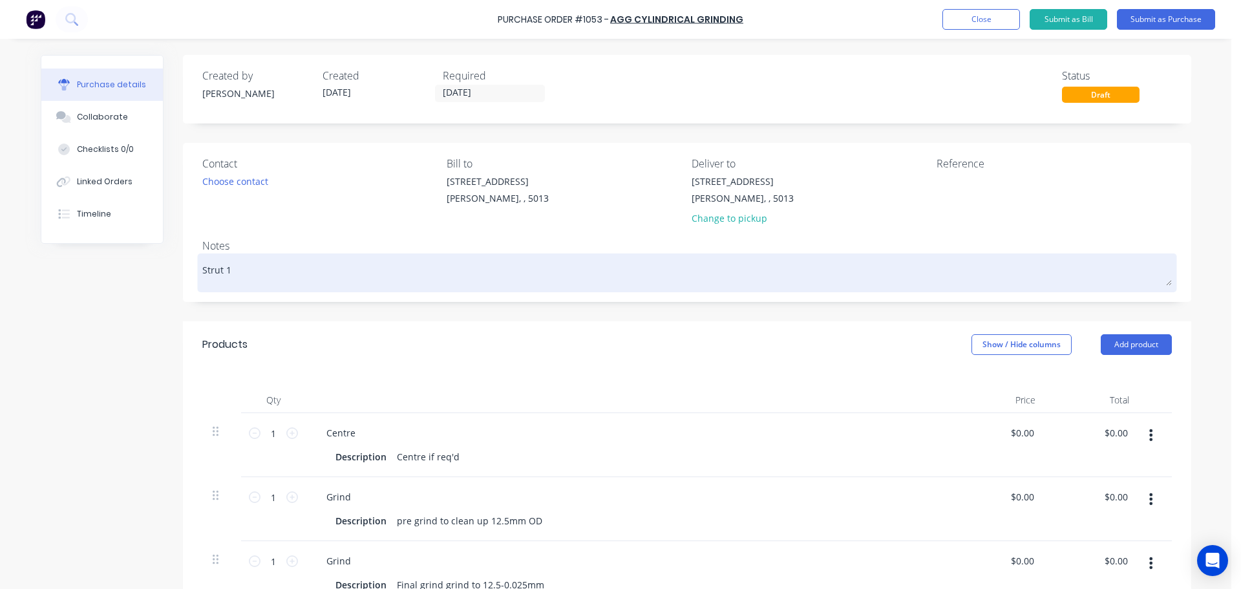
type textarea "x"
type textarea "Strut 1."
type textarea "x"
type textarea "Strut 1"
type textarea "x"
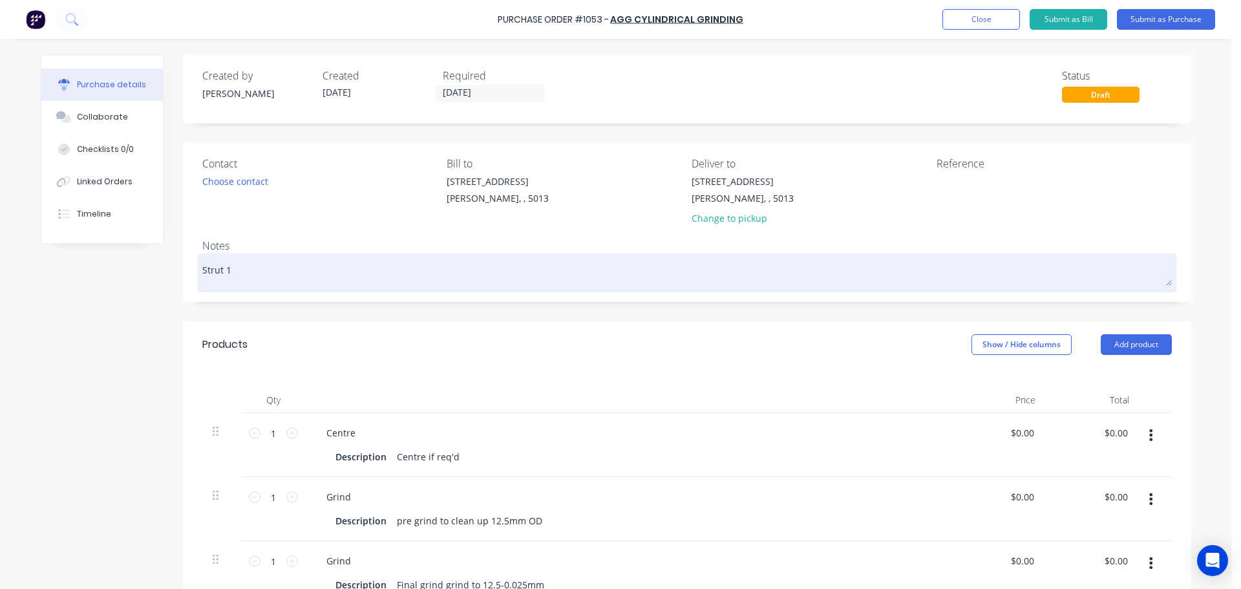
type textarea "Strut 12"
type textarea "x"
type textarea "Strut 12."
type textarea "x"
type textarea "Strut 12.5"
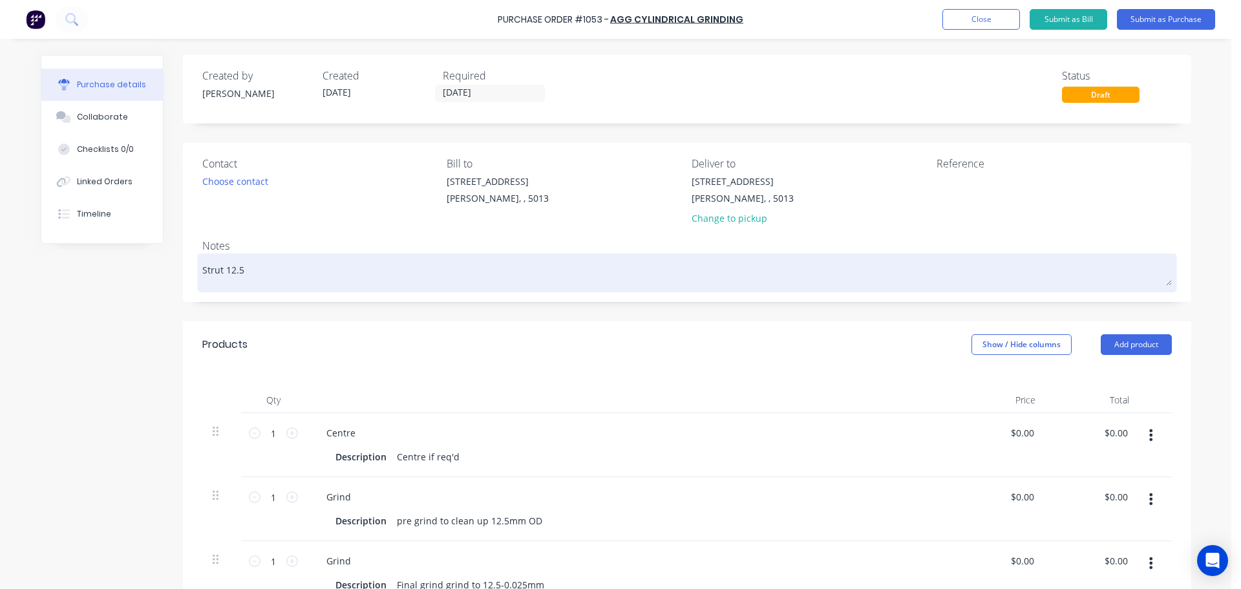
type textarea "x"
type textarea "Strut 12.5m"
type textarea "x"
type textarea "Strut 12.5mm"
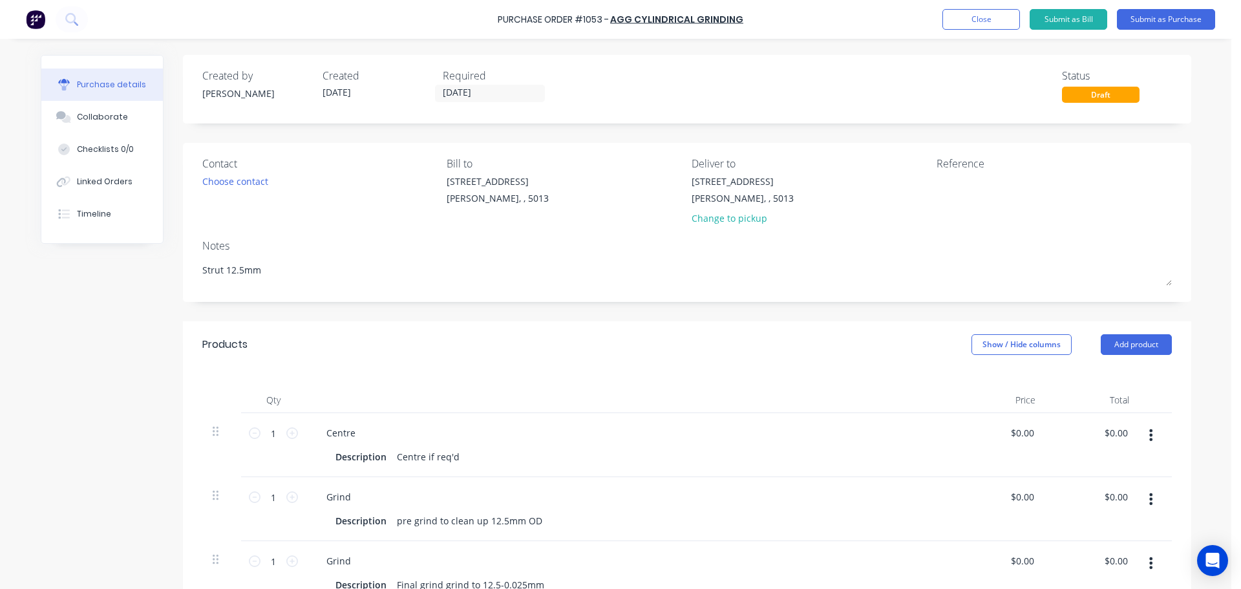
type textarea "x"
type textarea "Strut 12.5mm"
type textarea "x"
type textarea "Strut 12.5mm -"
type textarea "x"
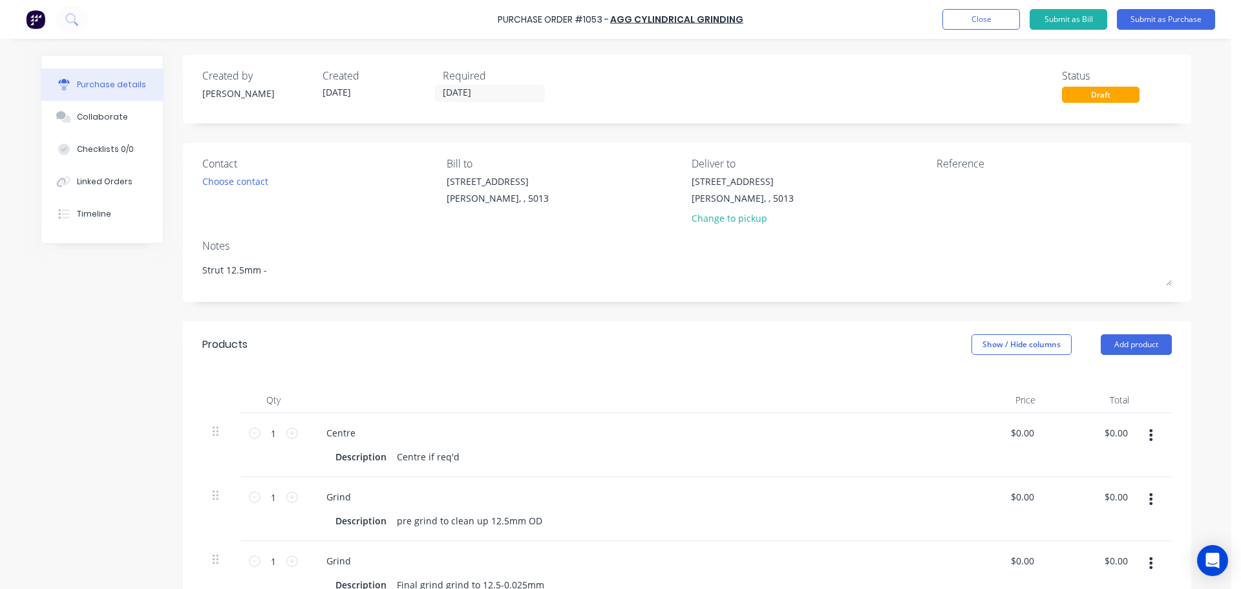
type textarea "Strut 12.5mm -"
type textarea "x"
type textarea "Strut 12.5mm - T"
type textarea "x"
type textarea "Strut 12.5mm - TC"
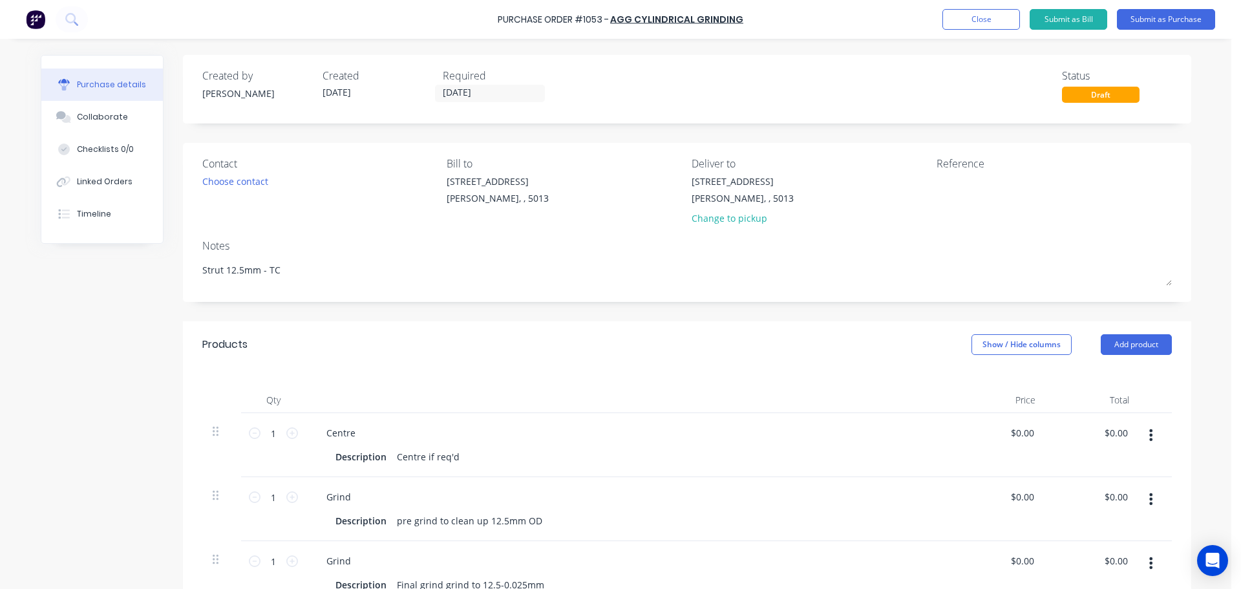
type textarea "x"
type textarea "Strut 12.5mm - TC1"
type textarea "x"
type textarea "Strut 12.5mm - TC18"
type textarea "x"
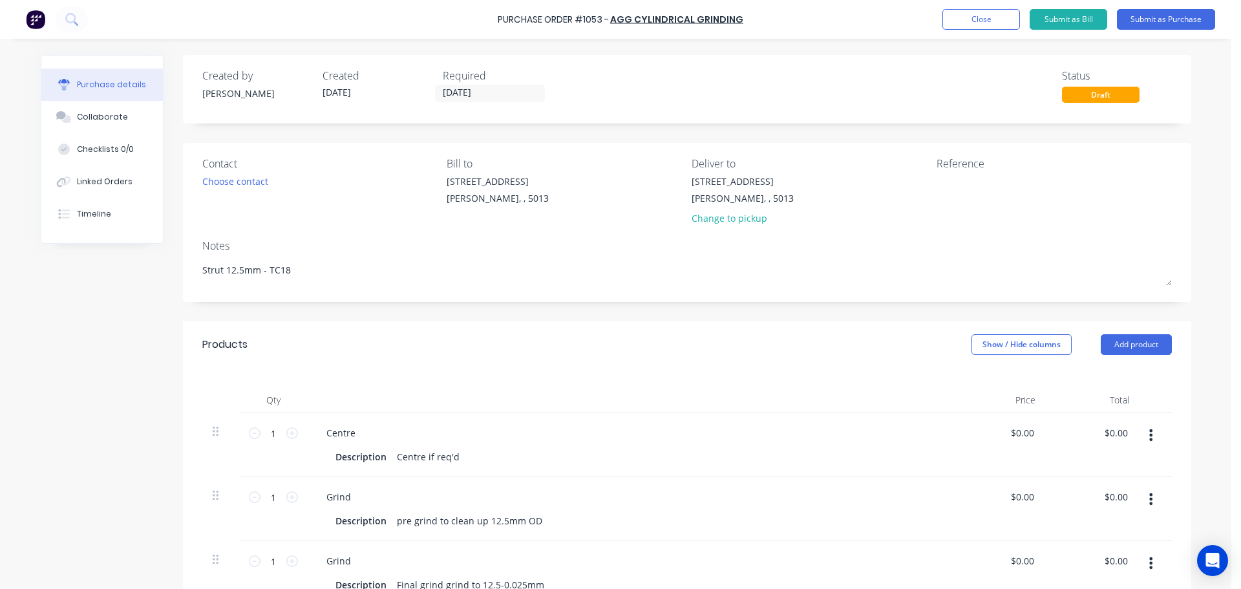
type textarea "Strut 12.5mm - TC180"
type textarea "x"
type textarea "Strut 12.5mm - TC1808"
type textarea "x"
type textarea "Strut 12.5mm - TC18084"
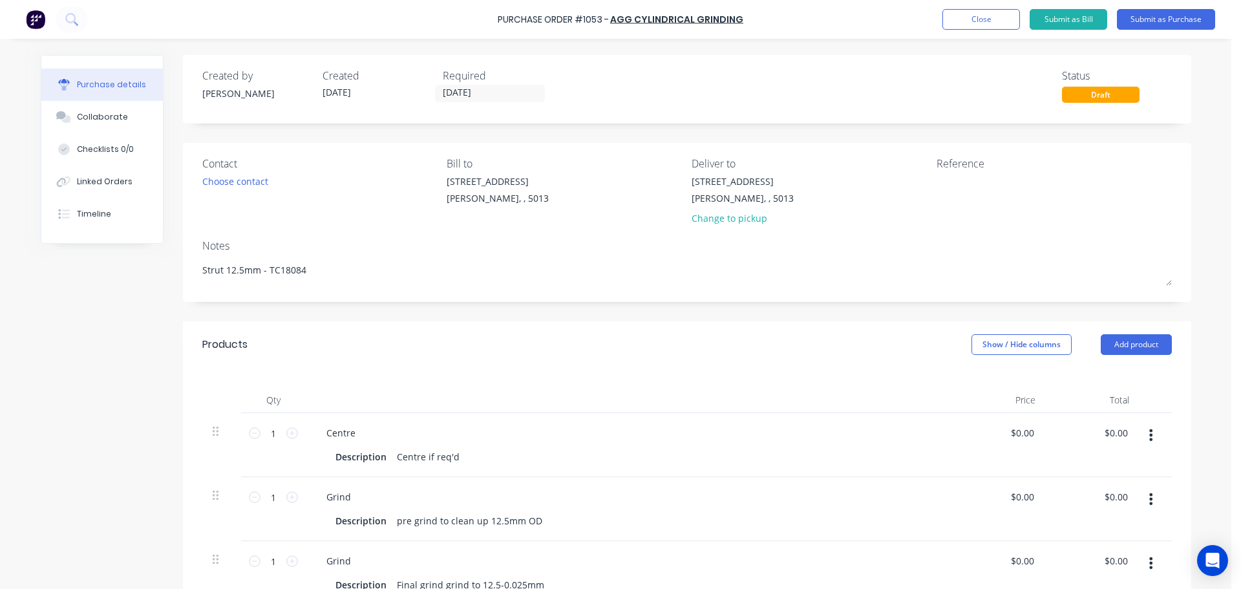
type textarea "x"
type textarea "Strut 12.5mm - TC18084"
click at [910, 334] on div "Products Show / Hide columns Add product" at bounding box center [687, 344] width 1008 height 47
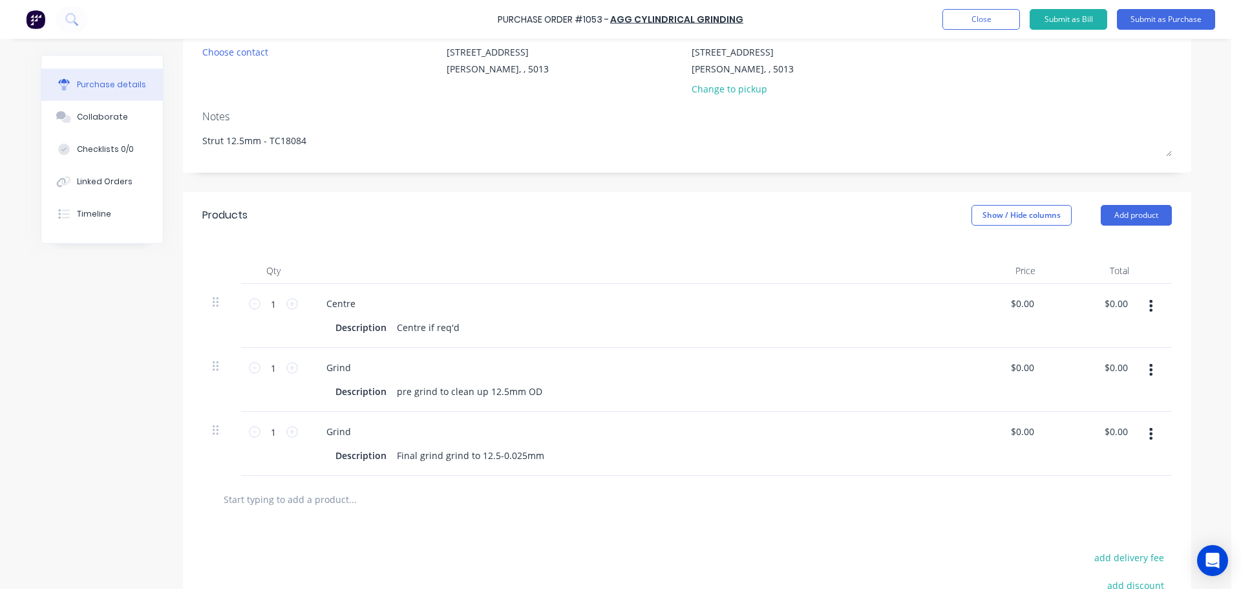
click at [251, 501] on input "text" at bounding box center [352, 499] width 258 height 26
click at [1142, 203] on div "Products Show / Hide columns Add product" at bounding box center [687, 215] width 1008 height 47
click at [1140, 211] on button "Add product" at bounding box center [1135, 215] width 71 height 21
click at [1105, 273] on div "Basic product" at bounding box center [1110, 274] width 100 height 19
type textarea "x"
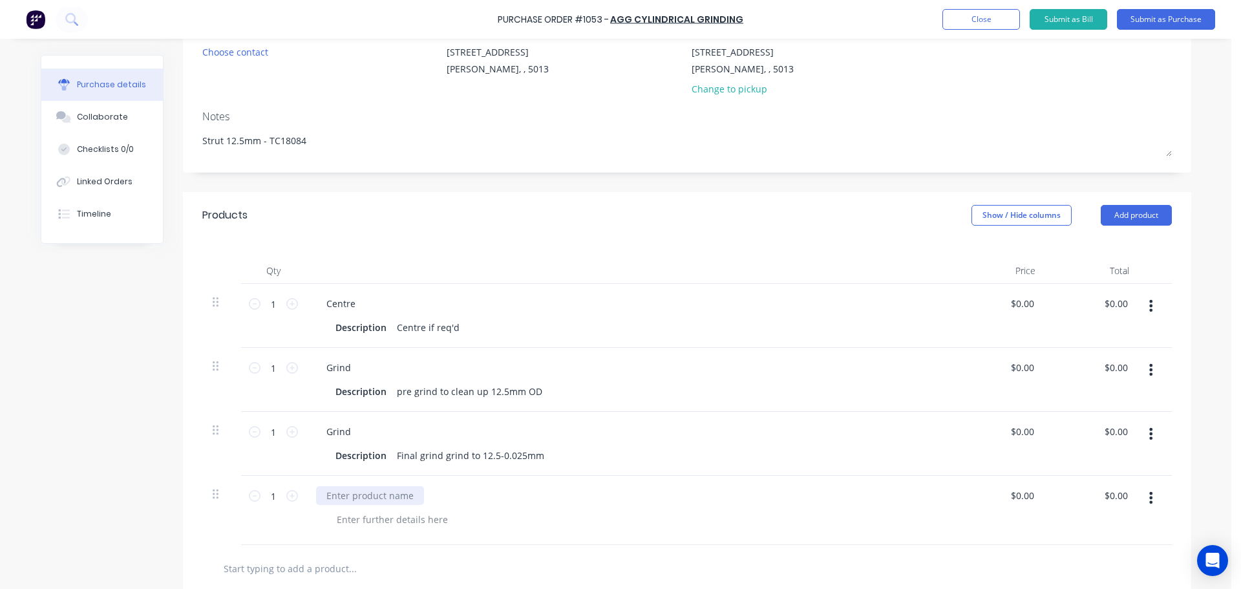
click at [381, 493] on div at bounding box center [370, 495] width 108 height 19
drag, startPoint x: 137, startPoint y: 503, endPoint x: 200, endPoint y: 496, distance: 63.1
click at [138, 503] on div "Created by Jarred Created 02/09/25 Required 01/09/25 Status Draft Contact Choos…" at bounding box center [616, 365] width 1150 height 879
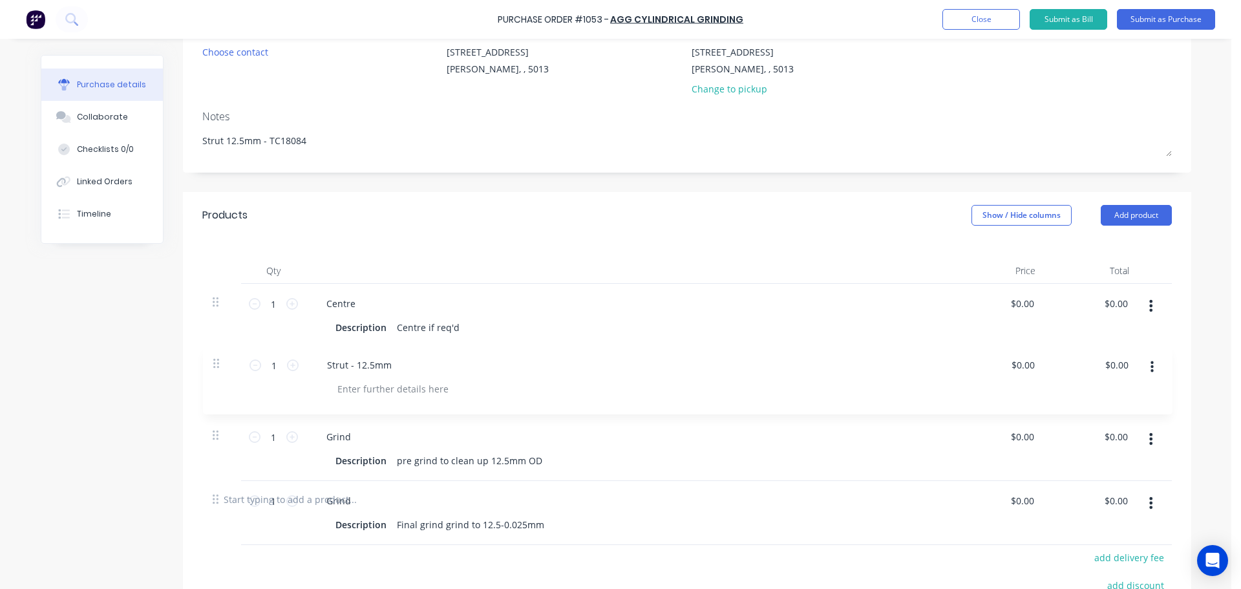
scroll to position [131, 0]
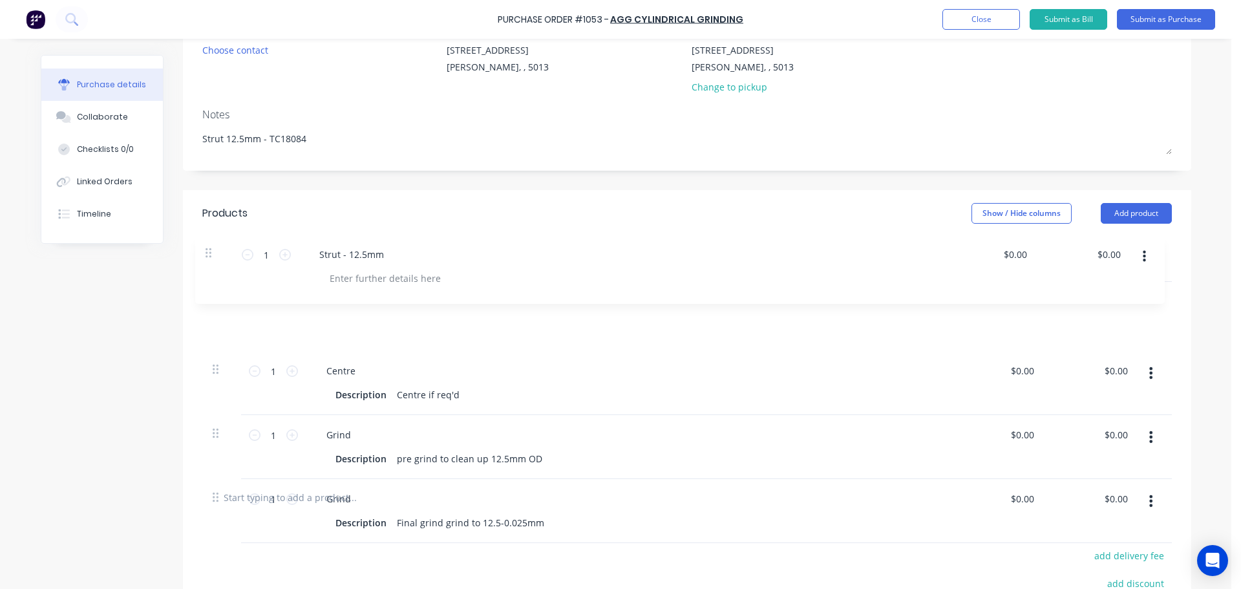
drag, startPoint x: 213, startPoint y: 495, endPoint x: 211, endPoint y: 238, distance: 256.5
click at [211, 238] on div "Qty Price Total 1 1 Centre Description Centre if req'd $0.00 $0.00 $0.00 $0.00 …" at bounding box center [687, 354] width 1008 height 237
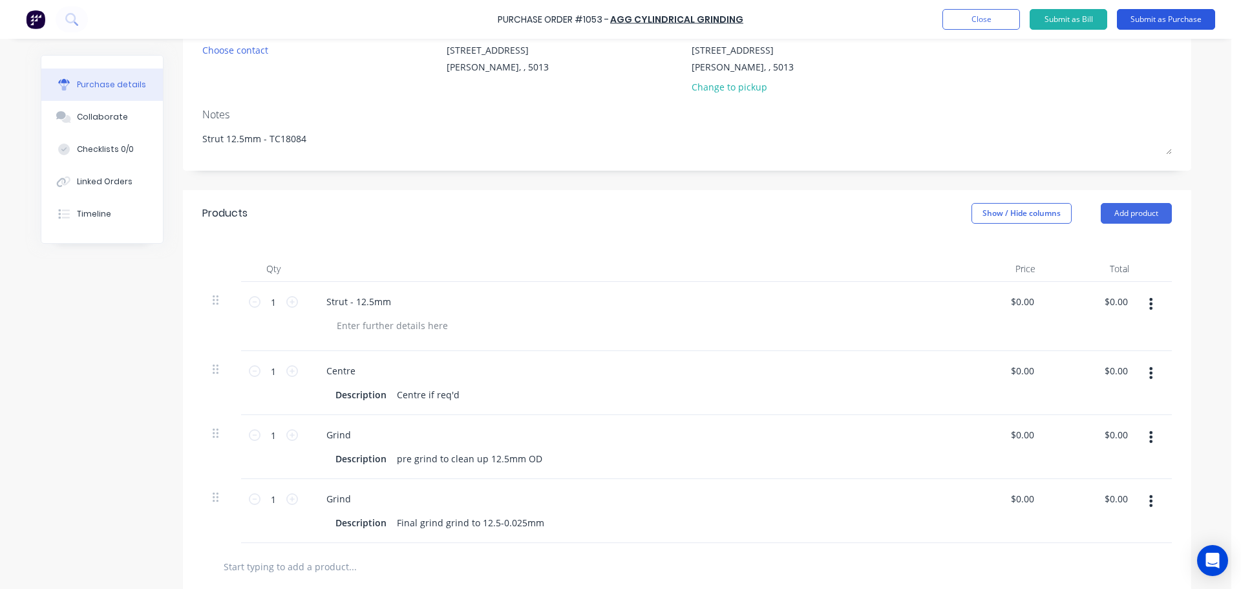
click at [1151, 21] on button "Submit as Purchase" at bounding box center [1166, 19] width 98 height 21
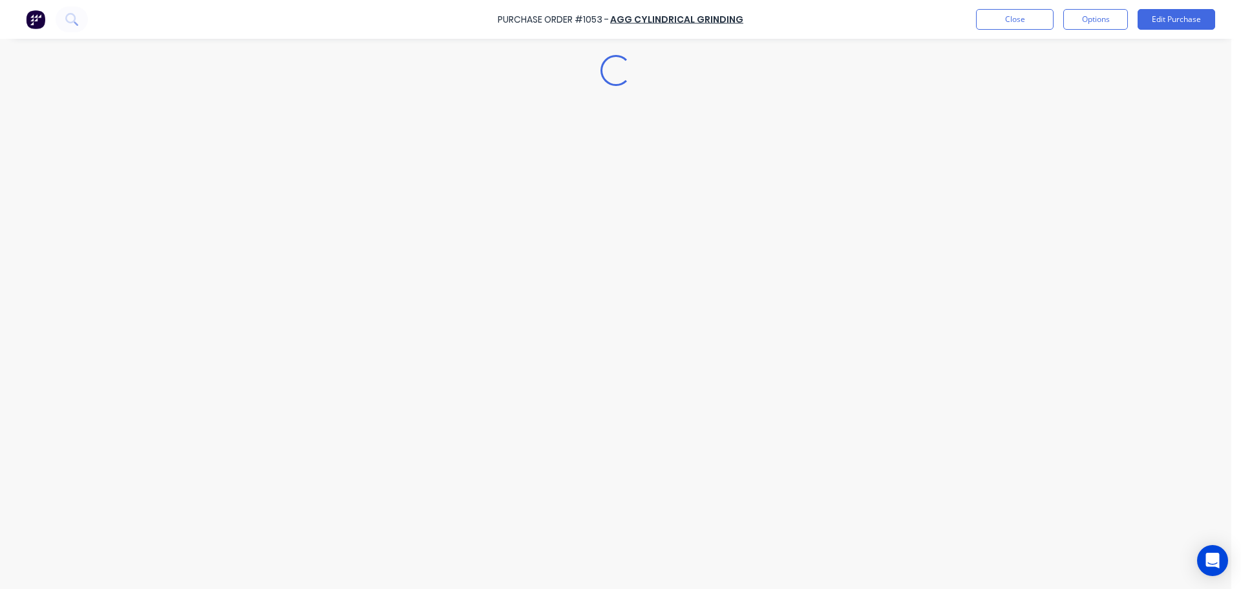
scroll to position [0, 0]
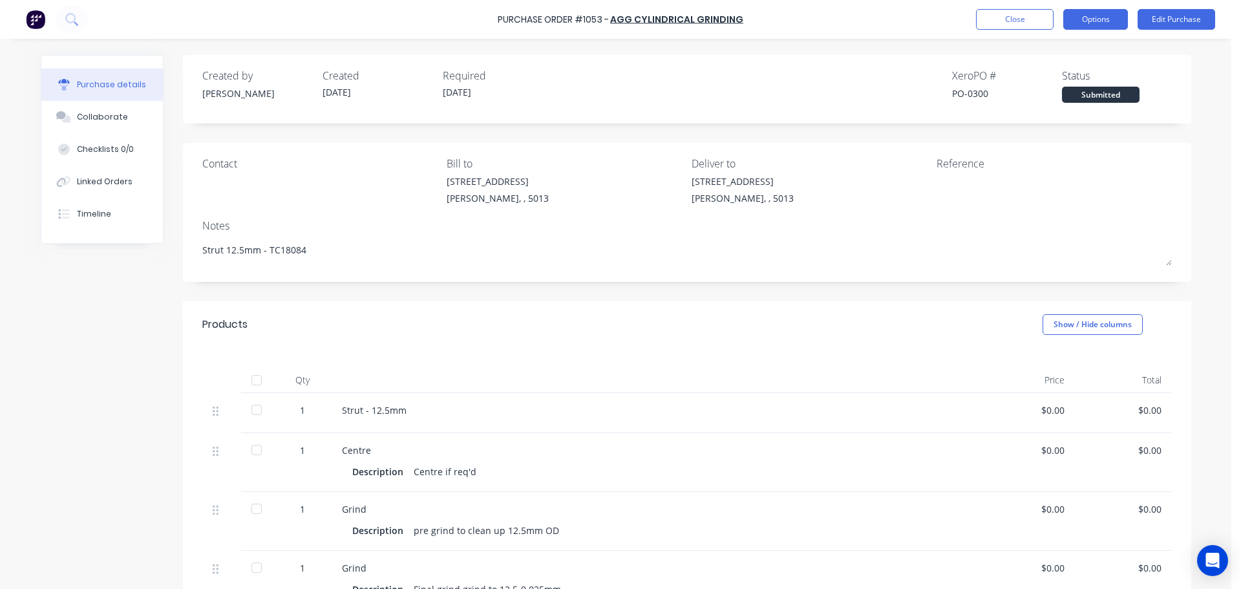
click at [1101, 19] on button "Options" at bounding box center [1095, 19] width 65 height 21
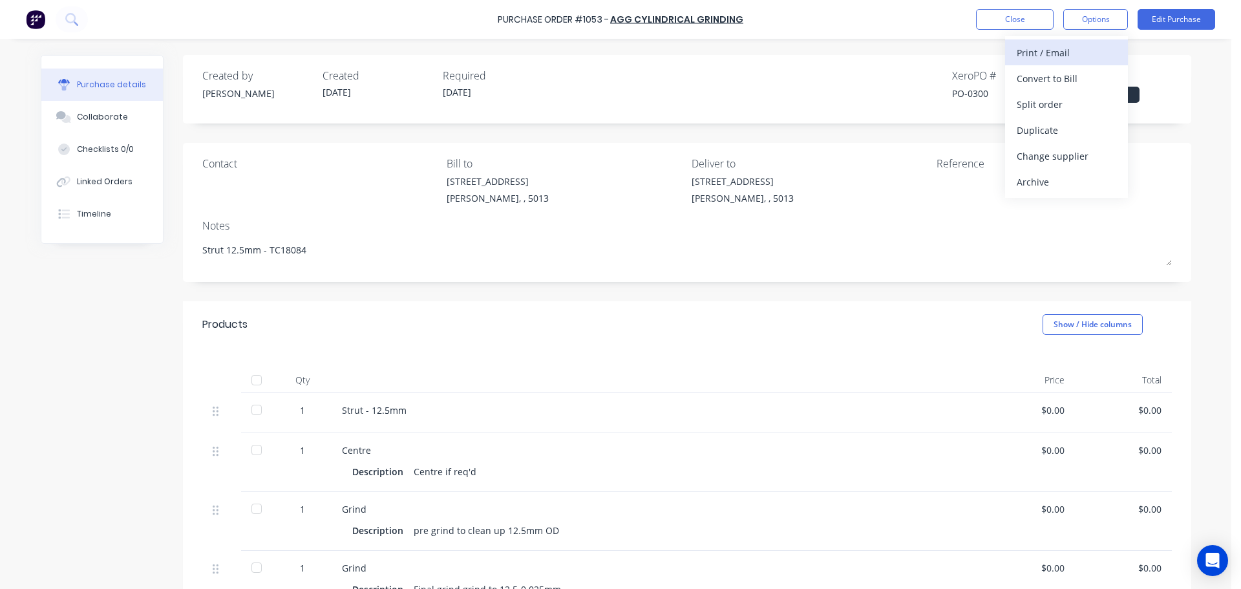
click at [1062, 57] on div "Print / Email" at bounding box center [1066, 52] width 100 height 19
click at [1067, 103] on div "Without pricing" at bounding box center [1066, 104] width 100 height 19
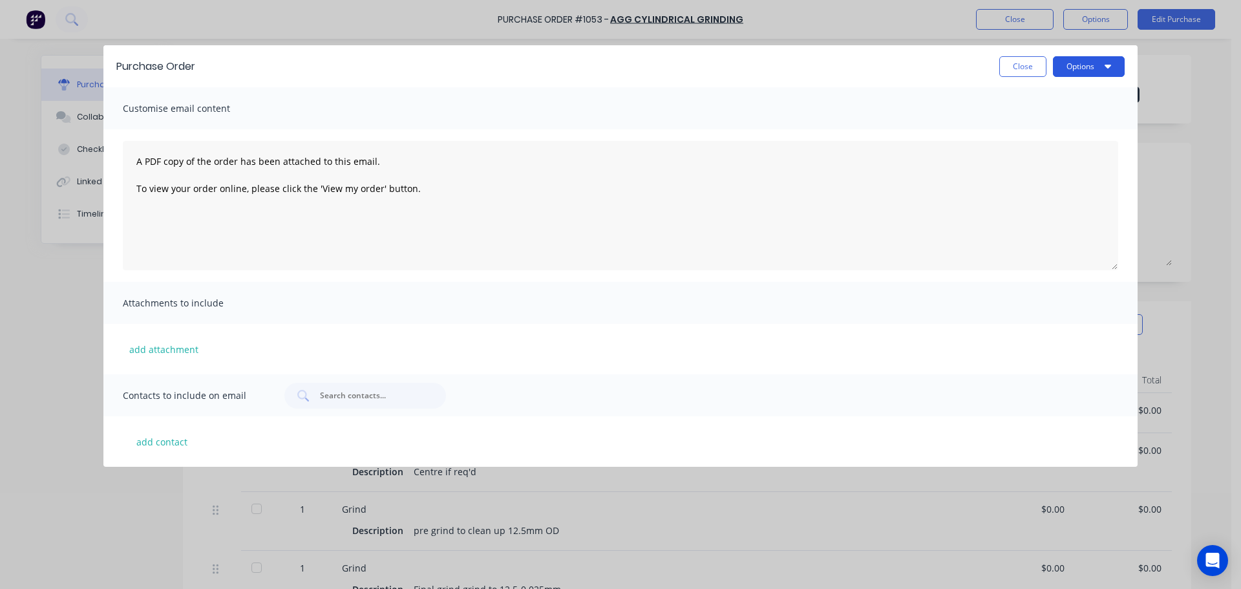
click at [1084, 68] on button "Options" at bounding box center [1089, 66] width 72 height 21
click at [1068, 98] on div "Print" at bounding box center [1063, 99] width 100 height 19
click at [1018, 54] on div "Purchase Order Close Options Print Email" at bounding box center [620, 66] width 1034 height 42
click at [1016, 58] on button "Close" at bounding box center [1022, 66] width 47 height 21
type textarea "x"
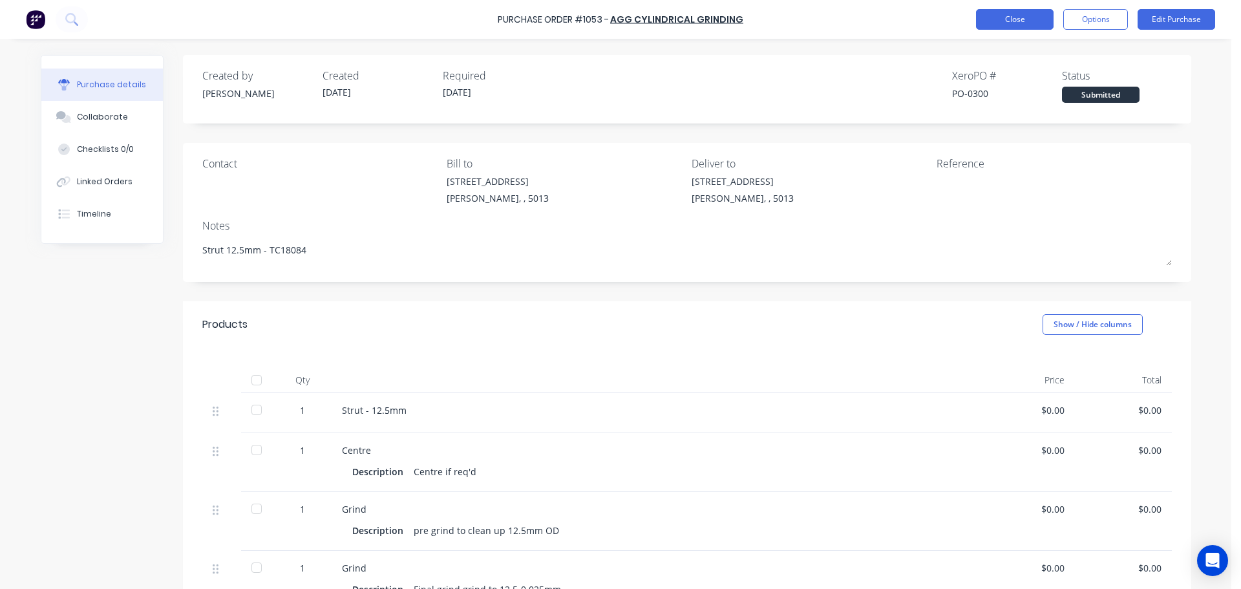
click at [1017, 21] on button "Close" at bounding box center [1015, 19] width 78 height 21
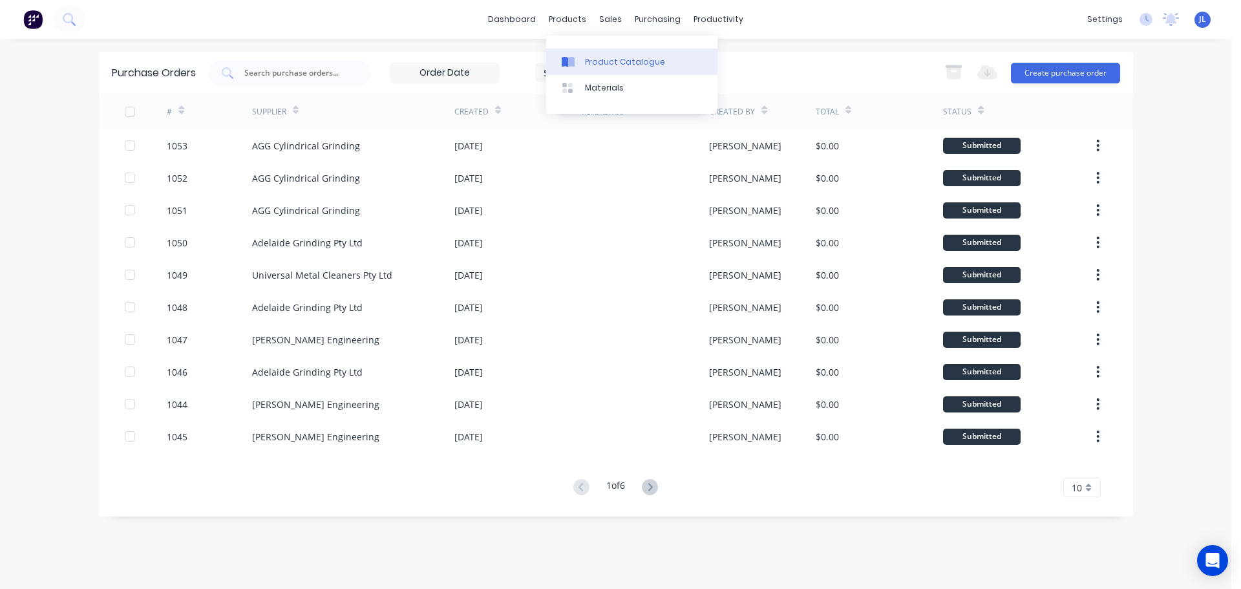
click at [589, 59] on div "Product Catalogue" at bounding box center [625, 62] width 80 height 12
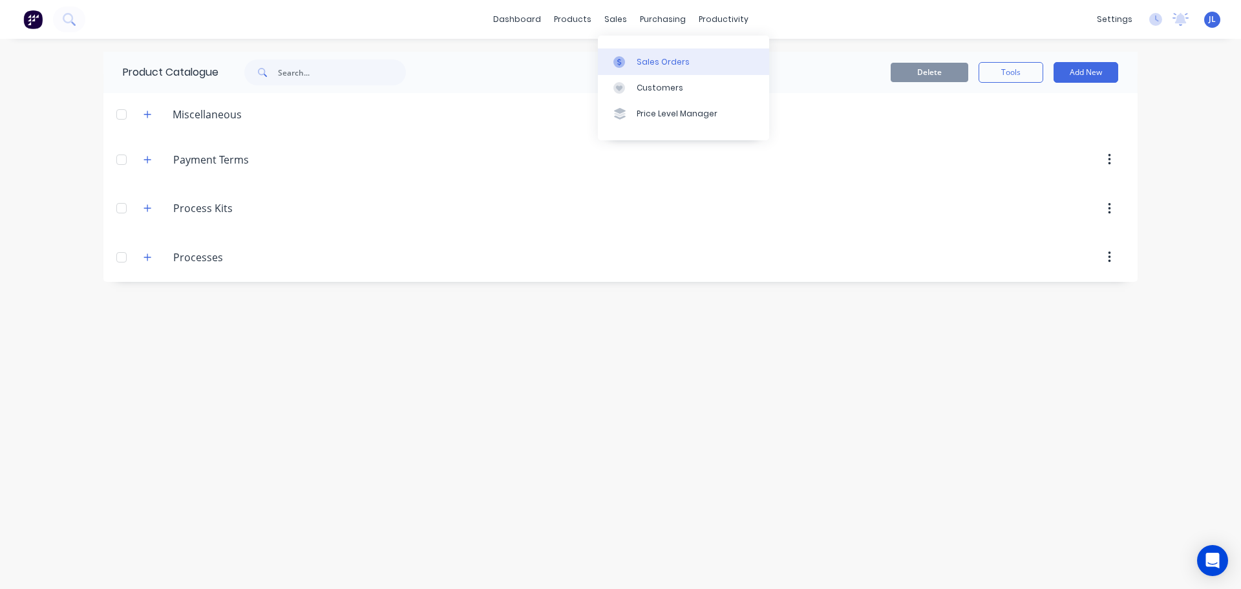
click at [624, 53] on link "Sales Orders" at bounding box center [683, 61] width 171 height 26
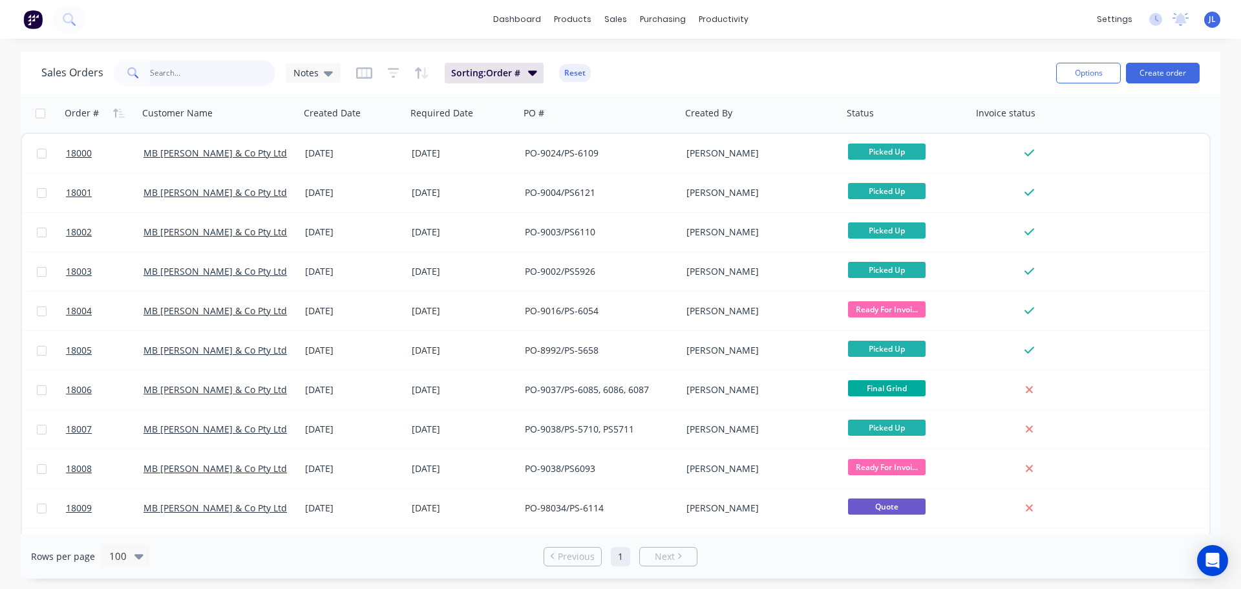
click at [229, 77] on input "text" at bounding box center [213, 73] width 126 height 26
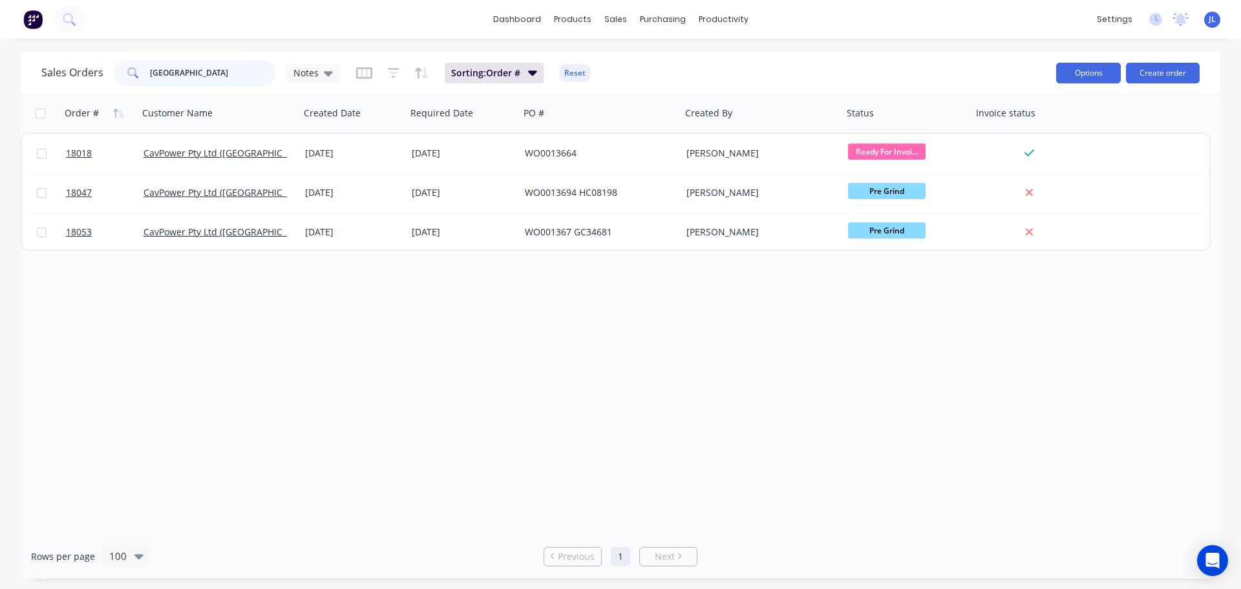
type input "[GEOGRAPHIC_DATA]"
click at [1071, 72] on button "Options" at bounding box center [1088, 73] width 65 height 21
click at [1003, 53] on div "Sales Orders adelaide Notes Sorting: Order # Reset Options Change Status Archiv…" at bounding box center [620, 73] width 1199 height 42
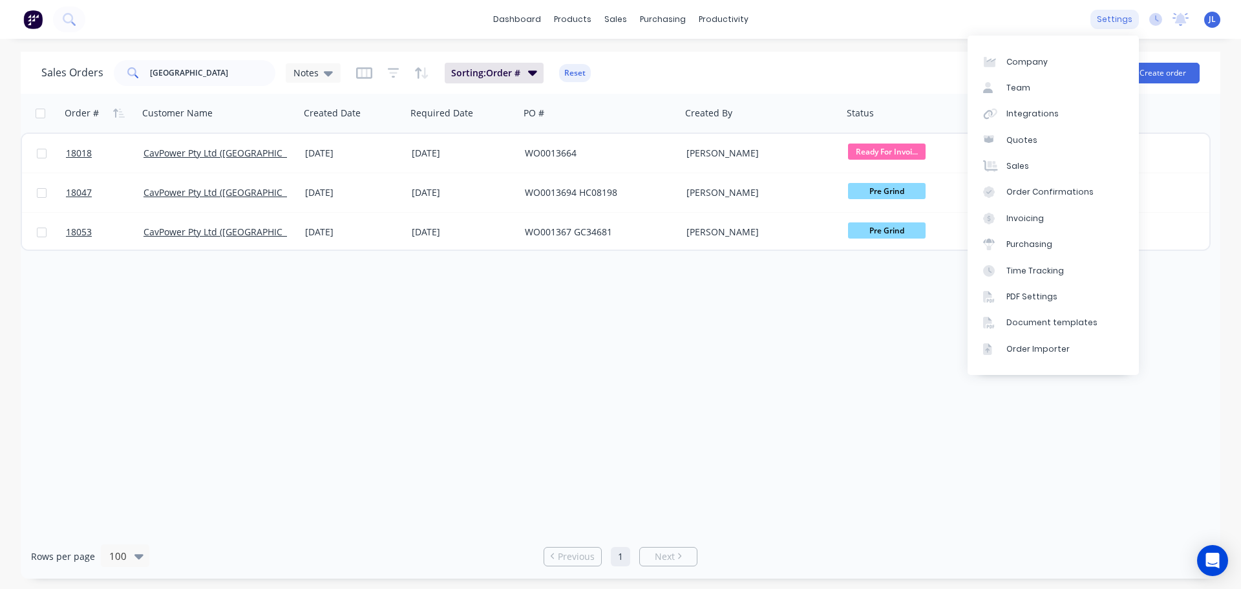
click at [1110, 25] on div "settings" at bounding box center [1114, 19] width 48 height 19
click at [1041, 114] on div "Integrations" at bounding box center [1032, 114] width 52 height 12
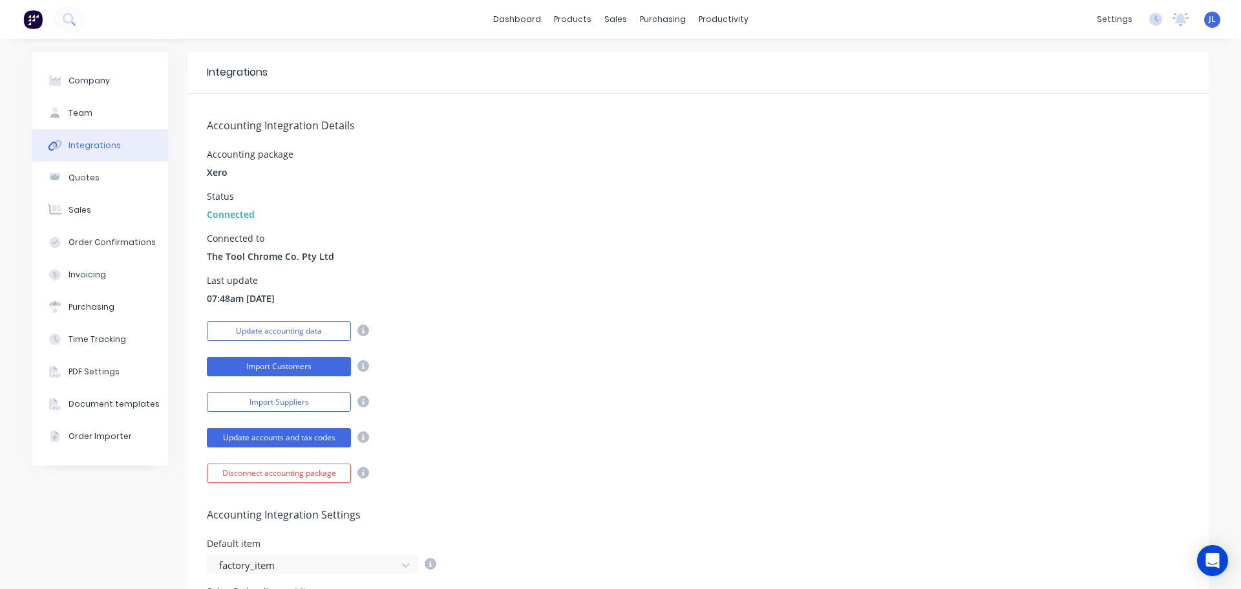
click at [323, 362] on button "Import Customers" at bounding box center [279, 366] width 144 height 19
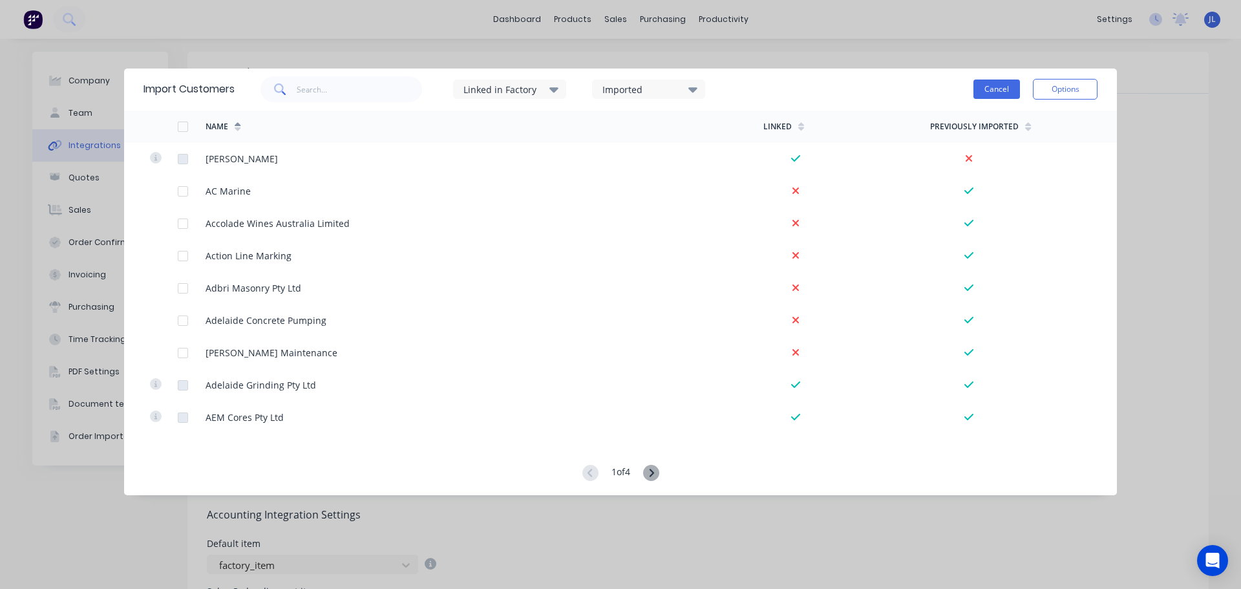
click at [988, 89] on button "Cancel" at bounding box center [996, 88] width 47 height 19
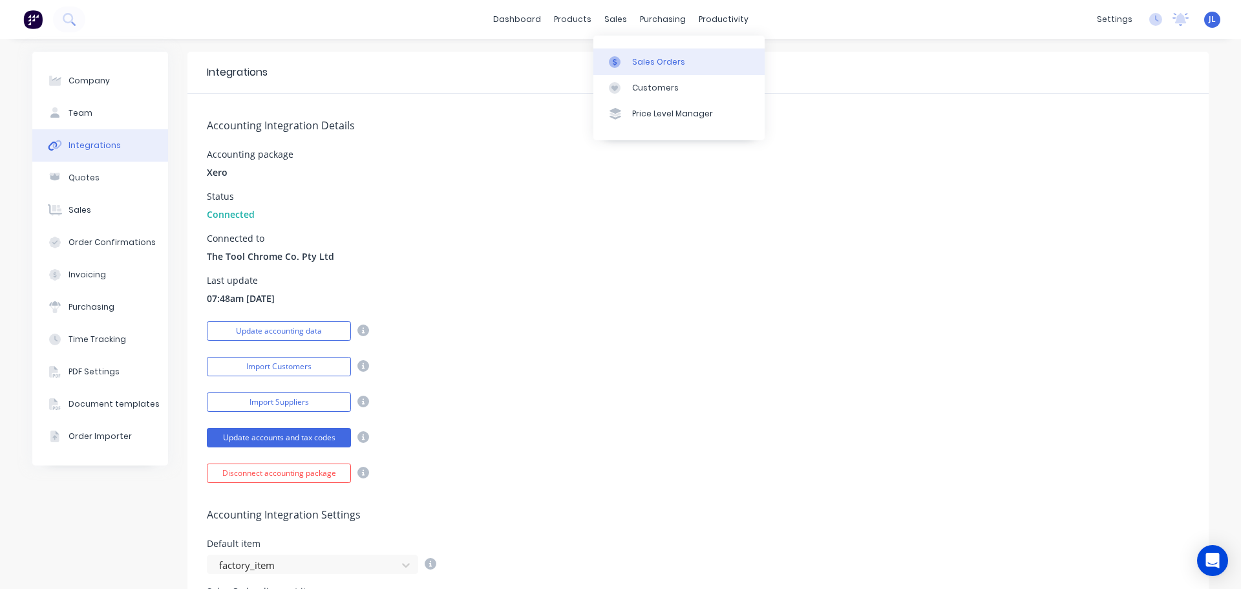
click at [613, 54] on link "Sales Orders" at bounding box center [678, 61] width 171 height 26
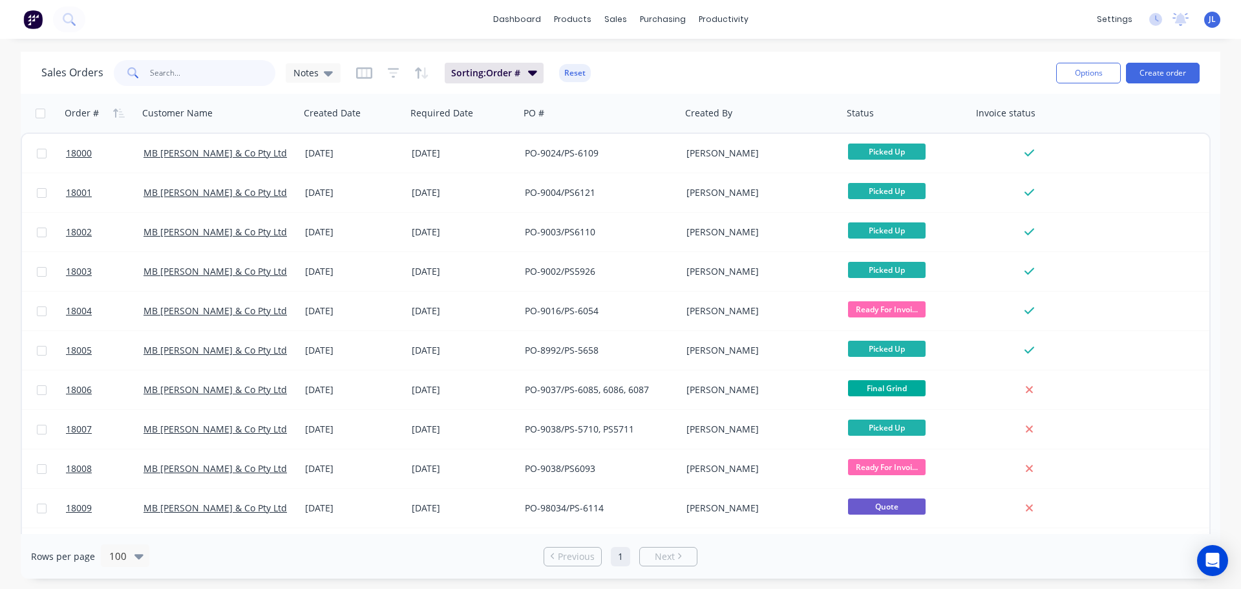
click at [215, 75] on input "text" at bounding box center [213, 73] width 126 height 26
click at [1168, 74] on button "Create order" at bounding box center [1163, 73] width 74 height 21
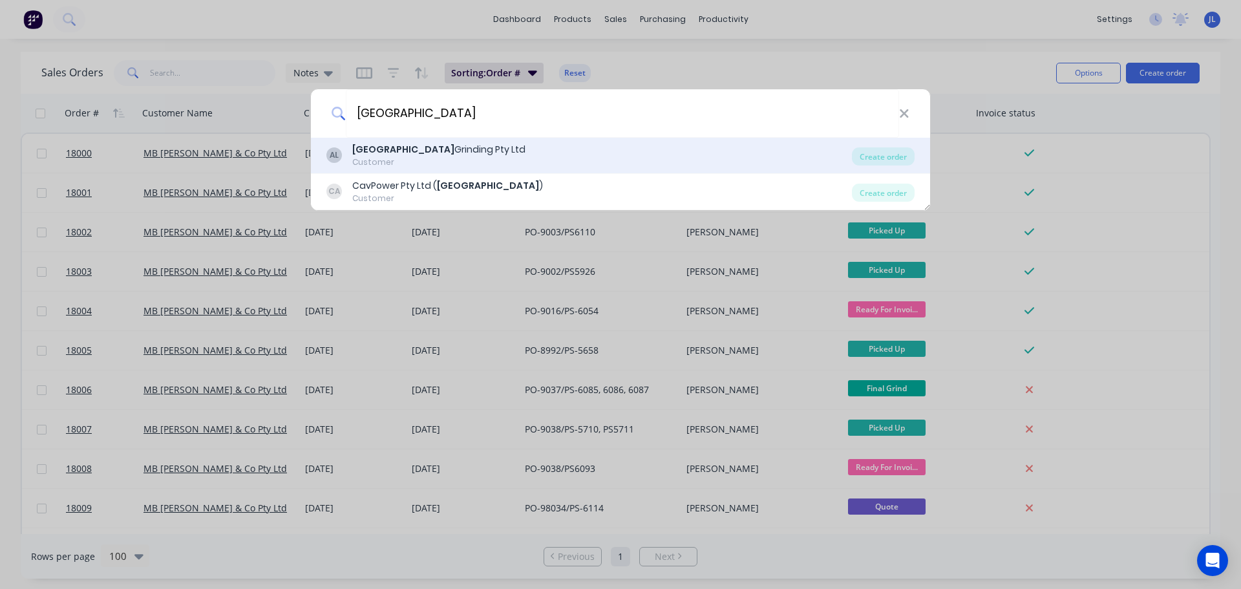
type input "[GEOGRAPHIC_DATA]"
click at [481, 151] on div "AL Adelaide Grinding Pty Ltd Customer" at bounding box center [588, 155] width 525 height 25
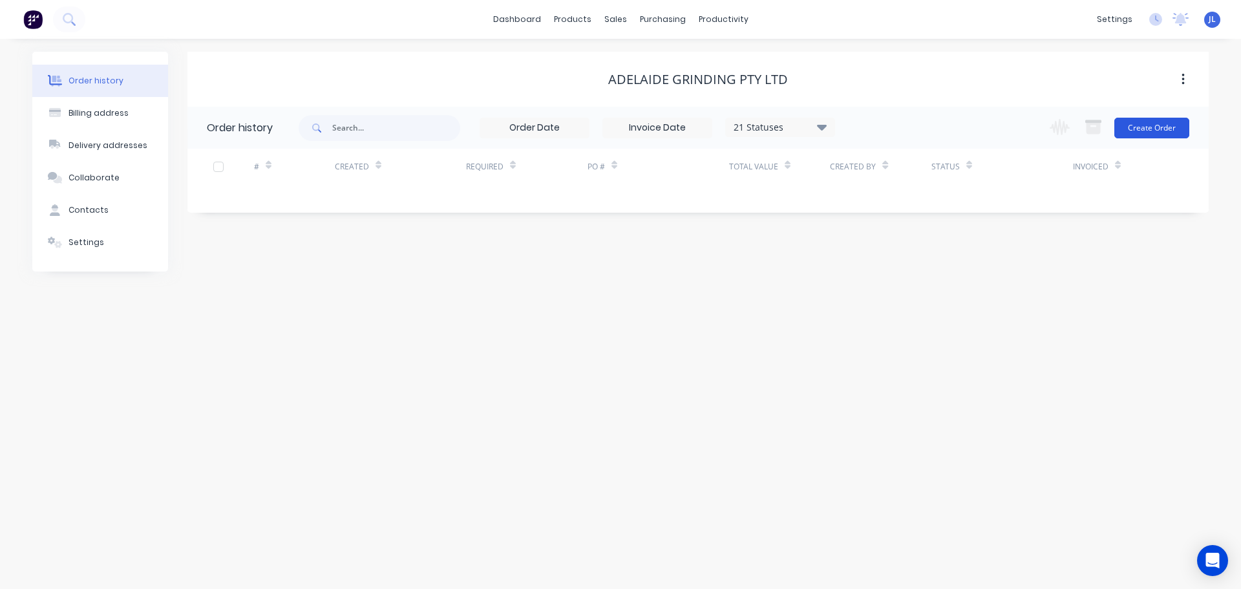
click at [1149, 125] on button "Create Order" at bounding box center [1151, 128] width 75 height 21
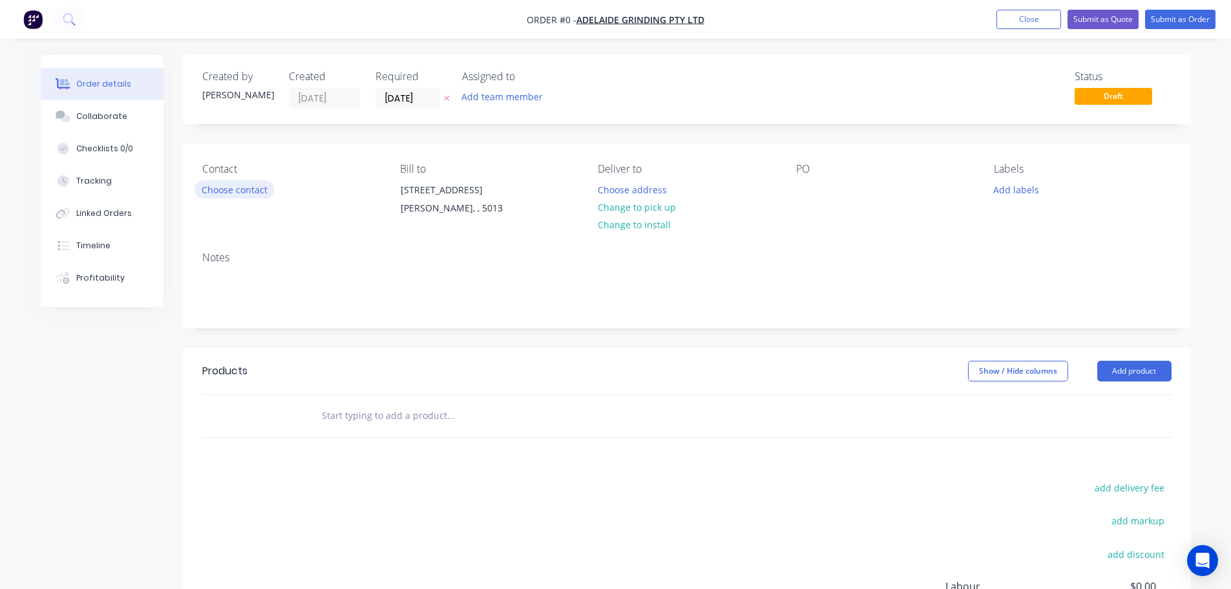
click at [220, 185] on button "Choose contact" at bounding box center [233, 188] width 79 height 17
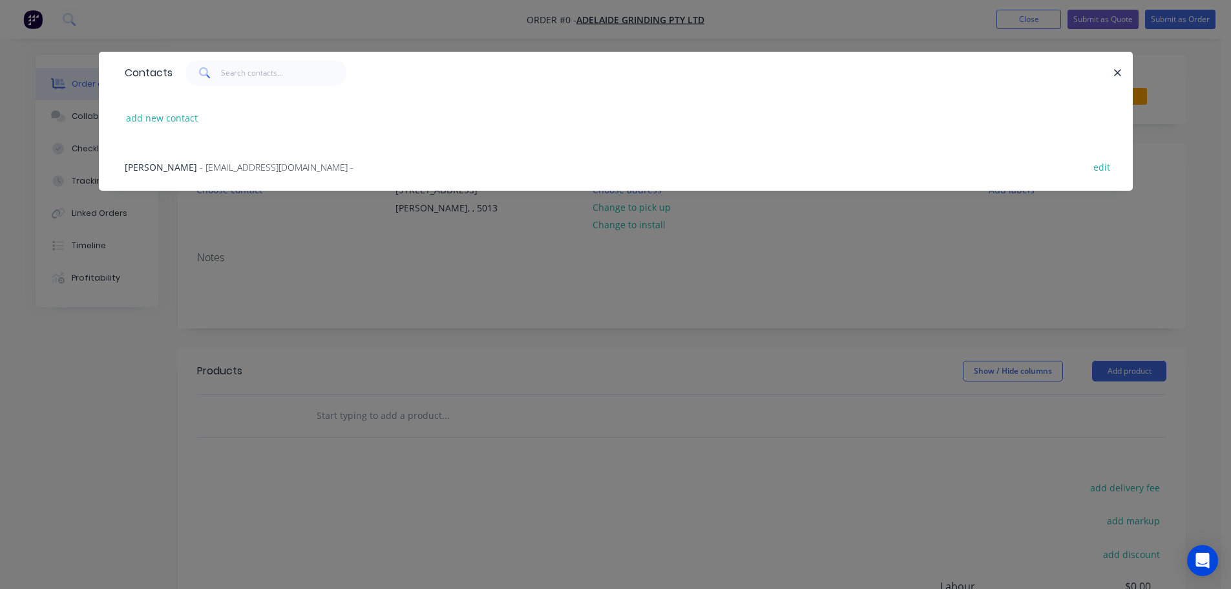
click at [200, 161] on span "- accounts@adelaidegrinding.com.au -" at bounding box center [277, 167] width 154 height 12
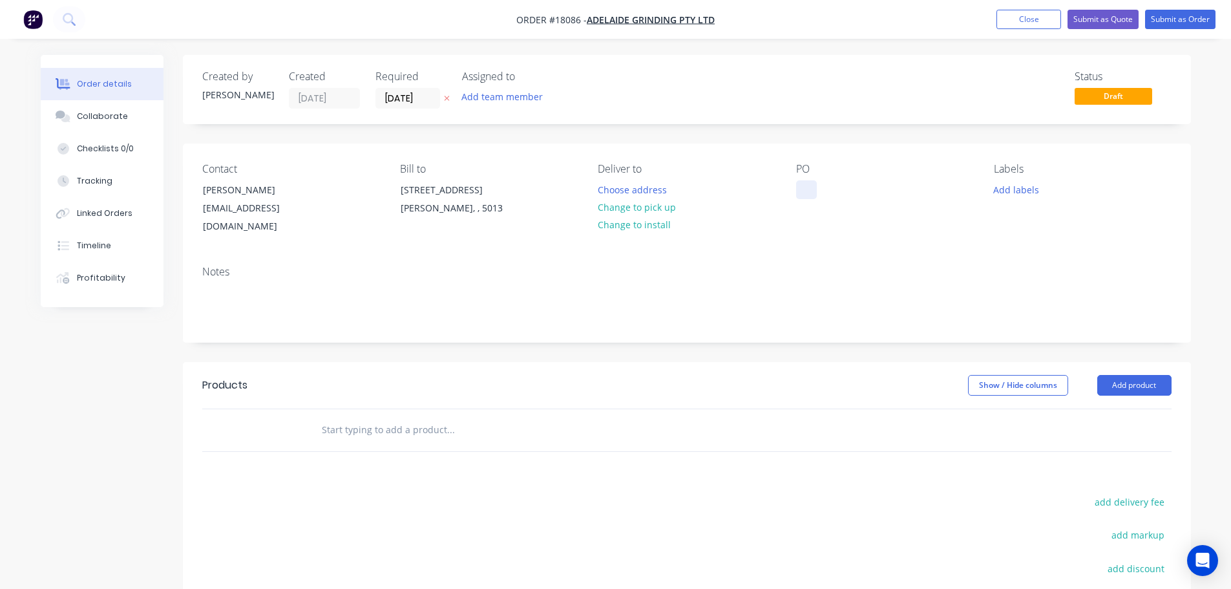
click at [809, 184] on div at bounding box center [806, 189] width 21 height 19
click at [1035, 195] on button "Add labels" at bounding box center [1016, 188] width 59 height 17
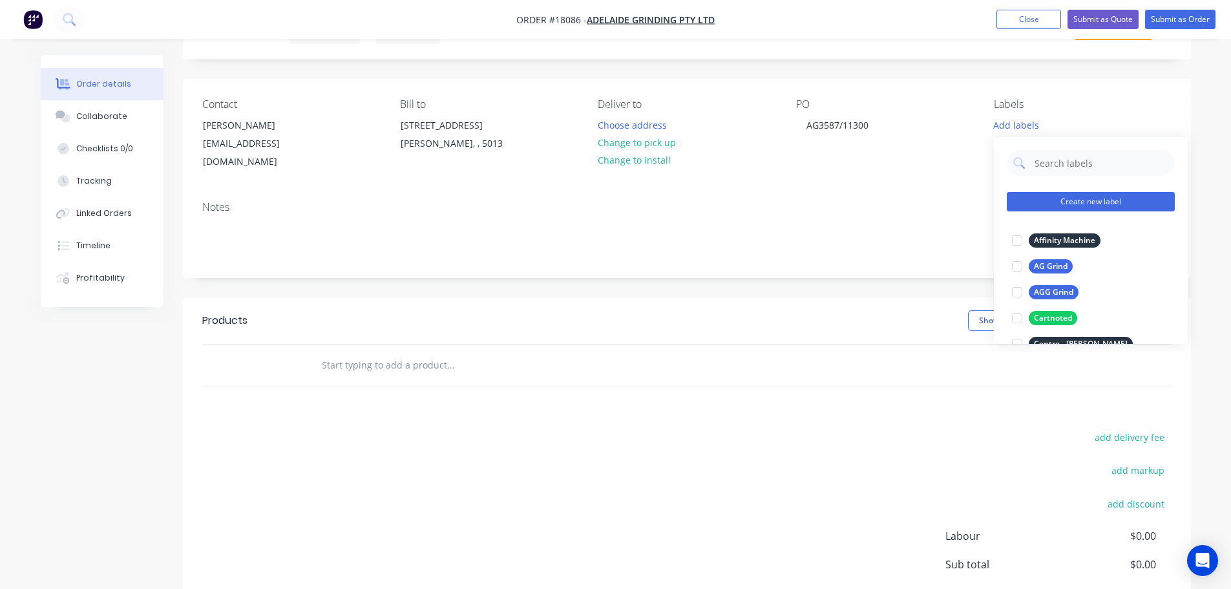
click at [1098, 196] on button "Create new label" at bounding box center [1091, 201] width 168 height 19
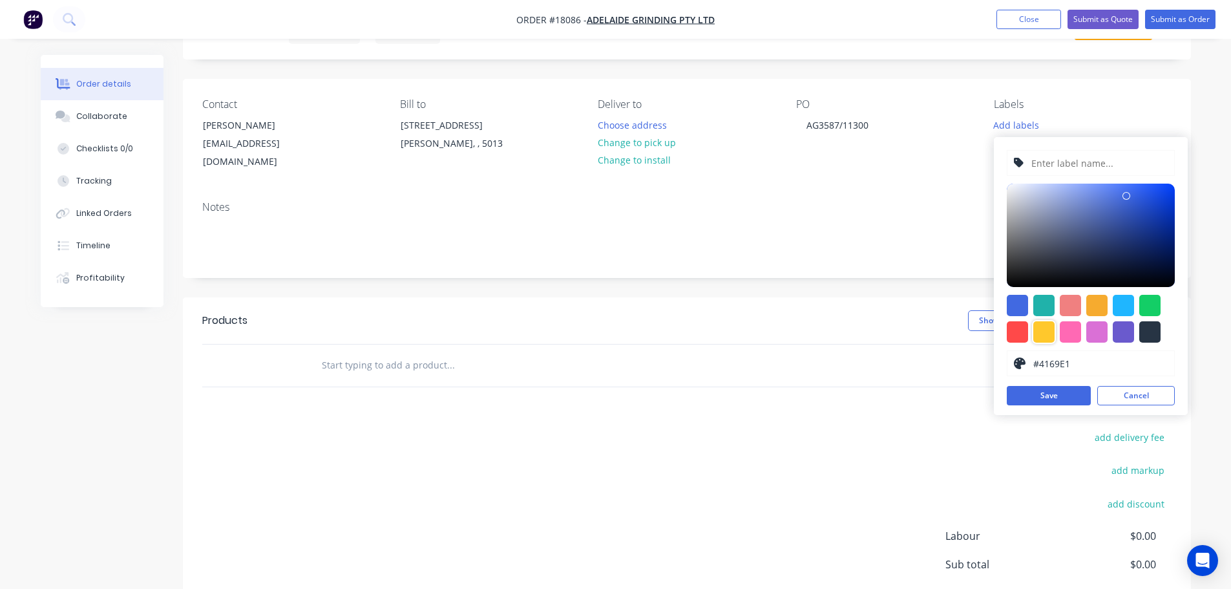
click at [1040, 332] on div at bounding box center [1043, 331] width 21 height 21
type input "#FFC82C"
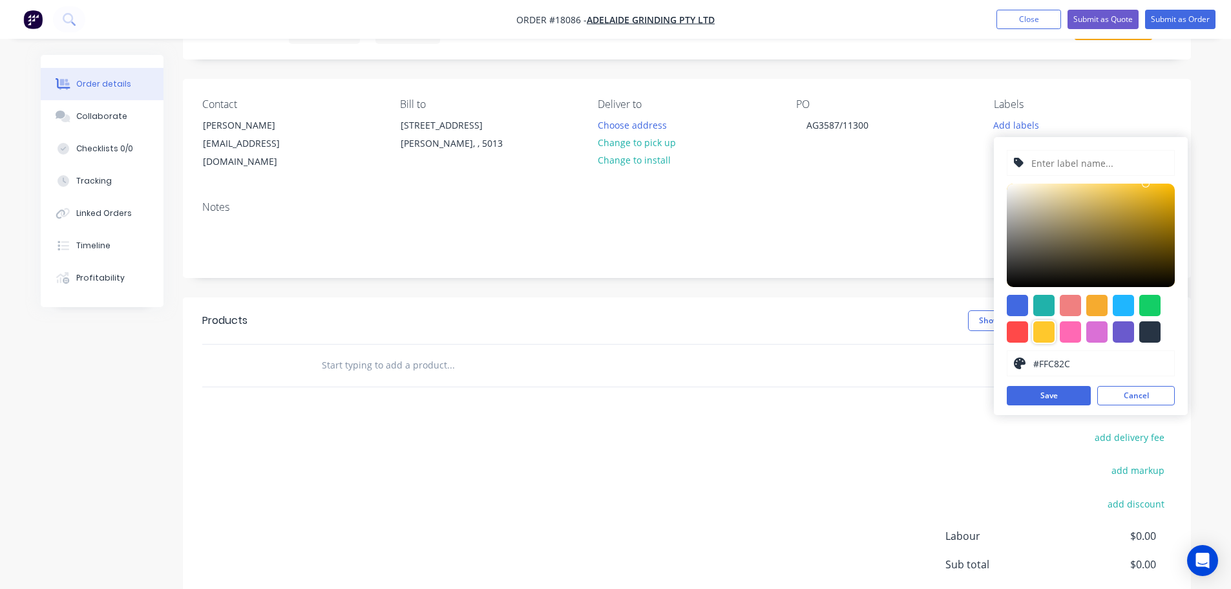
click at [1093, 168] on input "text" at bounding box center [1099, 163] width 138 height 25
type input "Polish Only"
click at [1042, 395] on button "Save" at bounding box center [1049, 395] width 84 height 19
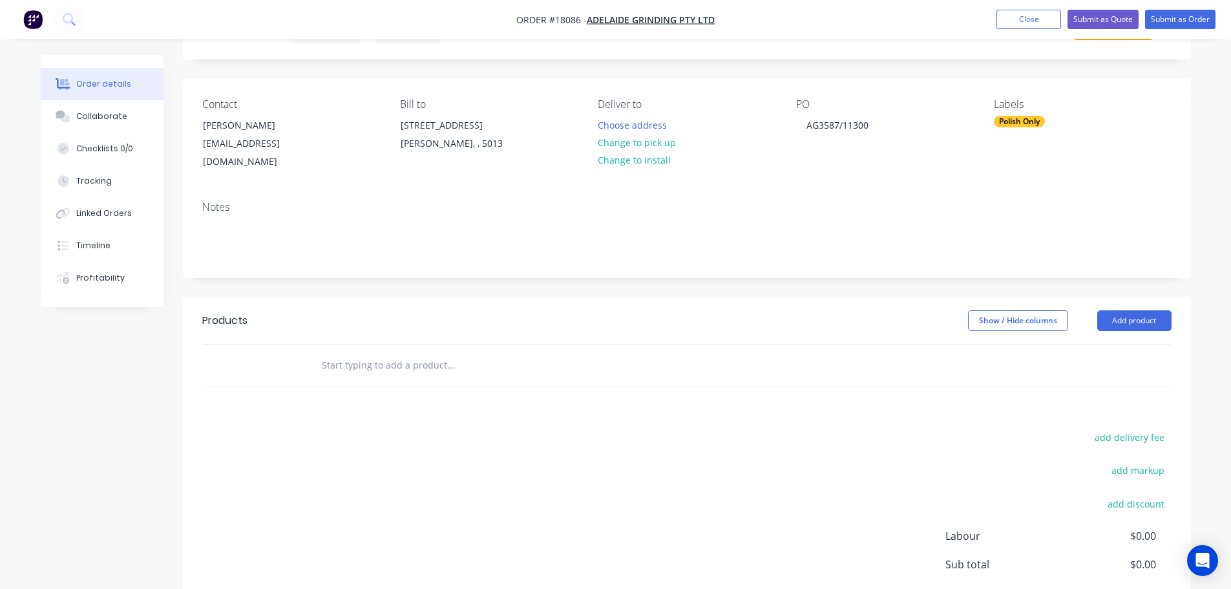
click at [881, 297] on header "Products Show / Hide columns Add product" at bounding box center [687, 320] width 1008 height 47
click at [1149, 310] on button "Add product" at bounding box center [1134, 320] width 74 height 21
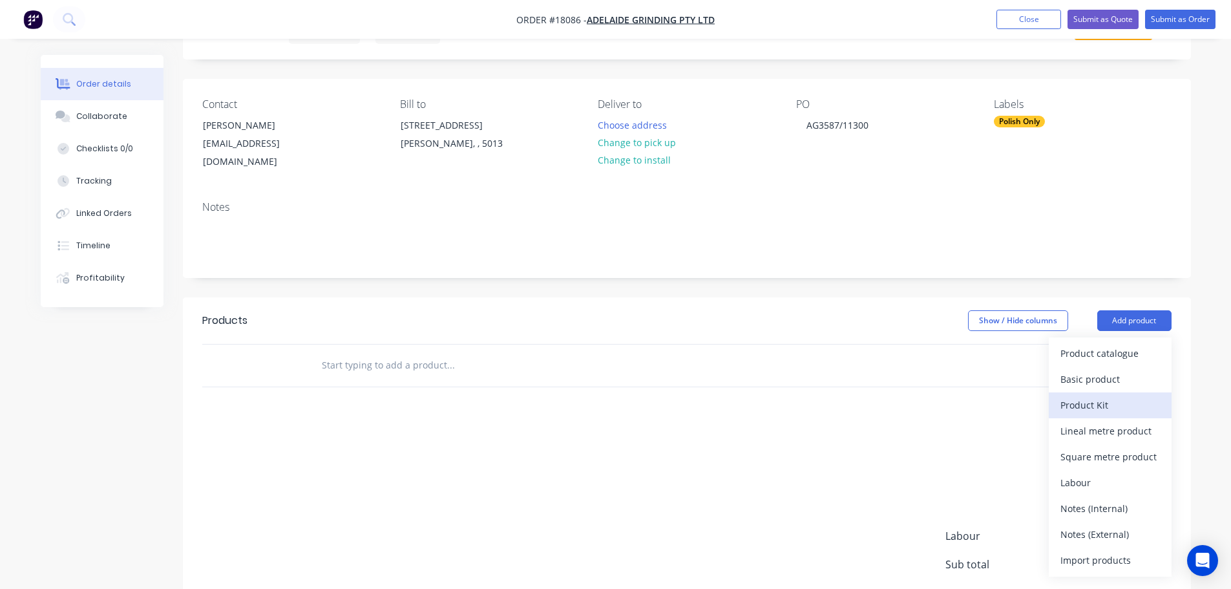
click at [1088, 395] on div "Product Kit" at bounding box center [1110, 404] width 100 height 19
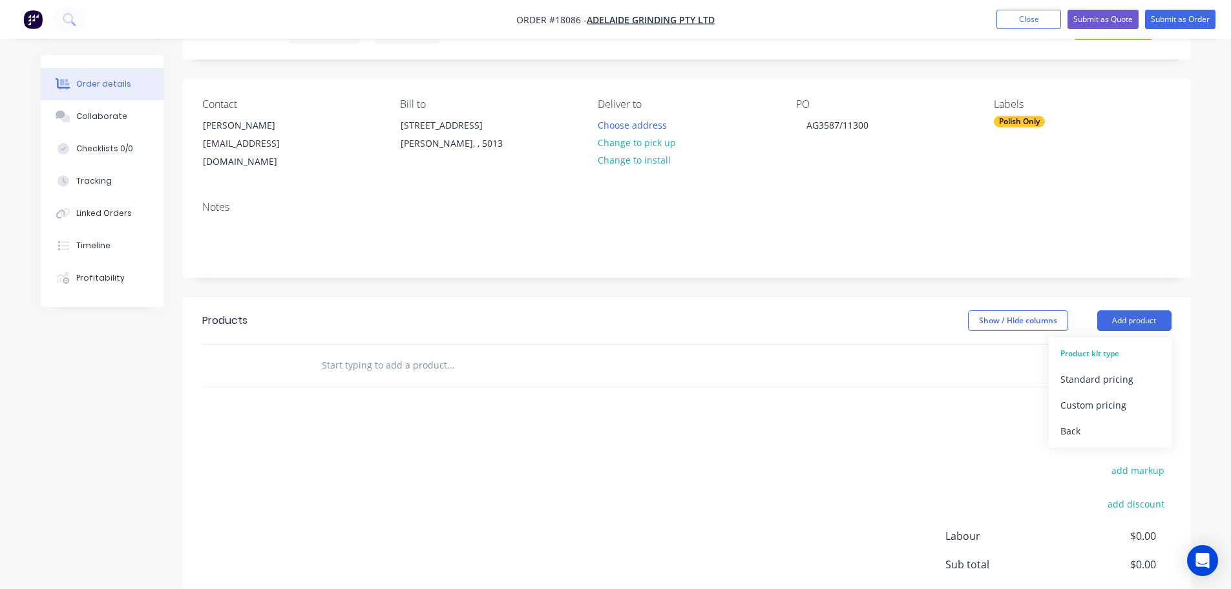
click at [914, 344] on div at bounding box center [686, 365] width 969 height 42
click at [1174, 302] on header "Products Show / Hide columns Add product" at bounding box center [687, 320] width 1008 height 47
click at [1163, 310] on button "Add product" at bounding box center [1134, 320] width 74 height 21
click at [1070, 421] on div "Back" at bounding box center [1110, 430] width 100 height 19
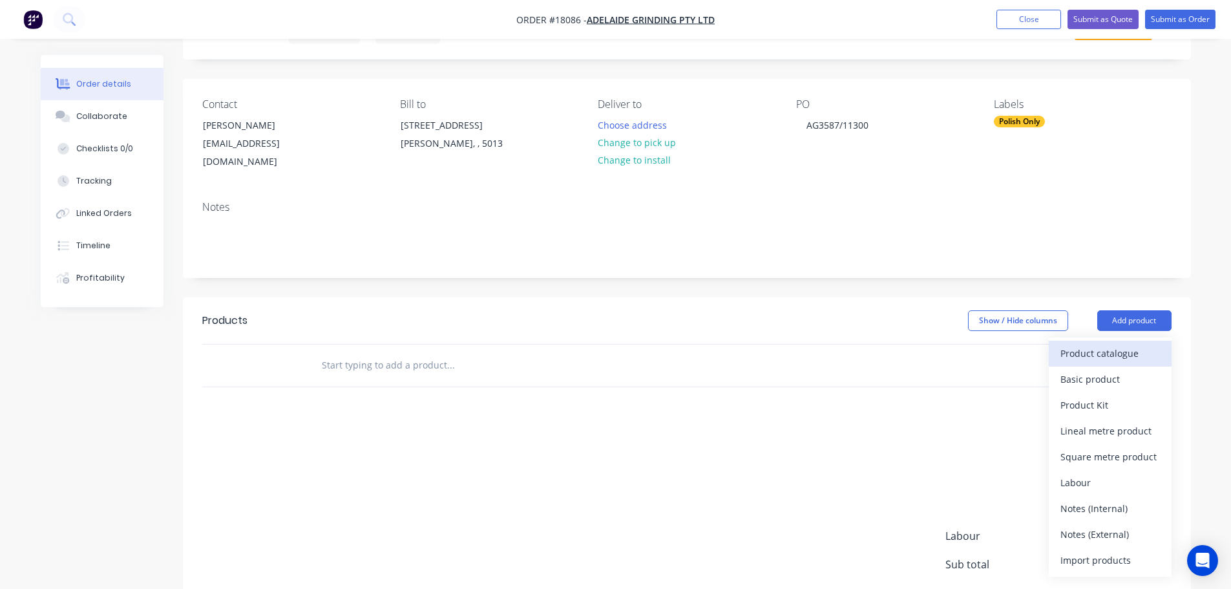
click at [1117, 344] on div "Product catalogue" at bounding box center [1110, 353] width 100 height 19
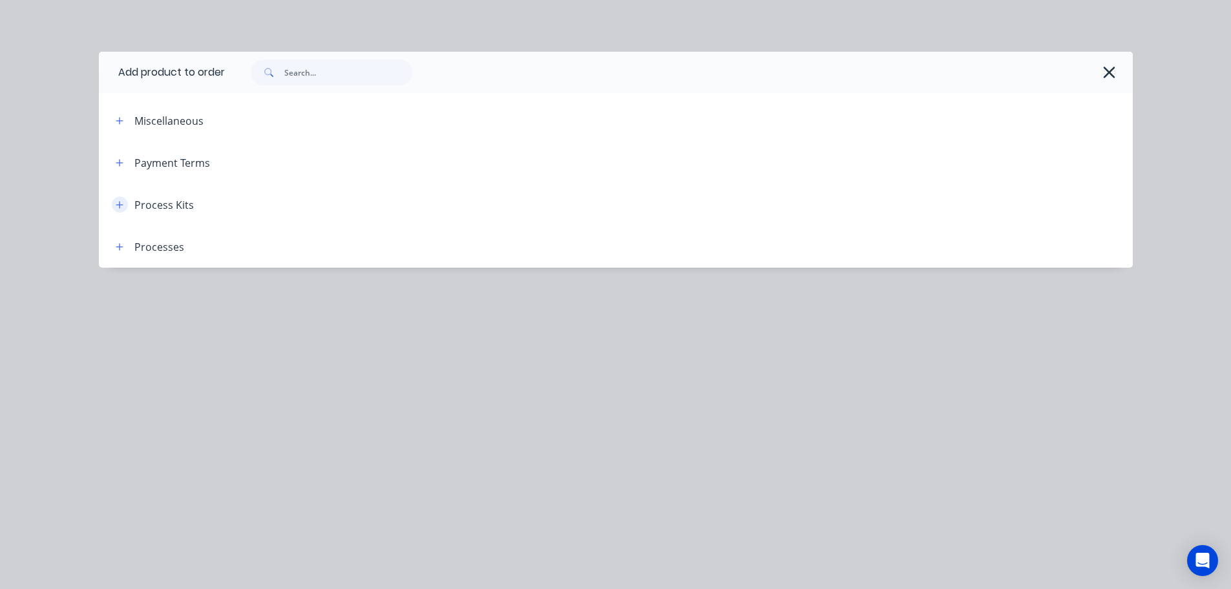
click at [114, 205] on button "button" at bounding box center [120, 204] width 16 height 16
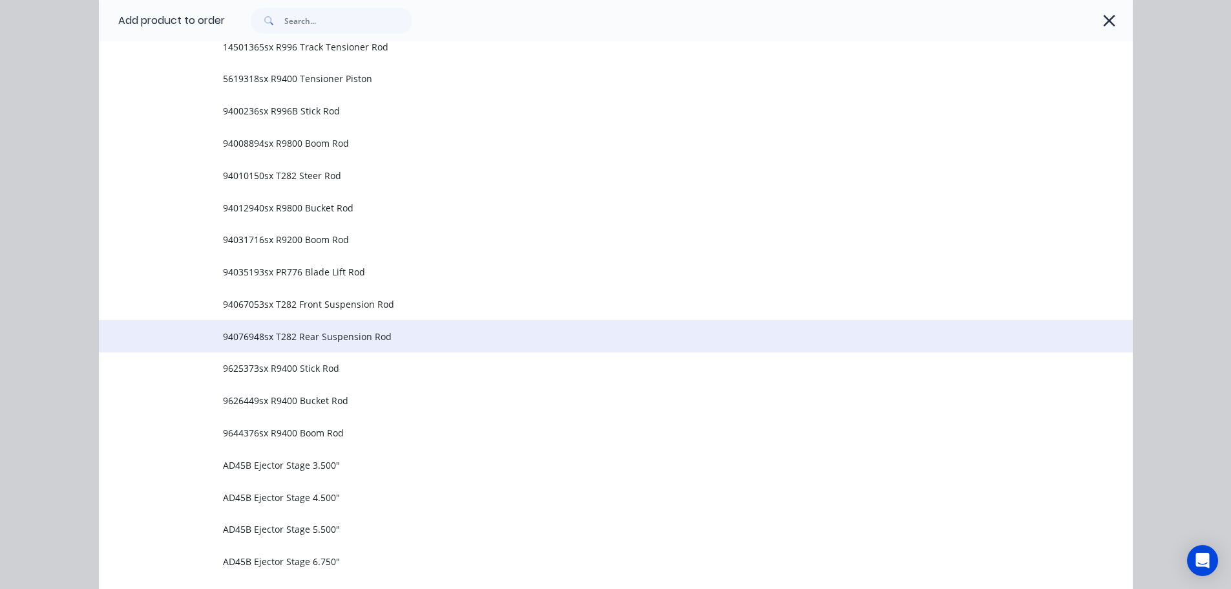
scroll to position [797, 0]
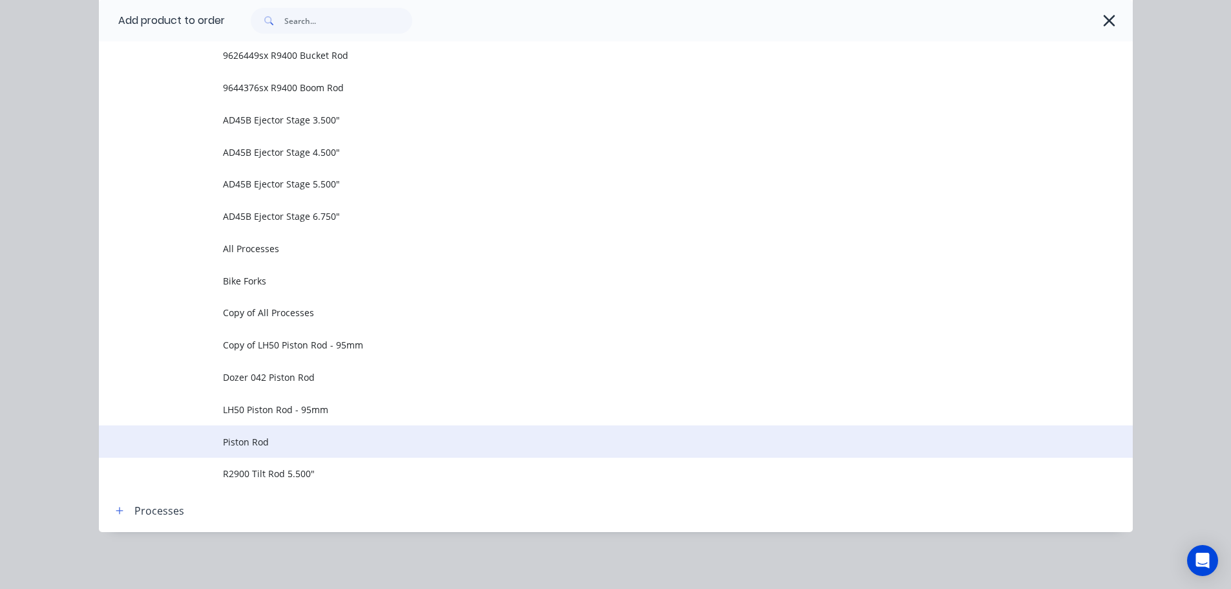
click at [281, 441] on span "Piston Rod" at bounding box center [587, 442] width 728 height 14
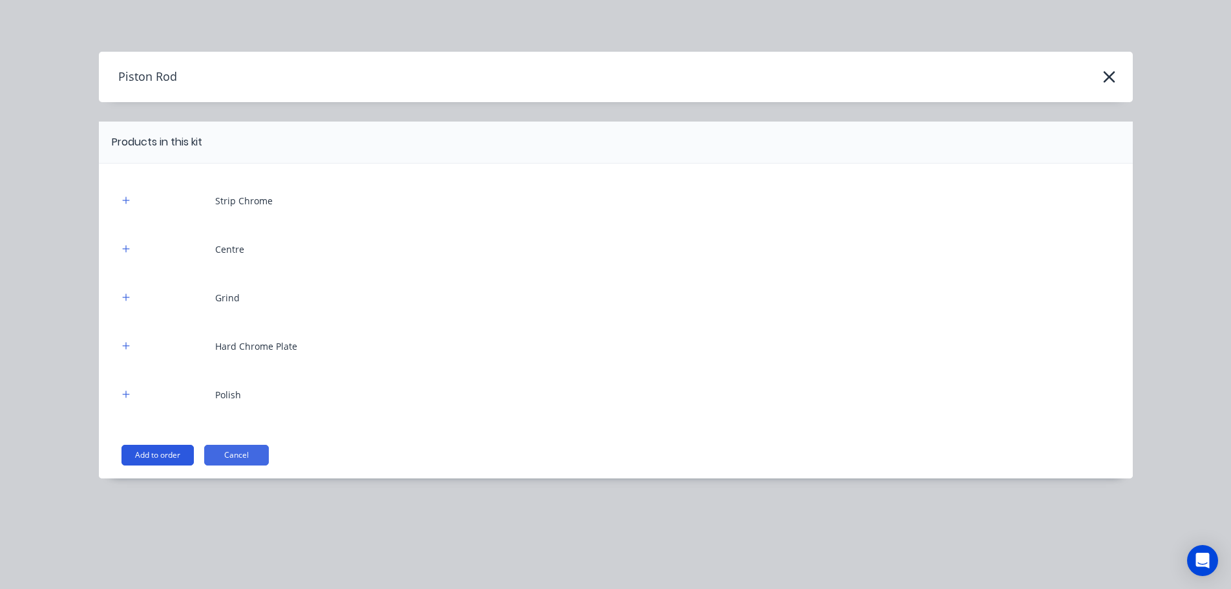
click at [172, 459] on button "Add to order" at bounding box center [157, 455] width 72 height 21
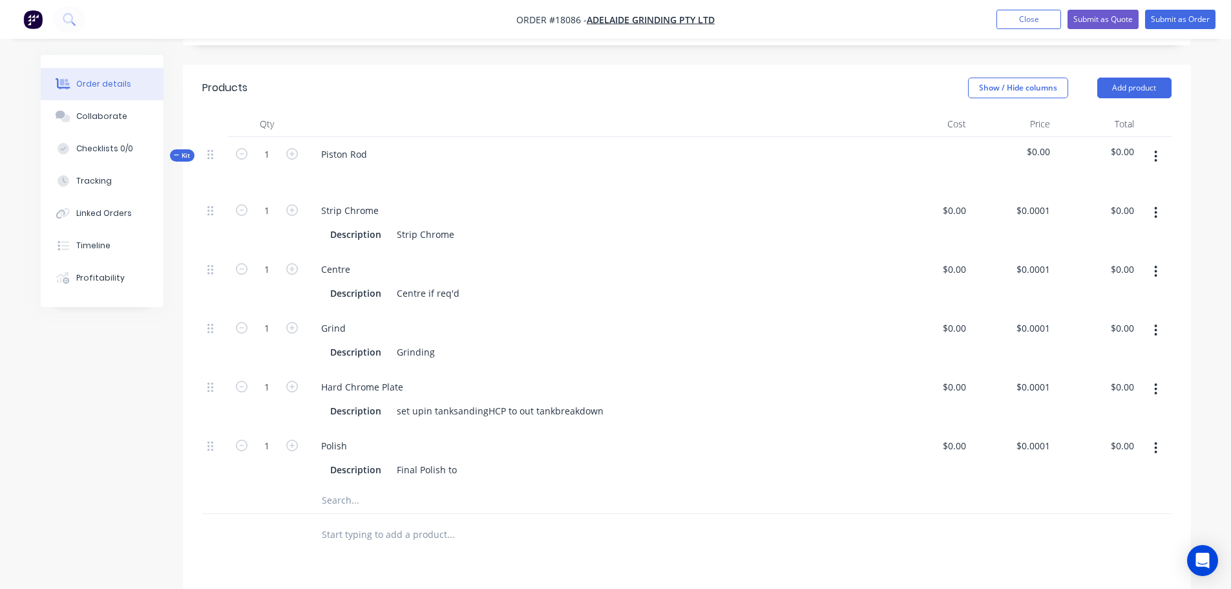
scroll to position [323, 0]
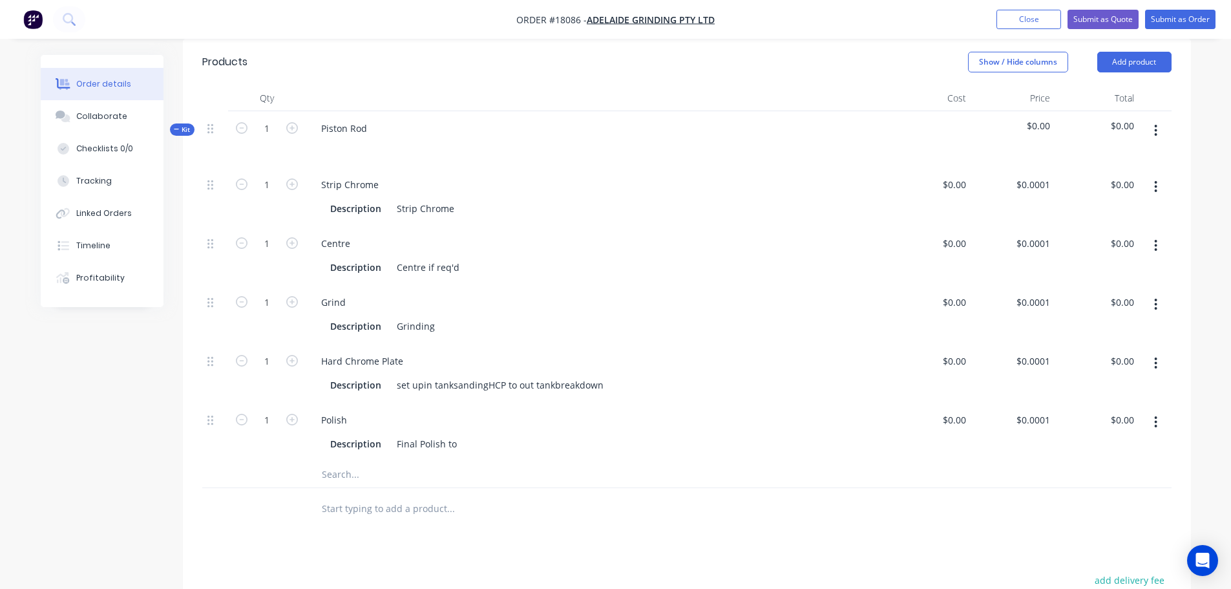
click at [1153, 175] on button "button" at bounding box center [1155, 186] width 30 height 23
click at [1107, 263] on div "Delete" at bounding box center [1110, 272] width 100 height 19
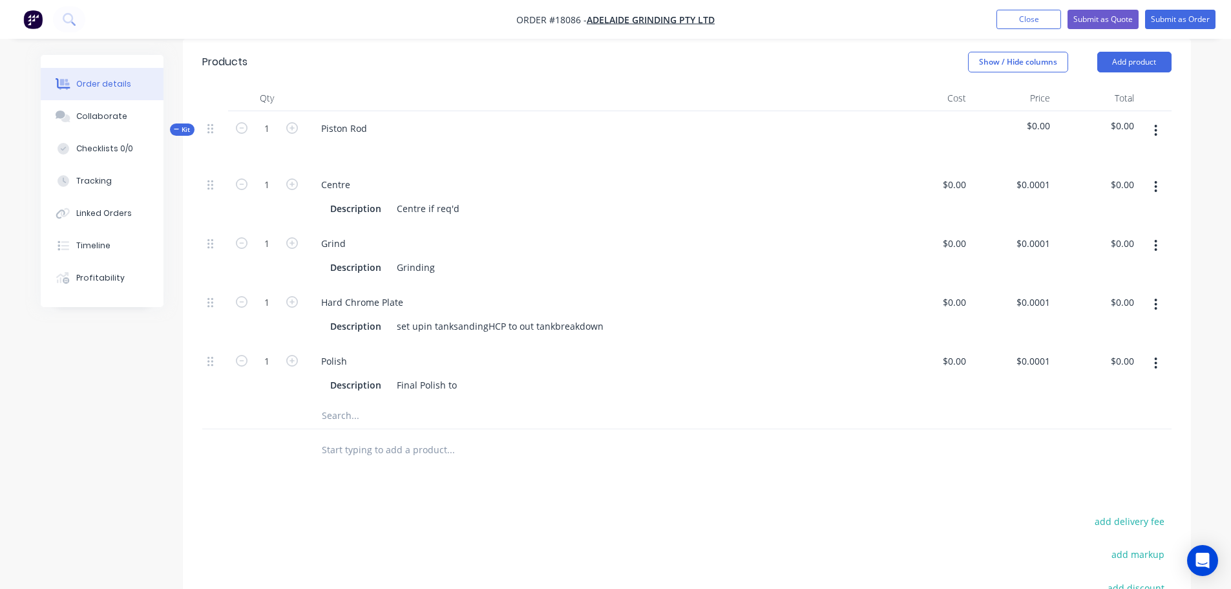
click at [1152, 179] on button "button" at bounding box center [1155, 186] width 30 height 23
click at [1127, 267] on div "Delete" at bounding box center [1110, 272] width 100 height 19
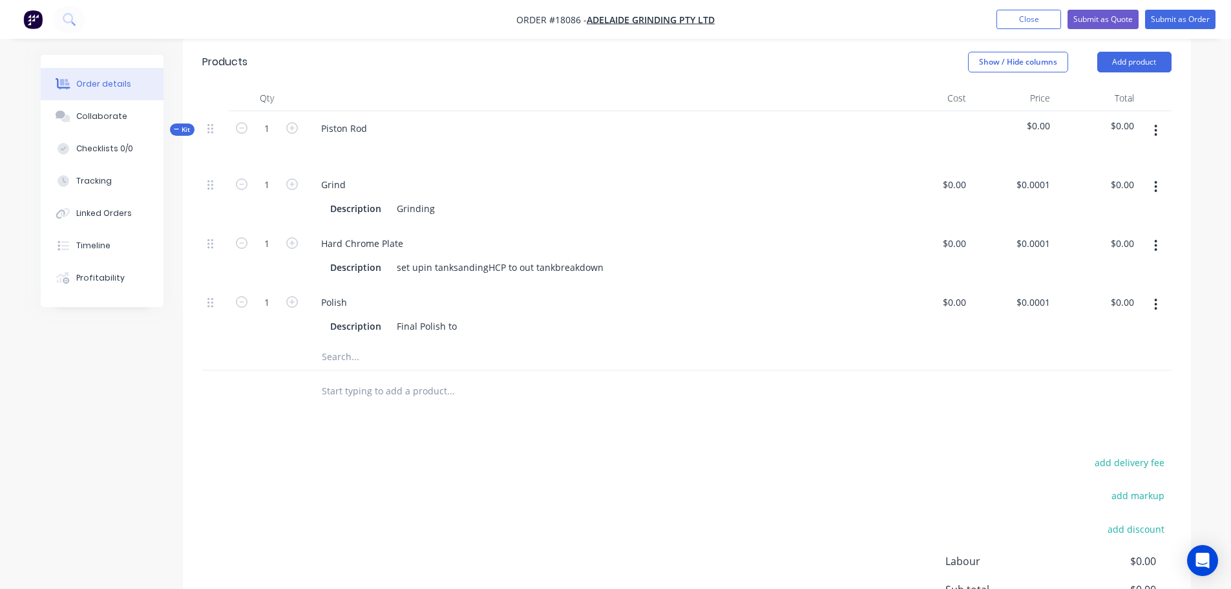
click at [1162, 175] on button "button" at bounding box center [1155, 186] width 30 height 23
click at [1120, 263] on div "Delete" at bounding box center [1110, 272] width 100 height 19
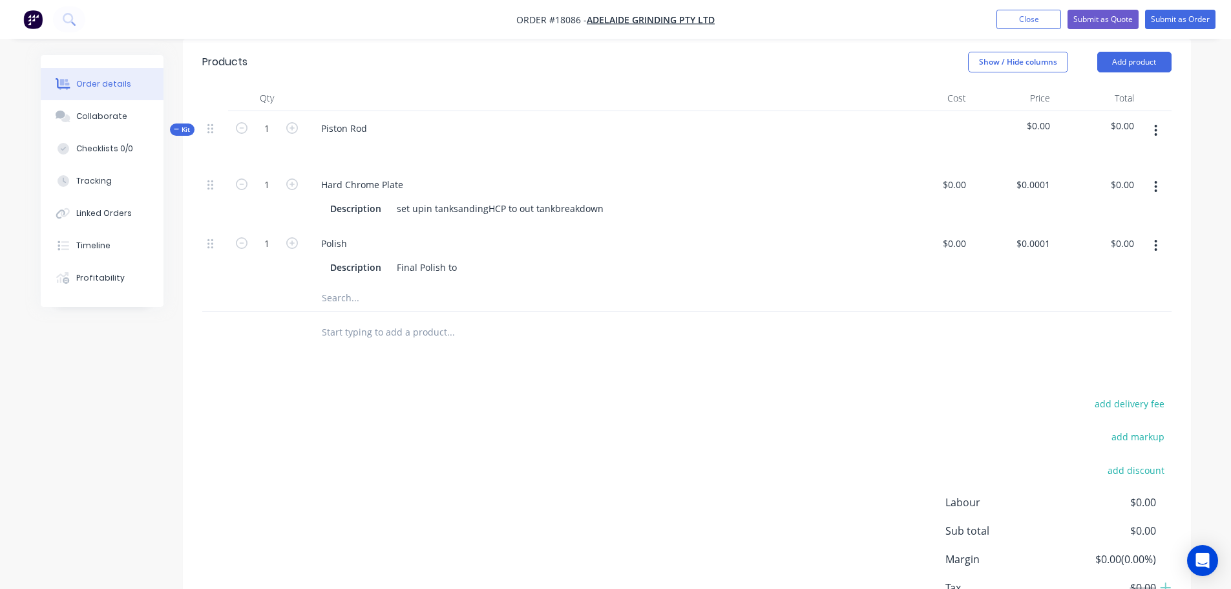
click at [1155, 181] on icon "button" at bounding box center [1156, 187] width 3 height 12
click at [1113, 263] on div "Delete" at bounding box center [1110, 272] width 100 height 19
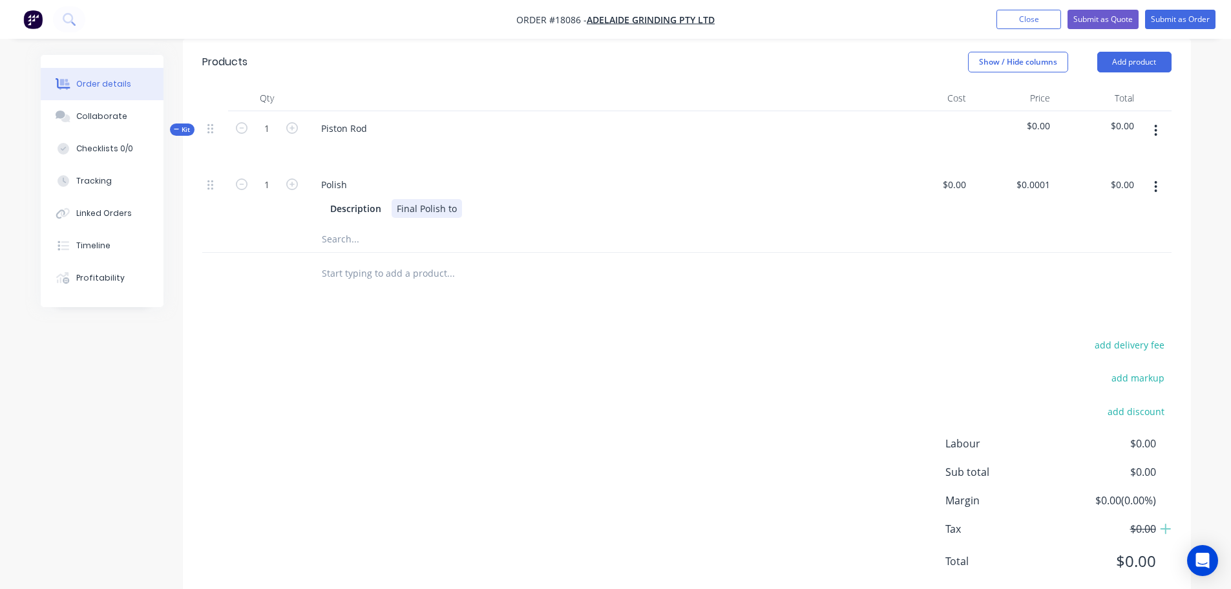
click at [415, 199] on div "Final Polish to" at bounding box center [427, 208] width 70 height 19
drag, startPoint x: 397, startPoint y: 193, endPoint x: 497, endPoint y: 192, distance: 100.2
click at [497, 199] on div "Description Final Polish to" at bounding box center [594, 208] width 538 height 19
click at [476, 428] on div "add delivery fee add markup add discount Labour $0.00 Sub total $0.00 Margin $0…" at bounding box center [686, 460] width 969 height 249
click at [348, 119] on div "Piston Rod" at bounding box center [344, 128] width 67 height 19
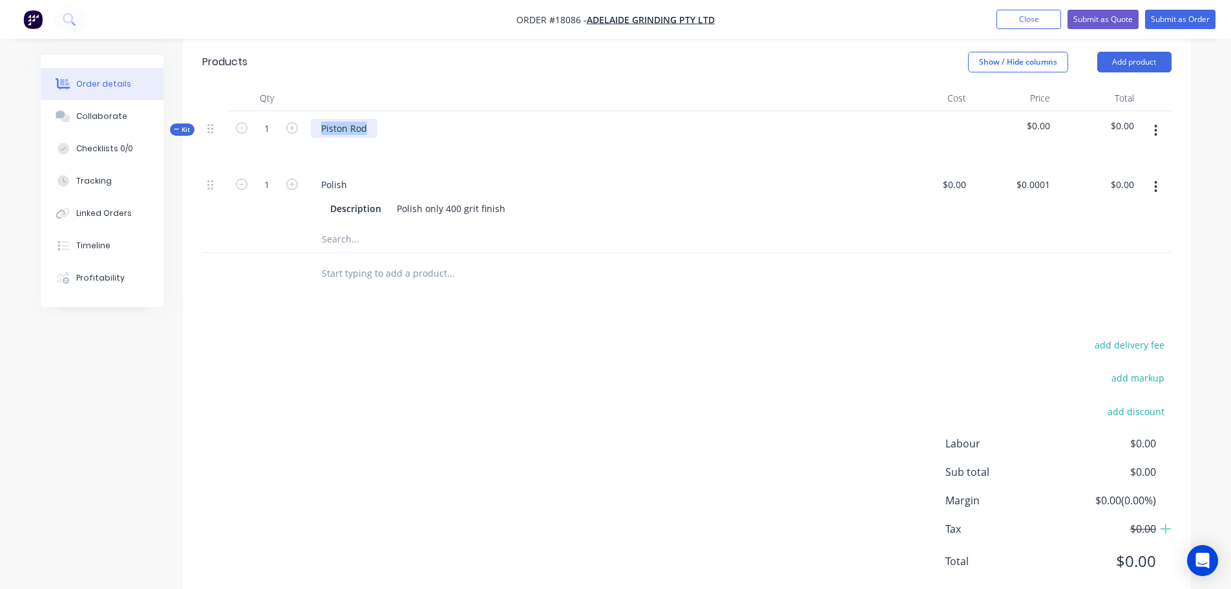
drag, startPoint x: 366, startPoint y: 114, endPoint x: 313, endPoint y: 114, distance: 53.0
click at [313, 119] on div "Piston Rod" at bounding box center [344, 128] width 67 height 19
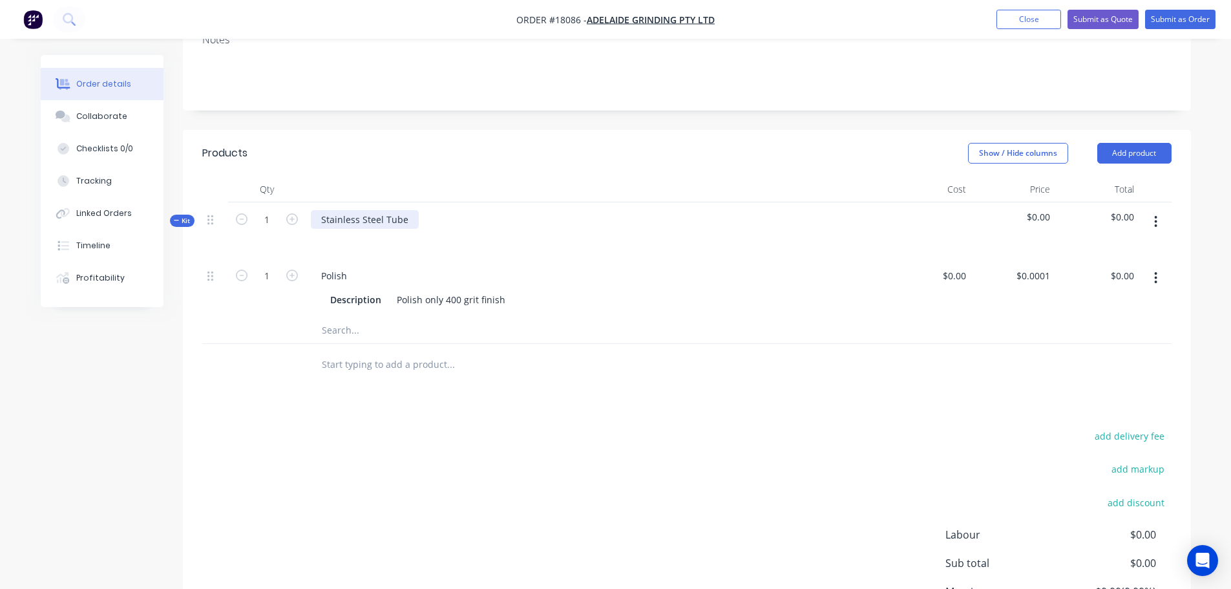
scroll to position [65, 0]
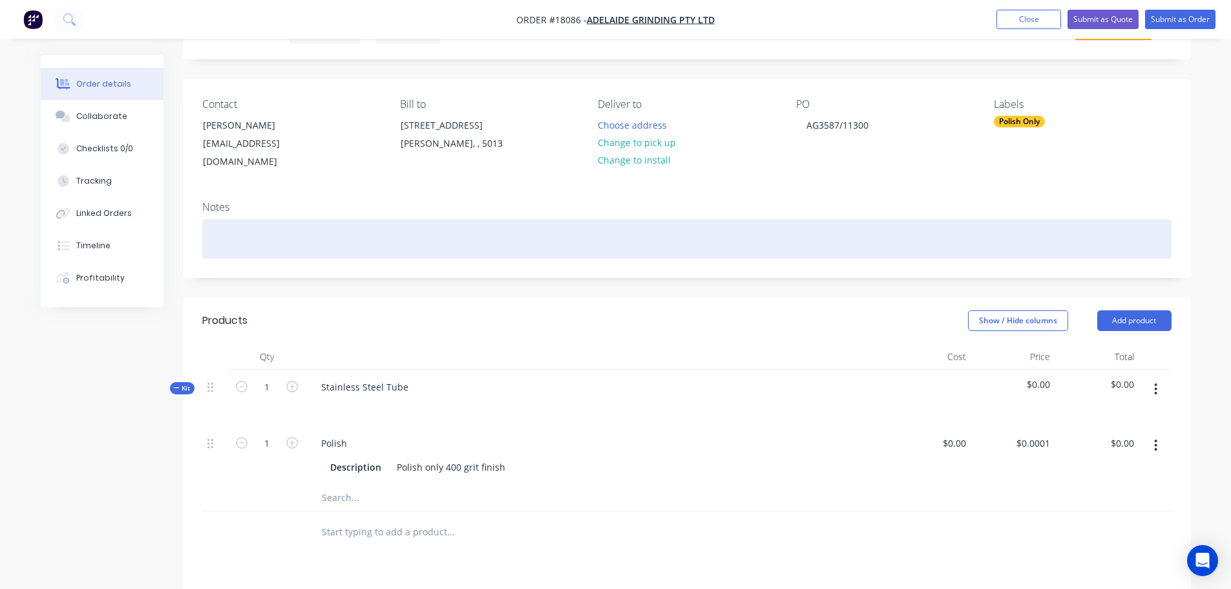
click at [235, 219] on div at bounding box center [686, 238] width 969 height 39
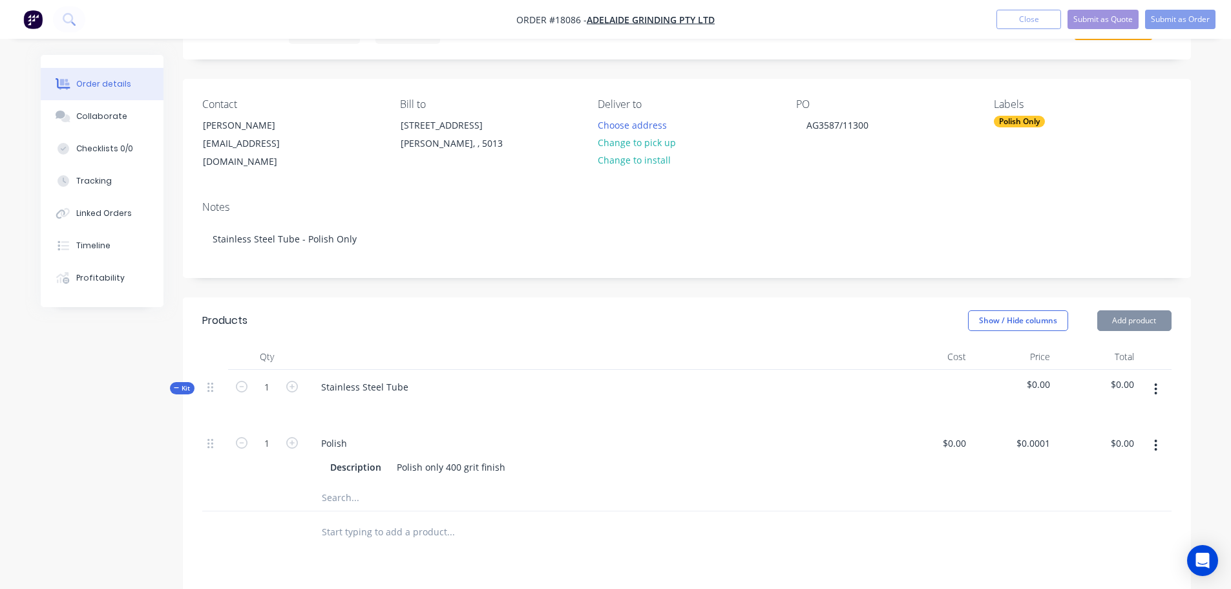
click at [858, 297] on header "Products Show / Hide columns Add product" at bounding box center [687, 320] width 1008 height 47
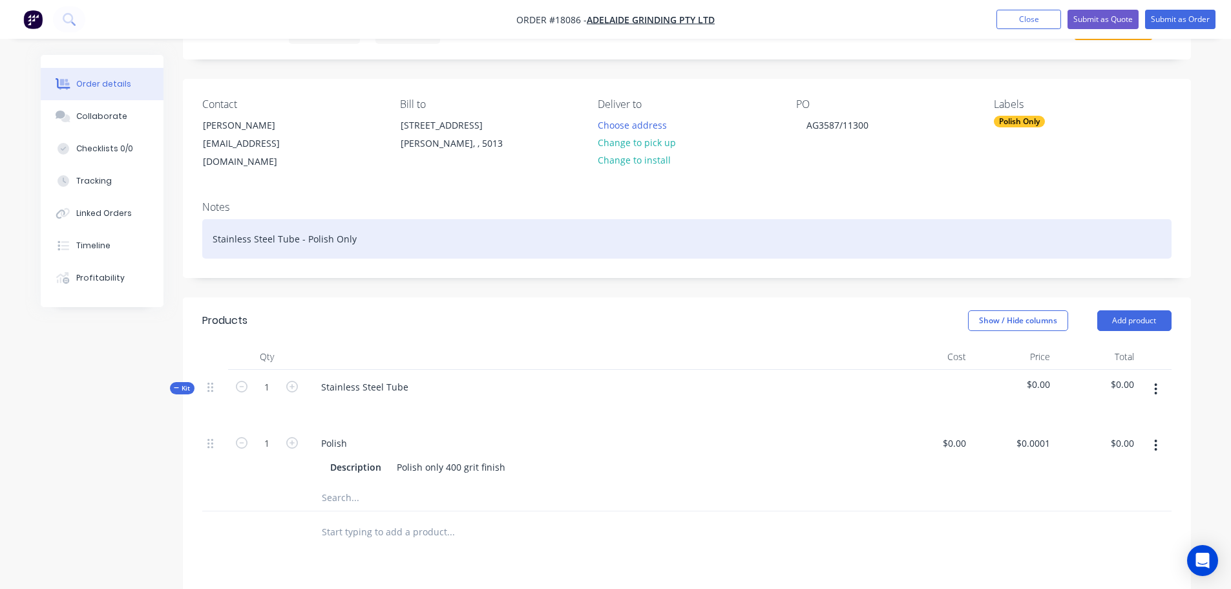
click at [506, 226] on div "Stainless Steel Tube - Polish Only" at bounding box center [686, 238] width 969 height 39
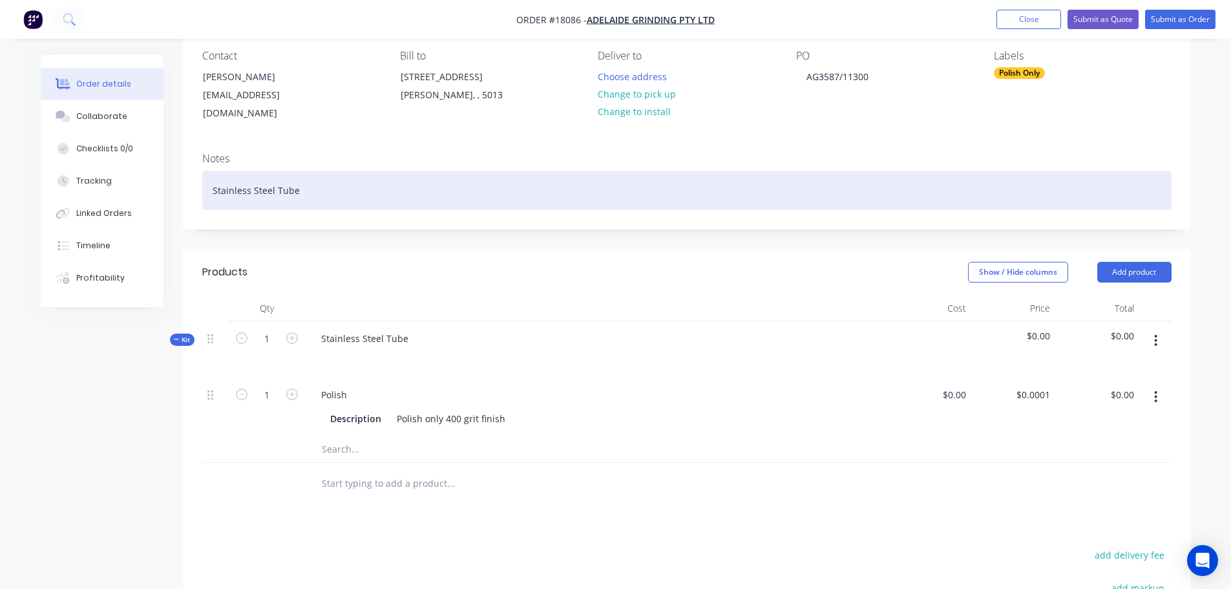
scroll to position [194, 0]
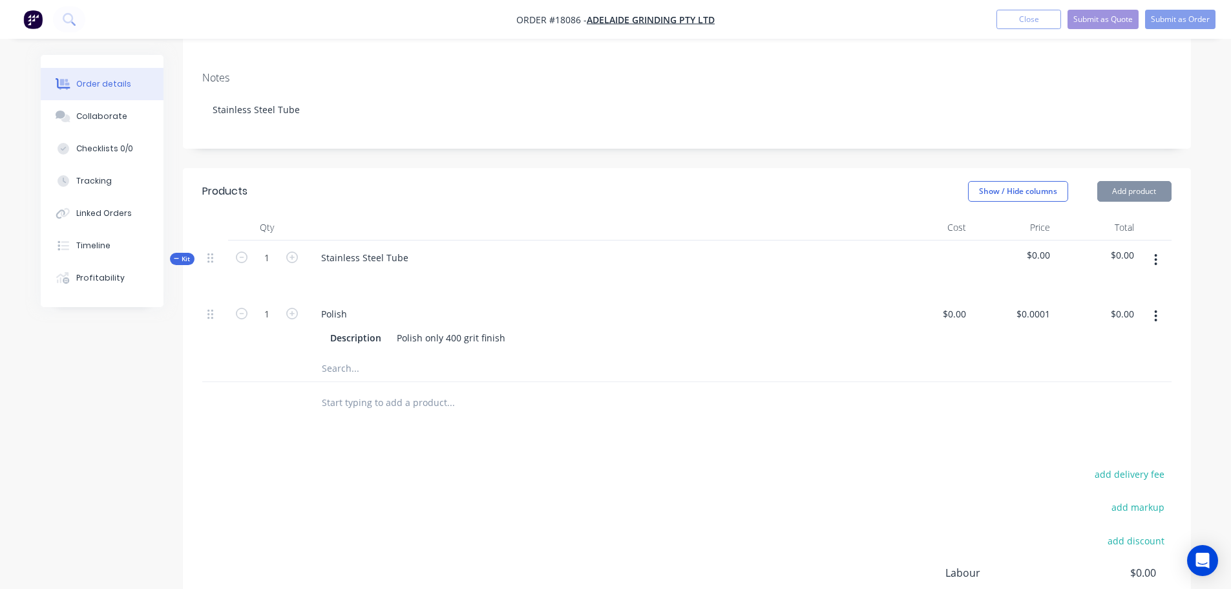
click at [558, 465] on div "add delivery fee add markup add discount Labour $0.00 Sub total $0.00 Margin $0…" at bounding box center [686, 589] width 969 height 249
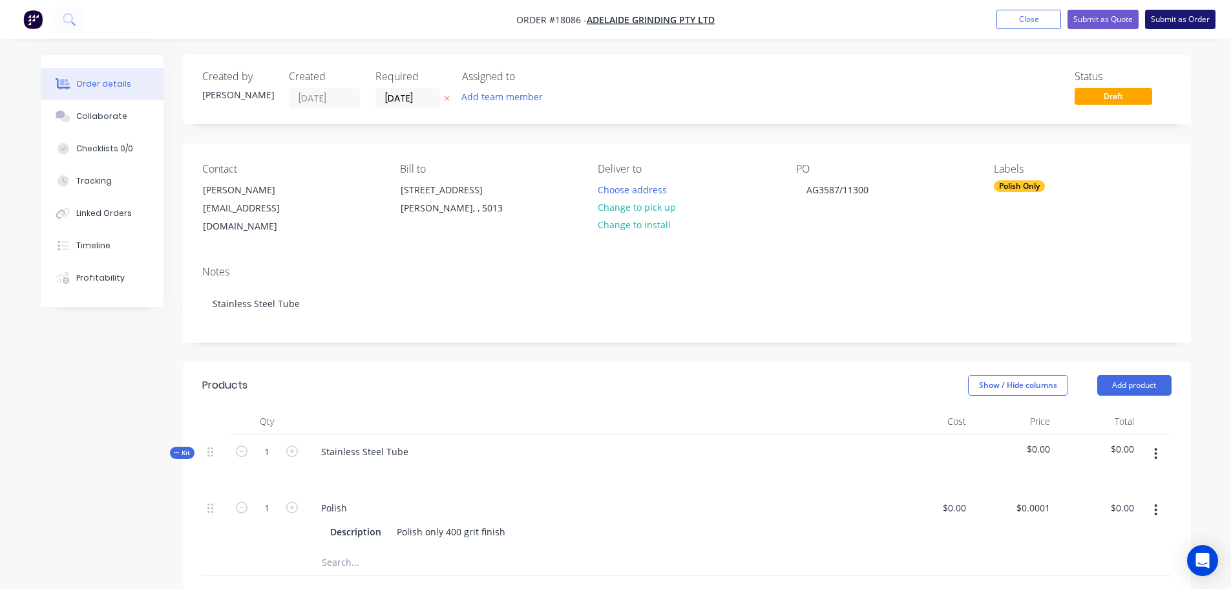
click at [1193, 14] on button "Submit as Order" at bounding box center [1180, 19] width 70 height 19
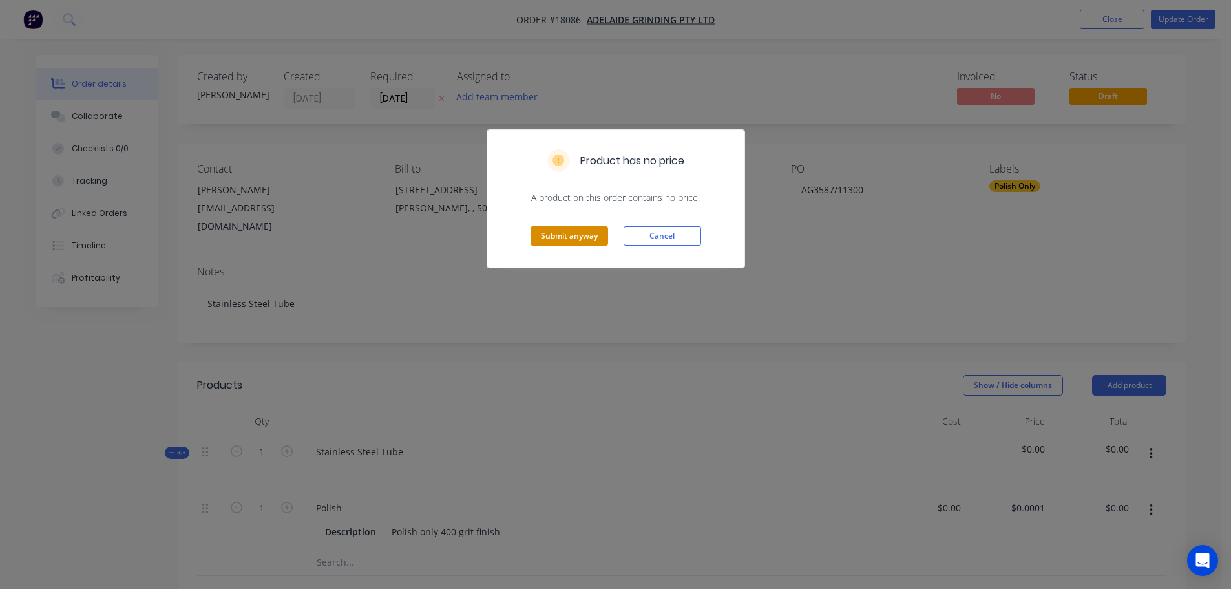
click at [563, 240] on button "Submit anyway" at bounding box center [569, 235] width 78 height 19
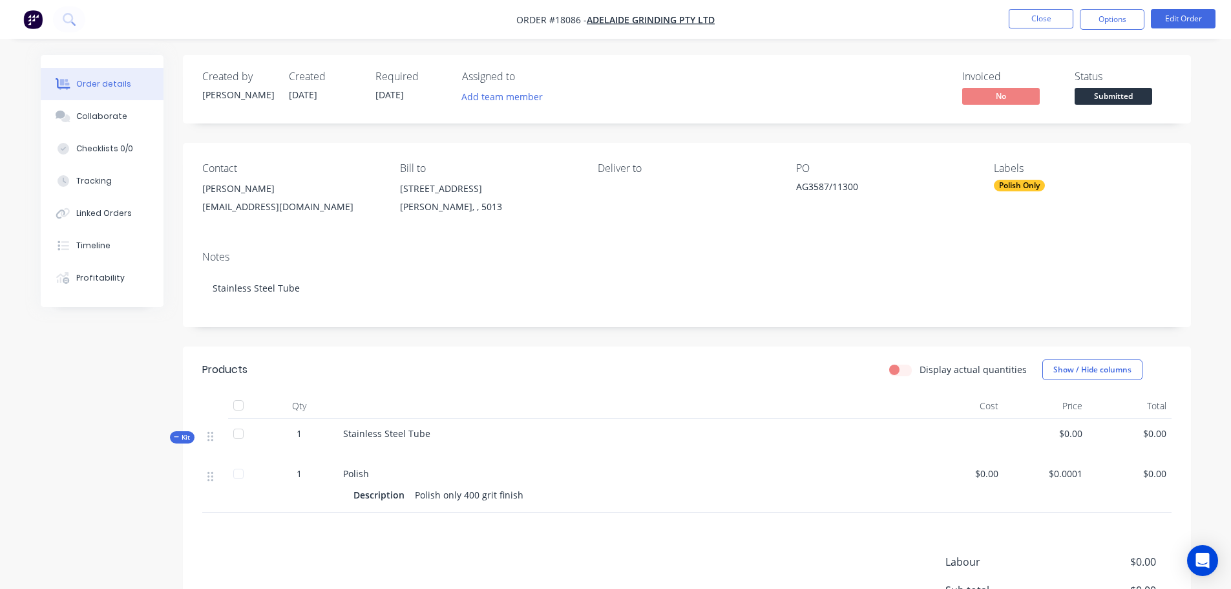
click at [1098, 30] on nav "Order #18086 - Adelaide Grinding Pty Ltd Close Options Edit Order" at bounding box center [615, 19] width 1231 height 39
click at [1098, 25] on button "Options" at bounding box center [1112, 19] width 65 height 21
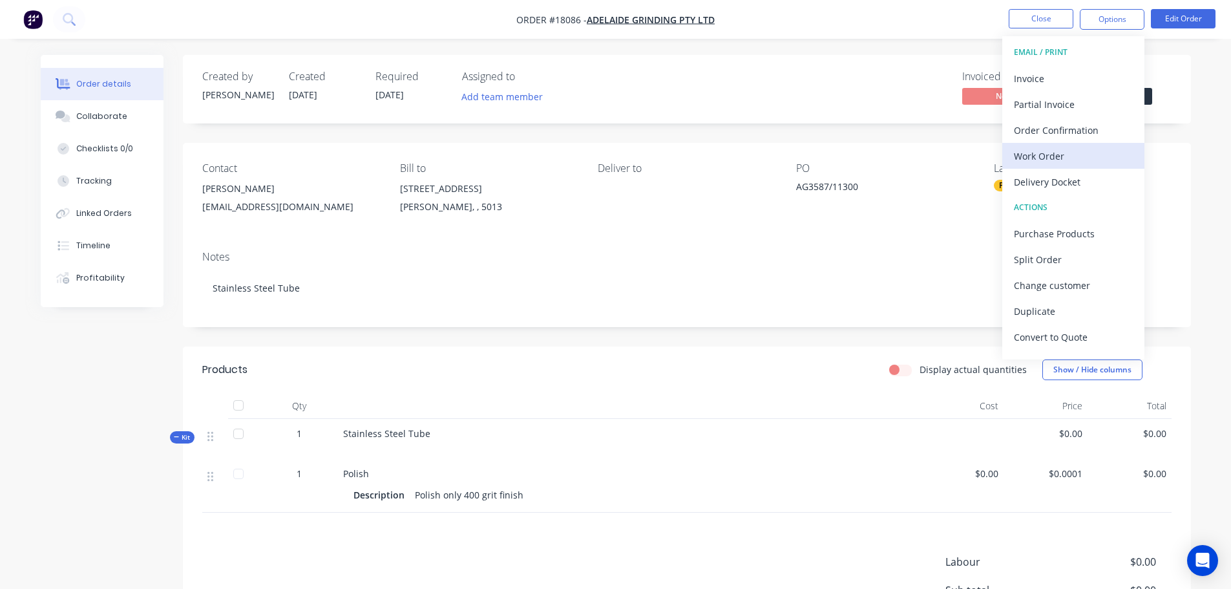
click at [1068, 149] on div "Work Order" at bounding box center [1073, 156] width 119 height 19
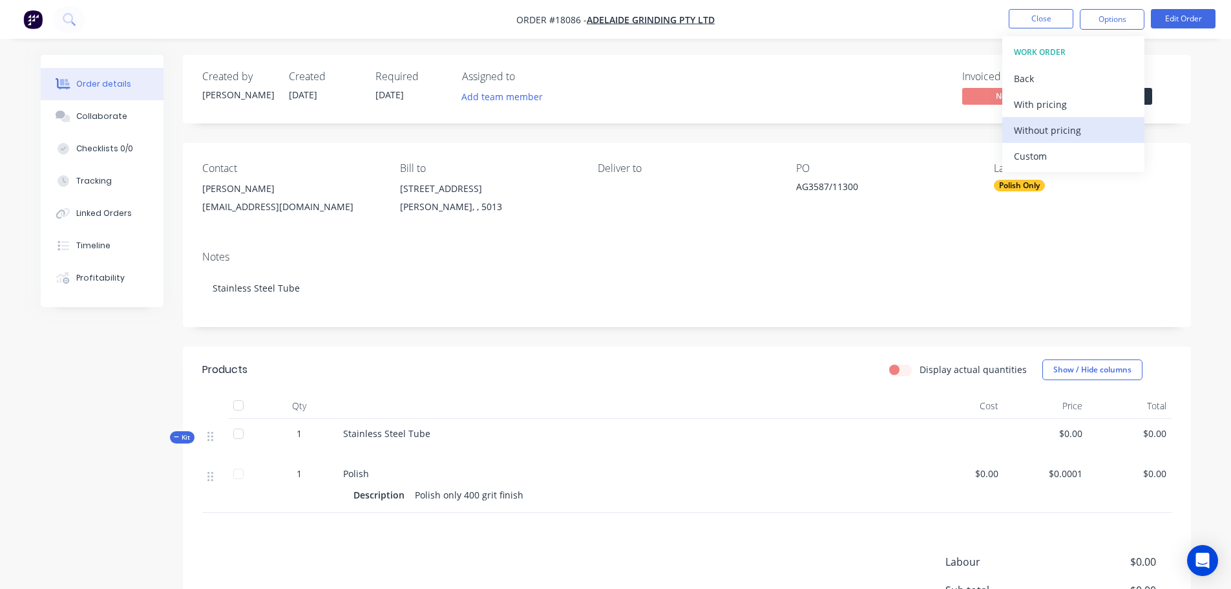
click at [1046, 134] on div "Without pricing" at bounding box center [1073, 130] width 119 height 19
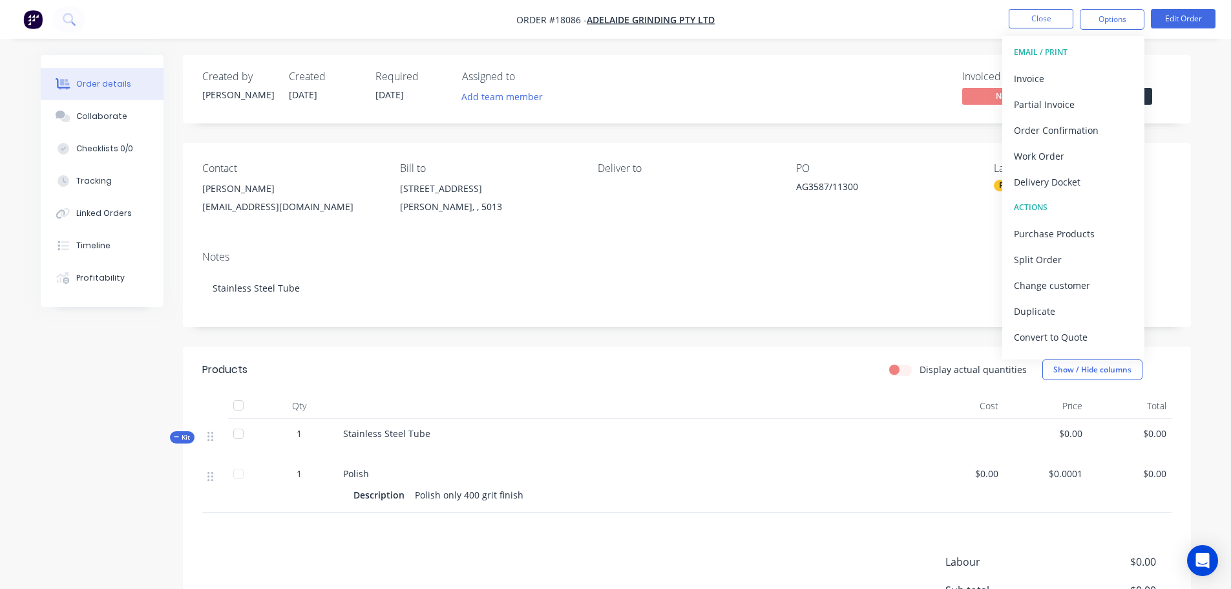
click at [939, 25] on nav "Order #18086 - Adelaide Grinding Pty Ltd Close Options EMAIL / PRINT Invoice Pa…" at bounding box center [615, 19] width 1231 height 39
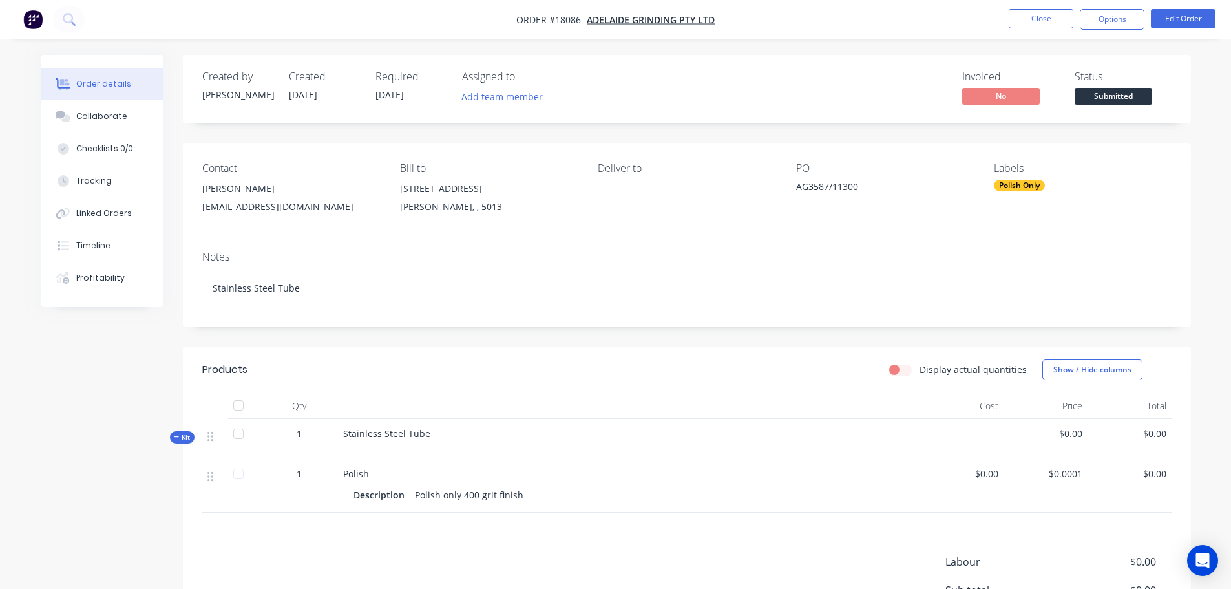
click at [1136, 104] on span "Submitted" at bounding box center [1114, 96] width 78 height 16
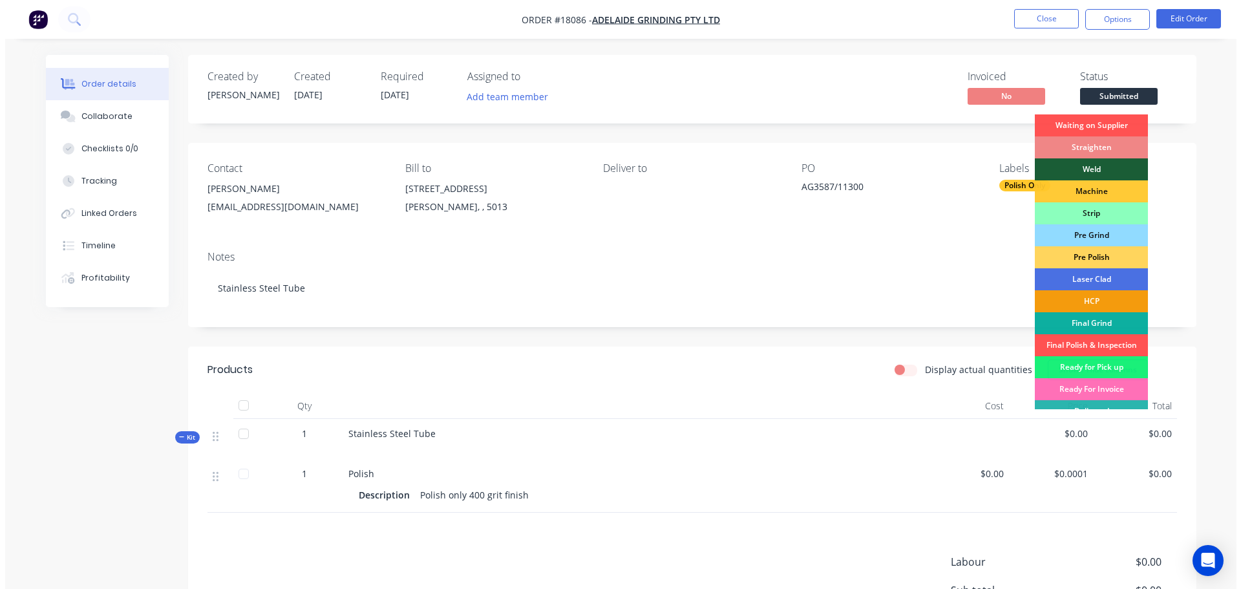
scroll to position [35, 0]
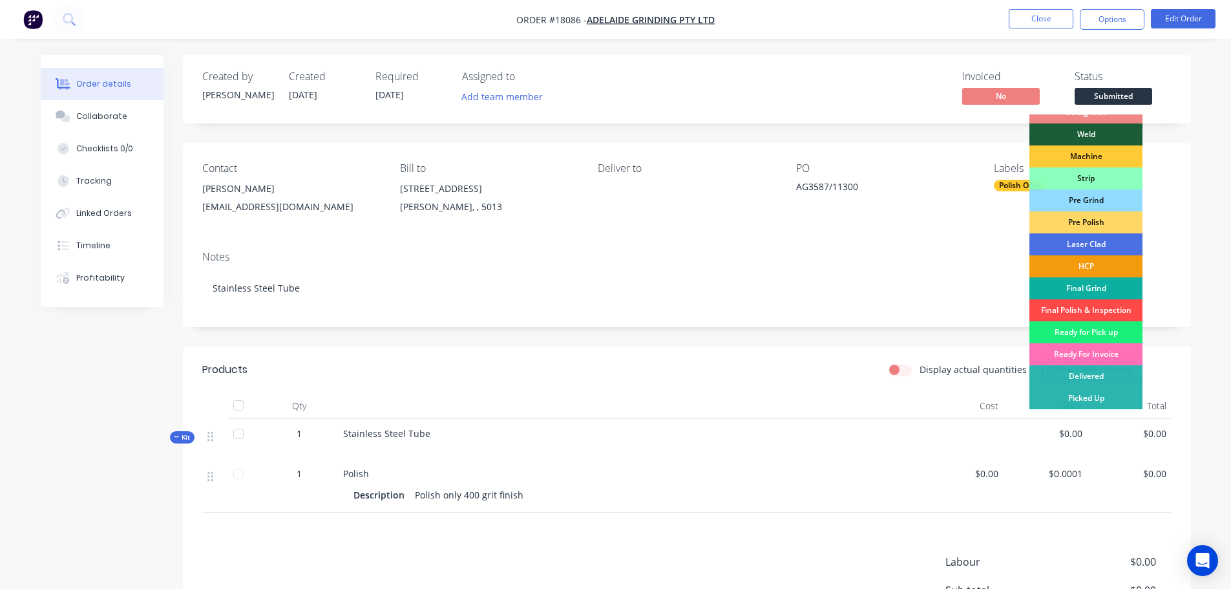
click at [1102, 305] on div "Final Polish & Inspection" at bounding box center [1085, 310] width 113 height 22
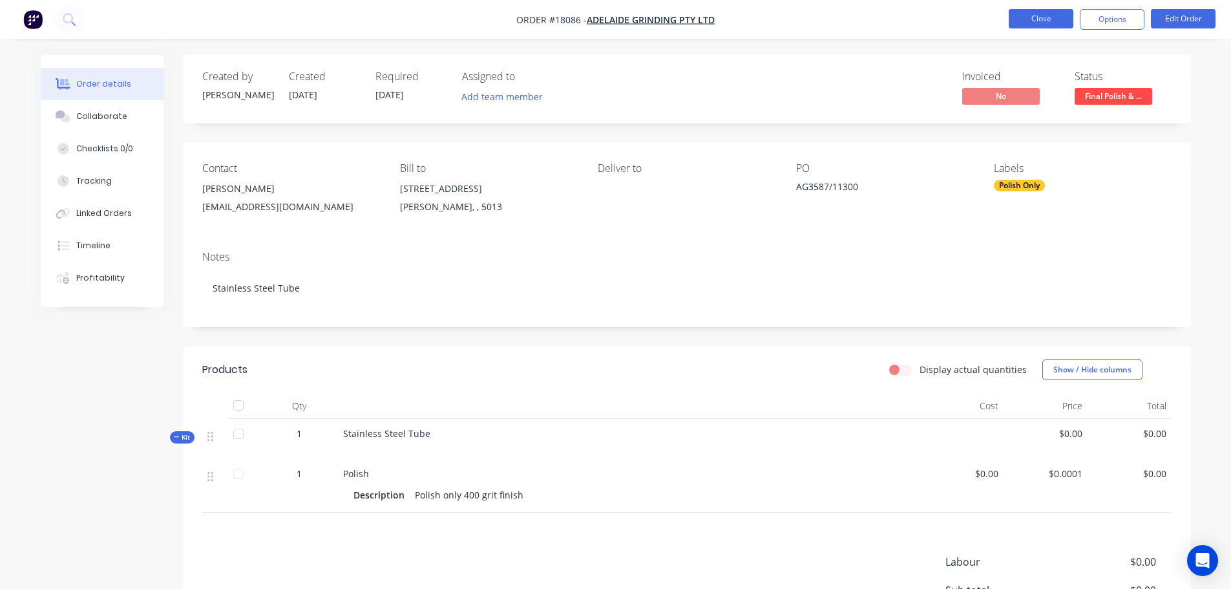
click at [1064, 23] on button "Close" at bounding box center [1041, 18] width 65 height 19
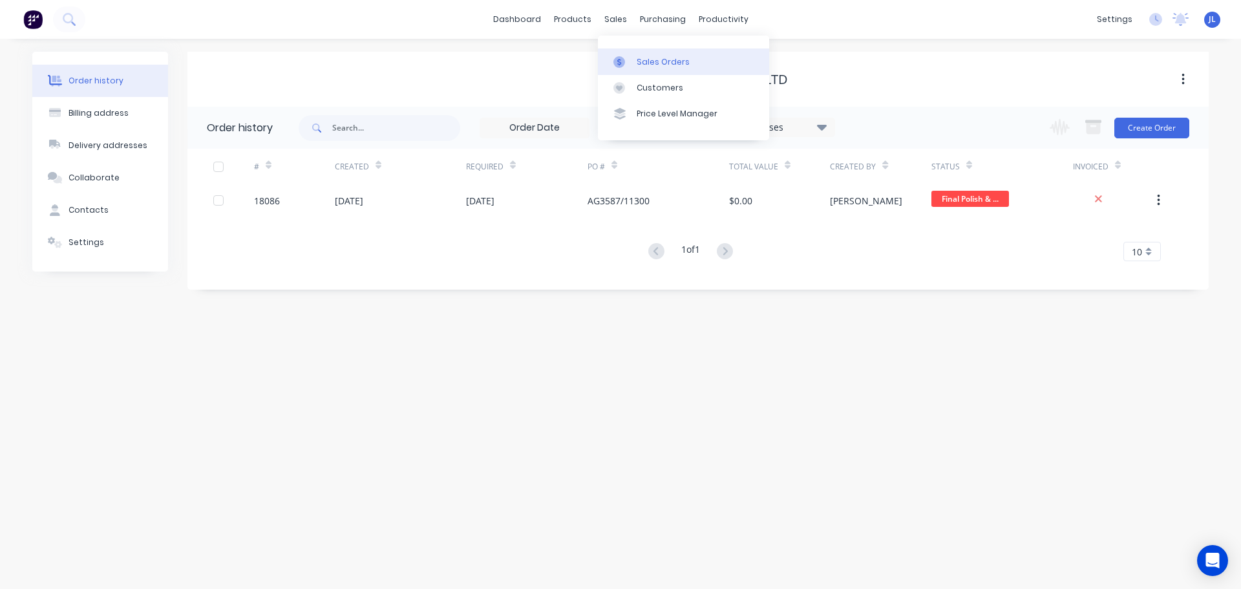
click at [633, 65] on link "Sales Orders" at bounding box center [683, 61] width 171 height 26
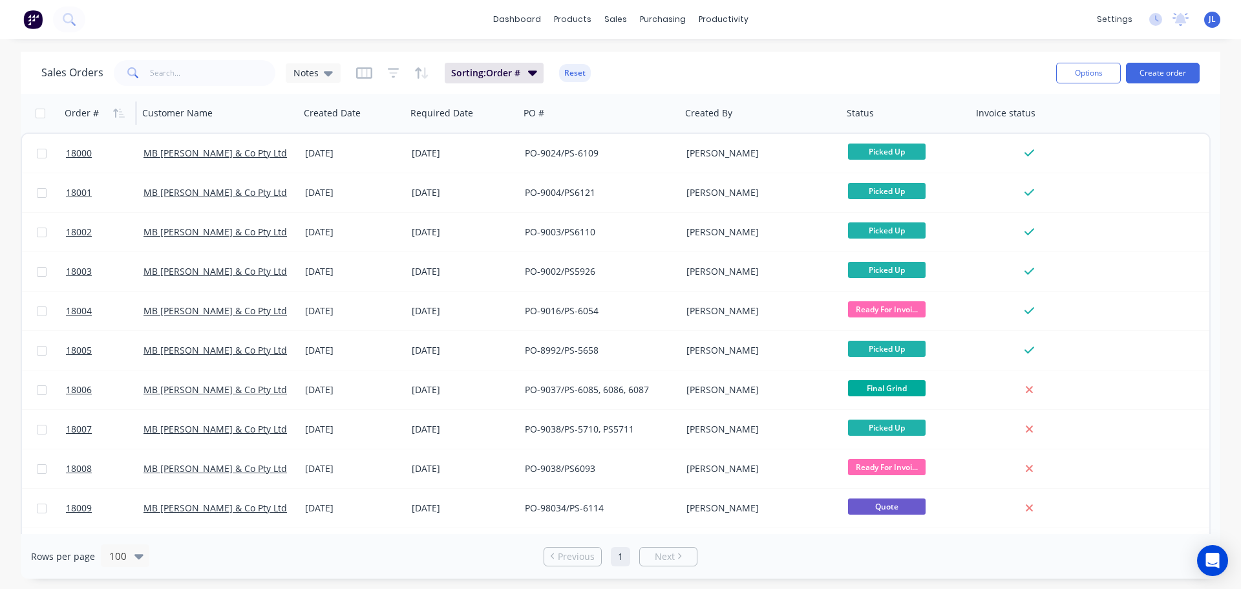
click at [108, 109] on div "Order #" at bounding box center [97, 113] width 64 height 26
click at [118, 109] on icon "button" at bounding box center [119, 113] width 12 height 10
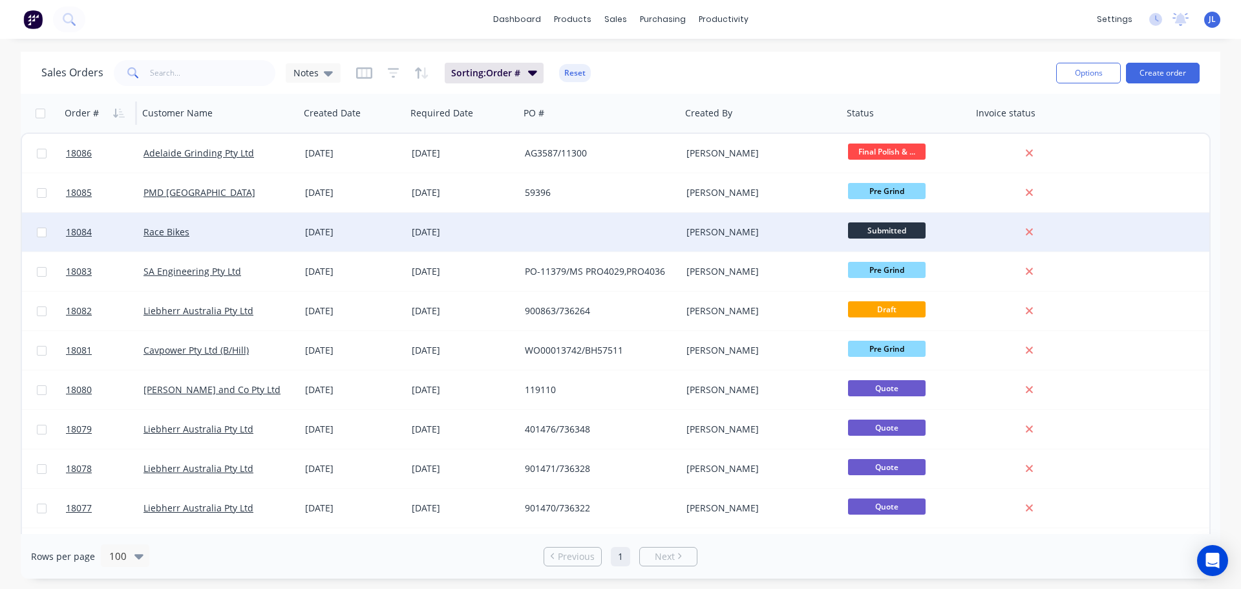
click at [683, 240] on div "[PERSON_NAME]" at bounding box center [762, 232] width 162 height 39
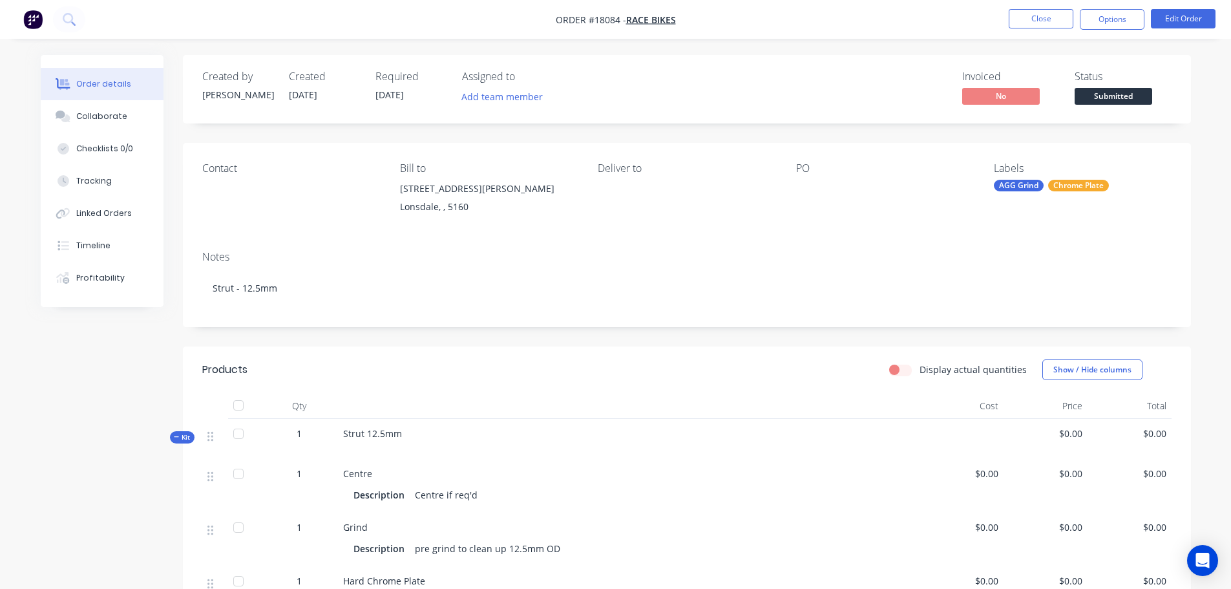
click at [1094, 96] on span "Submitted" at bounding box center [1114, 96] width 78 height 16
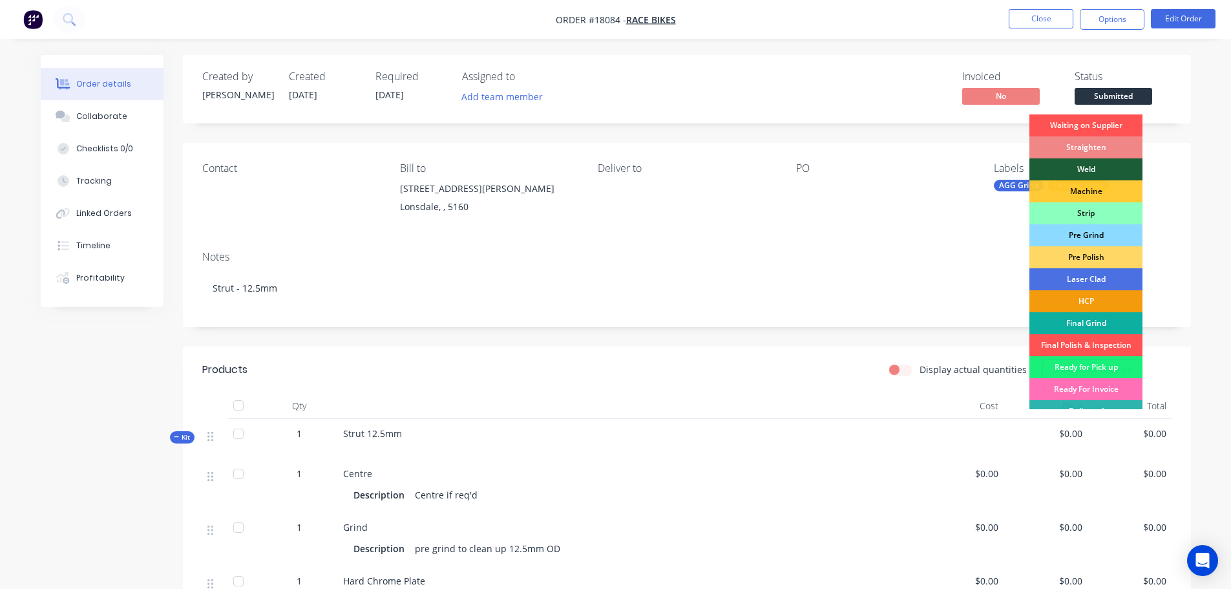
click at [1090, 232] on div "Pre Grind" at bounding box center [1085, 235] width 113 height 22
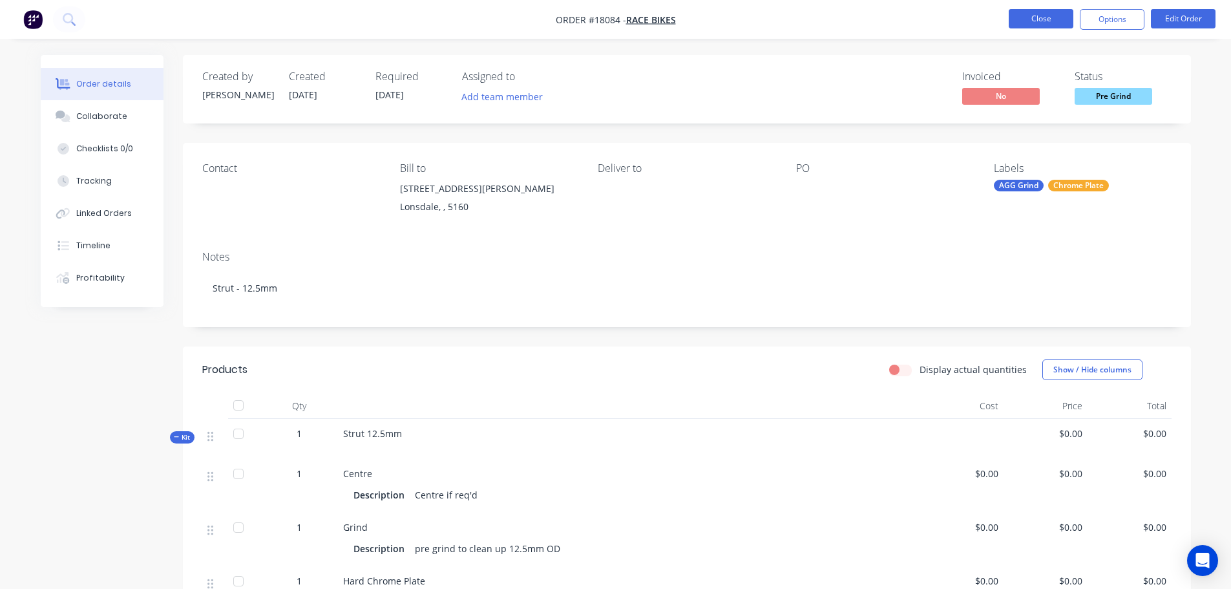
click at [1036, 19] on button "Close" at bounding box center [1041, 18] width 65 height 19
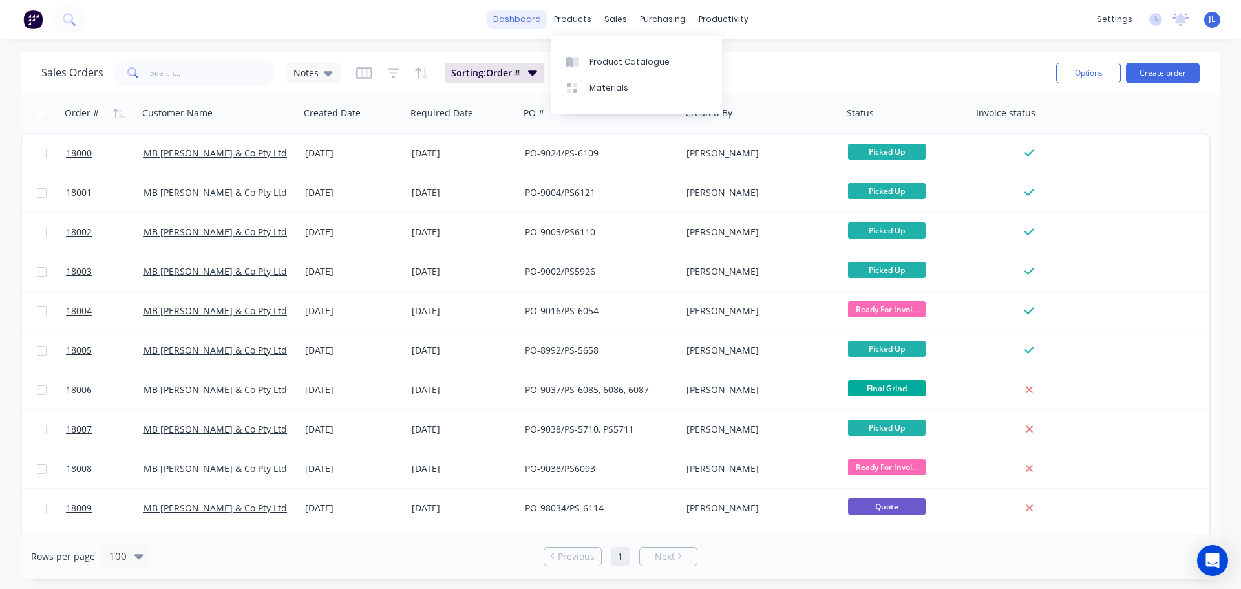
click at [533, 19] on link "dashboard" at bounding box center [517, 19] width 61 height 19
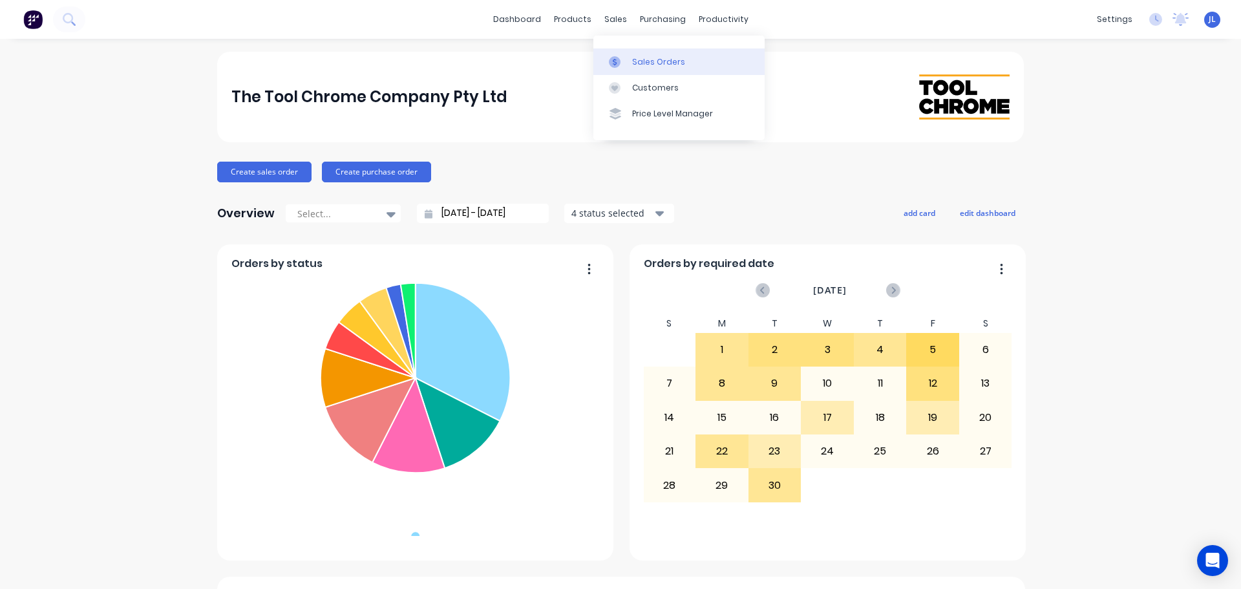
click at [624, 58] on div at bounding box center [618, 62] width 19 height 12
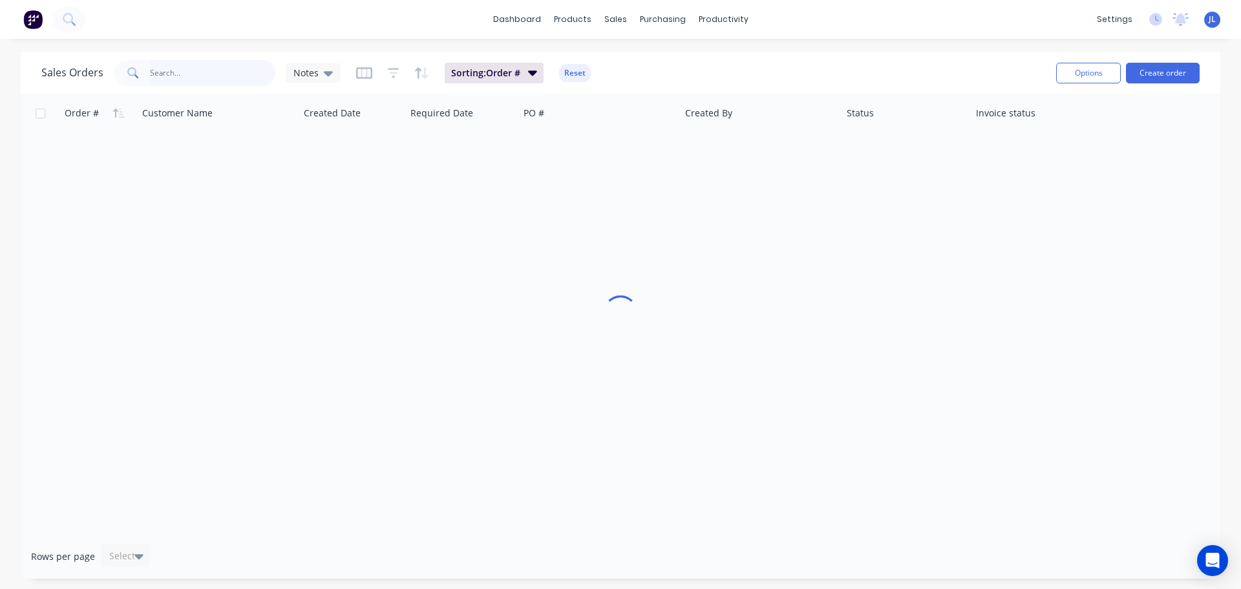
click at [214, 73] on input "text" at bounding box center [213, 73] width 126 height 26
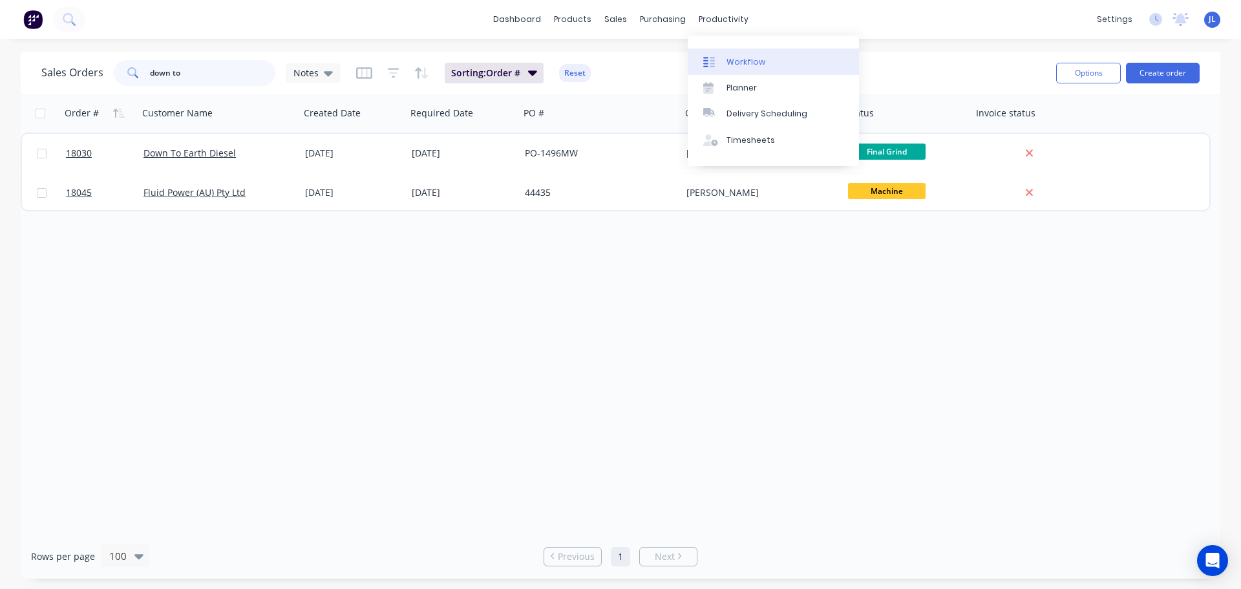
type input "down to"
click at [729, 58] on div "Workflow" at bounding box center [745, 62] width 39 height 12
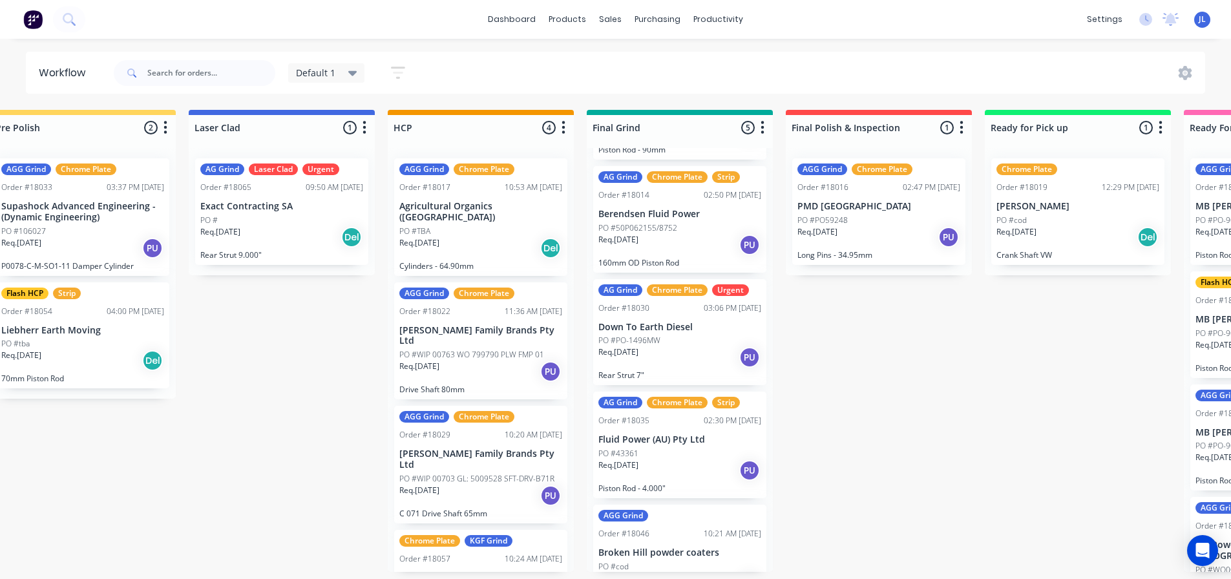
scroll to position [171, 0]
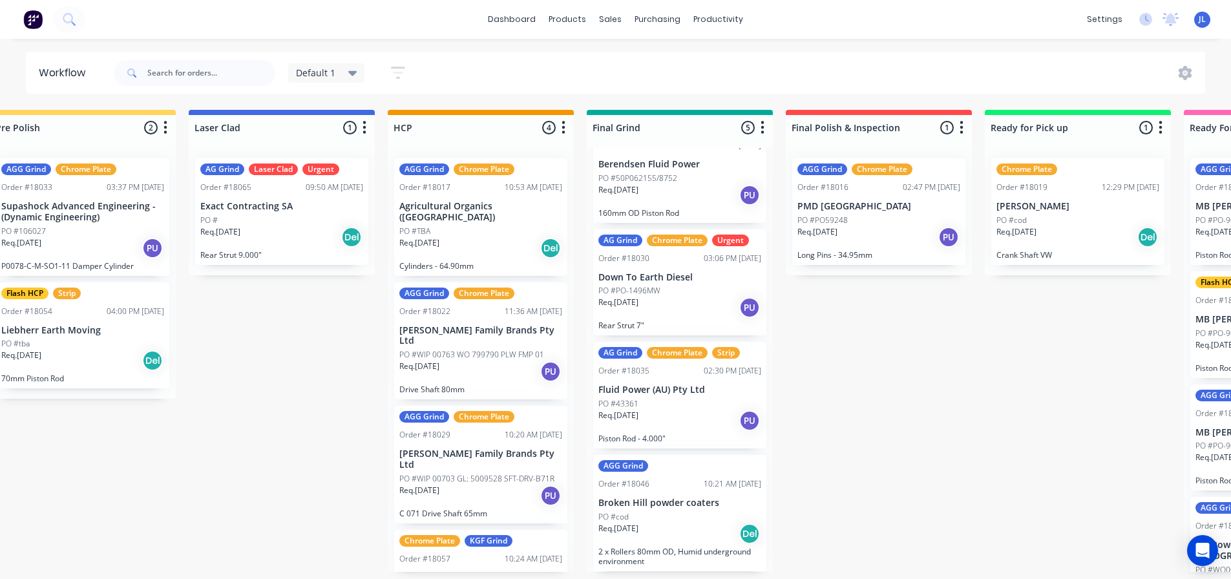
click at [855, 417] on div "Submitted 0 Status colour #273444 hex #273444 Save Cancel Summaries Total order…" at bounding box center [304, 341] width 3092 height 462
click at [205, 67] on input "text" at bounding box center [211, 73] width 128 height 26
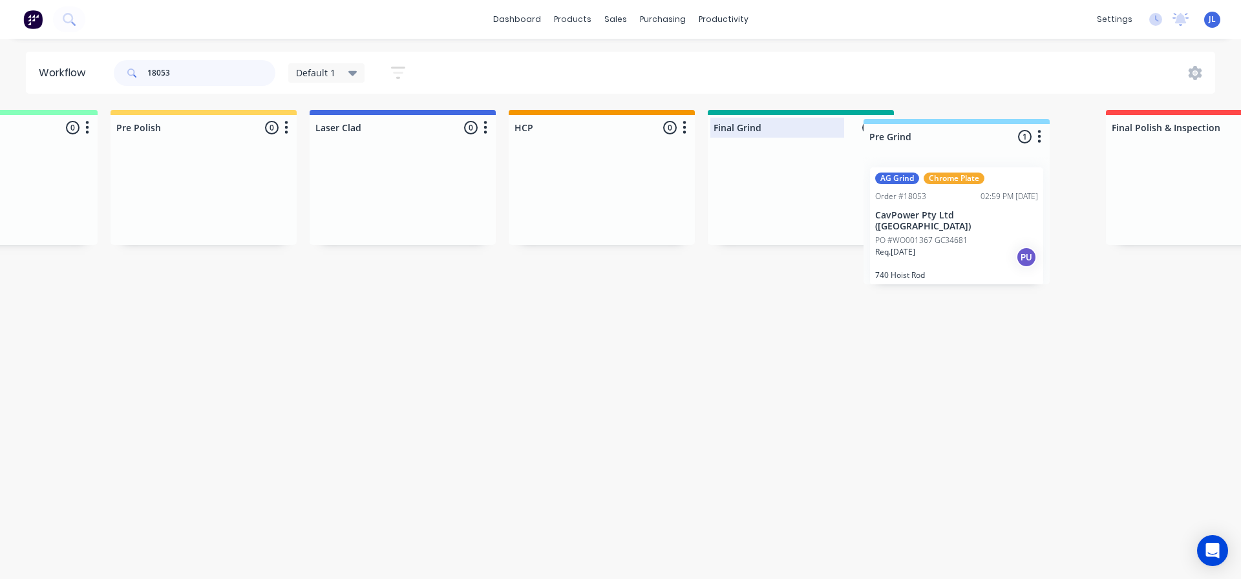
scroll to position [0, 914]
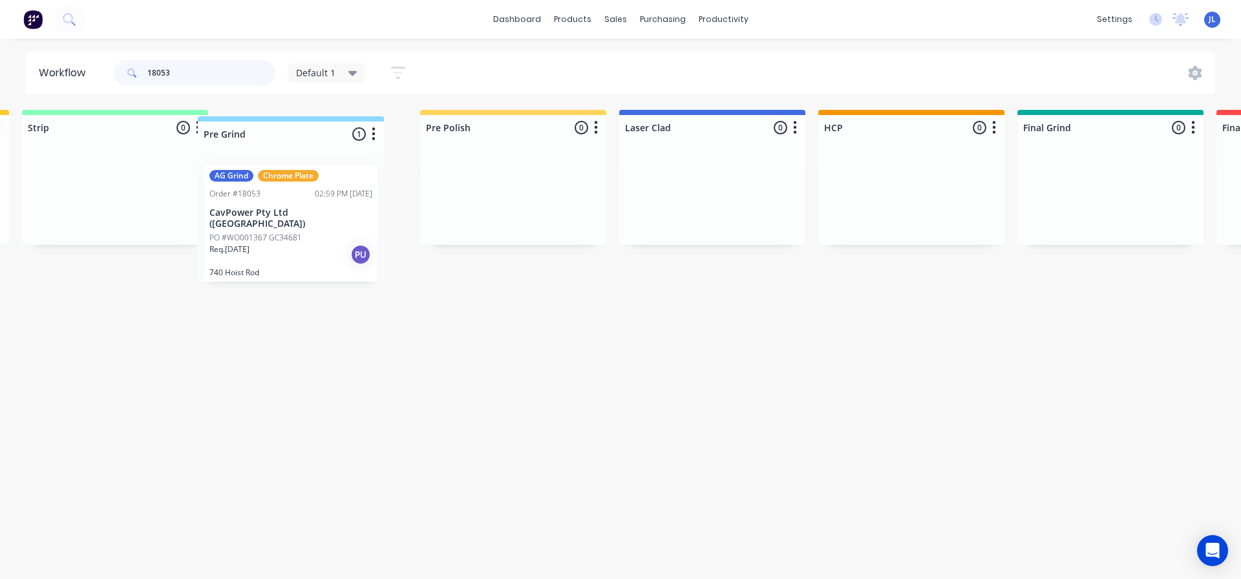
drag, startPoint x: 267, startPoint y: 122, endPoint x: 348, endPoint y: 125, distance: 80.2
click at [348, 125] on div "Submitted 0 Status colour #273444 hex #273444 Save Cancel Summaries Total order…" at bounding box center [734, 201] width 3092 height 183
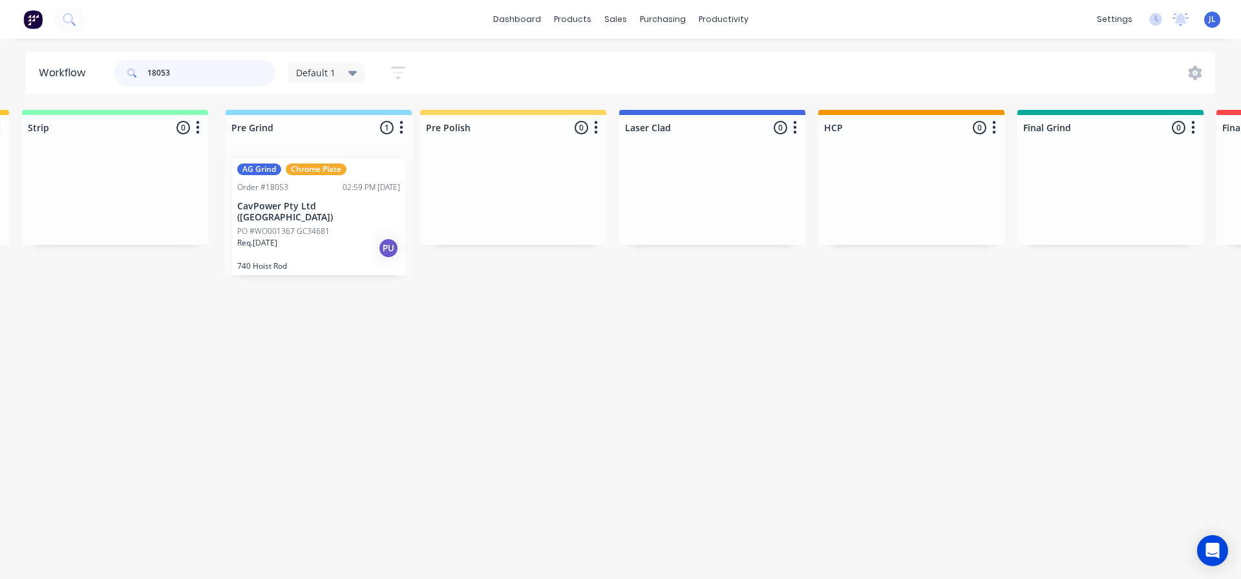
scroll to position [0, 797]
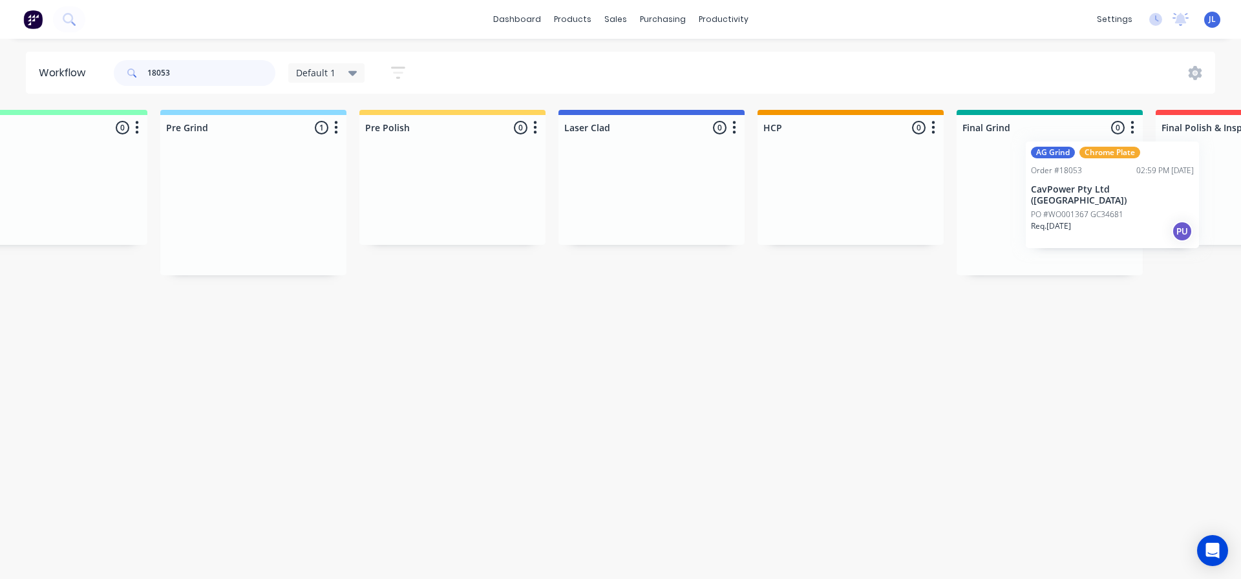
drag, startPoint x: 299, startPoint y: 185, endPoint x: 1045, endPoint y: 164, distance: 745.9
click at [1045, 164] on div "Submitted 0 Status colour #273444 hex #273444 Save Cancel Summaries Total order…" at bounding box center [674, 201] width 3092 height 183
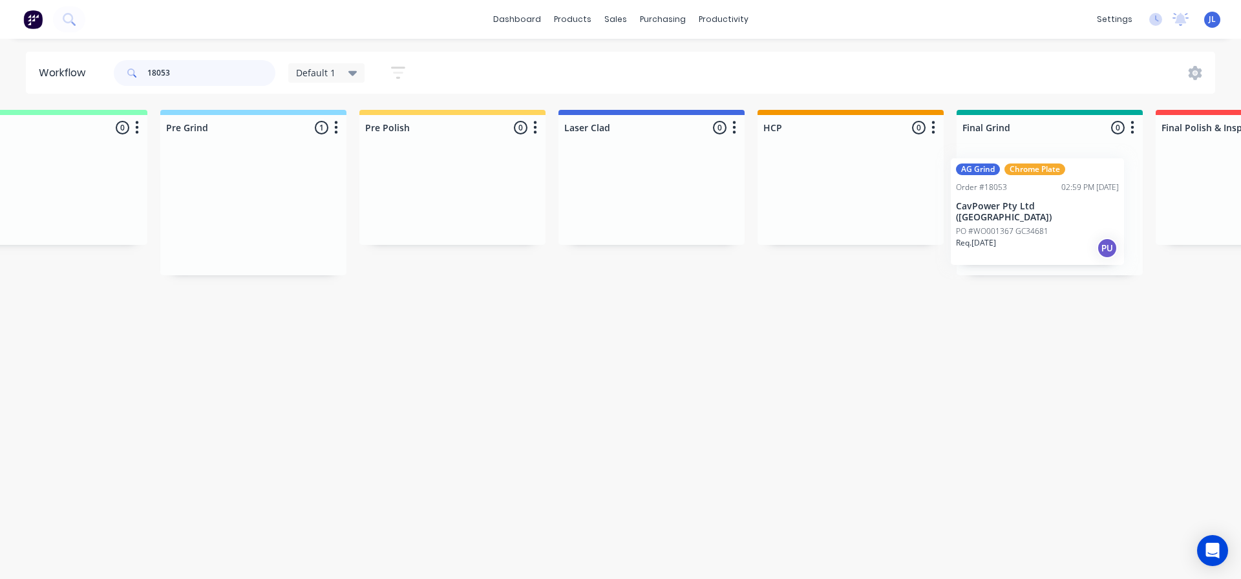
scroll to position [0, 875]
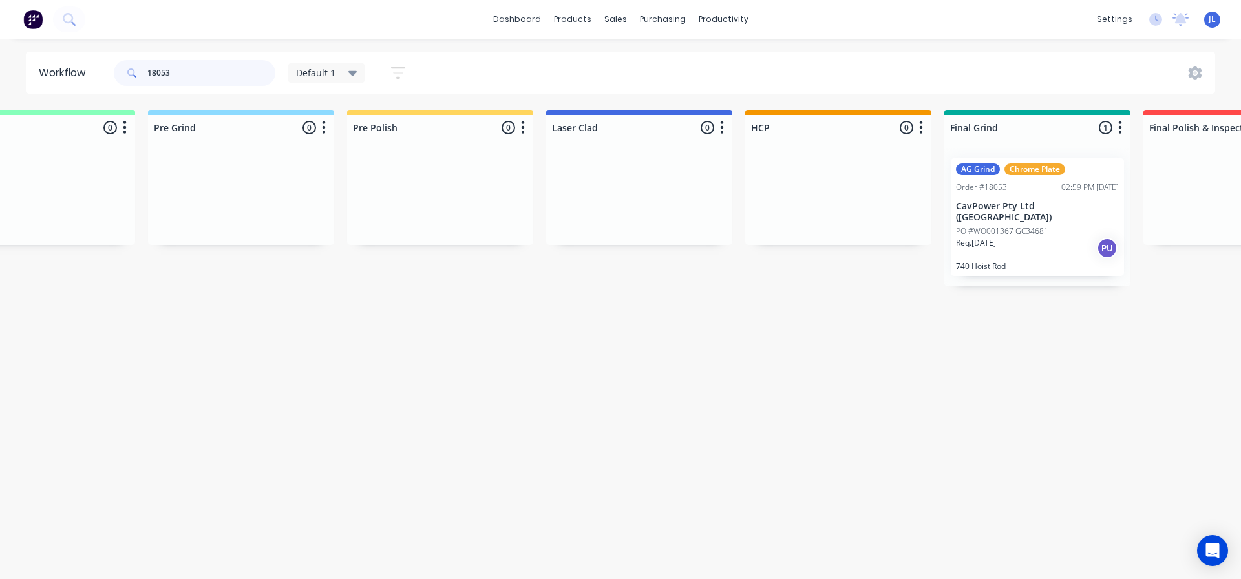
type input "18053"
